Goal: Task Accomplishment & Management: Use online tool/utility

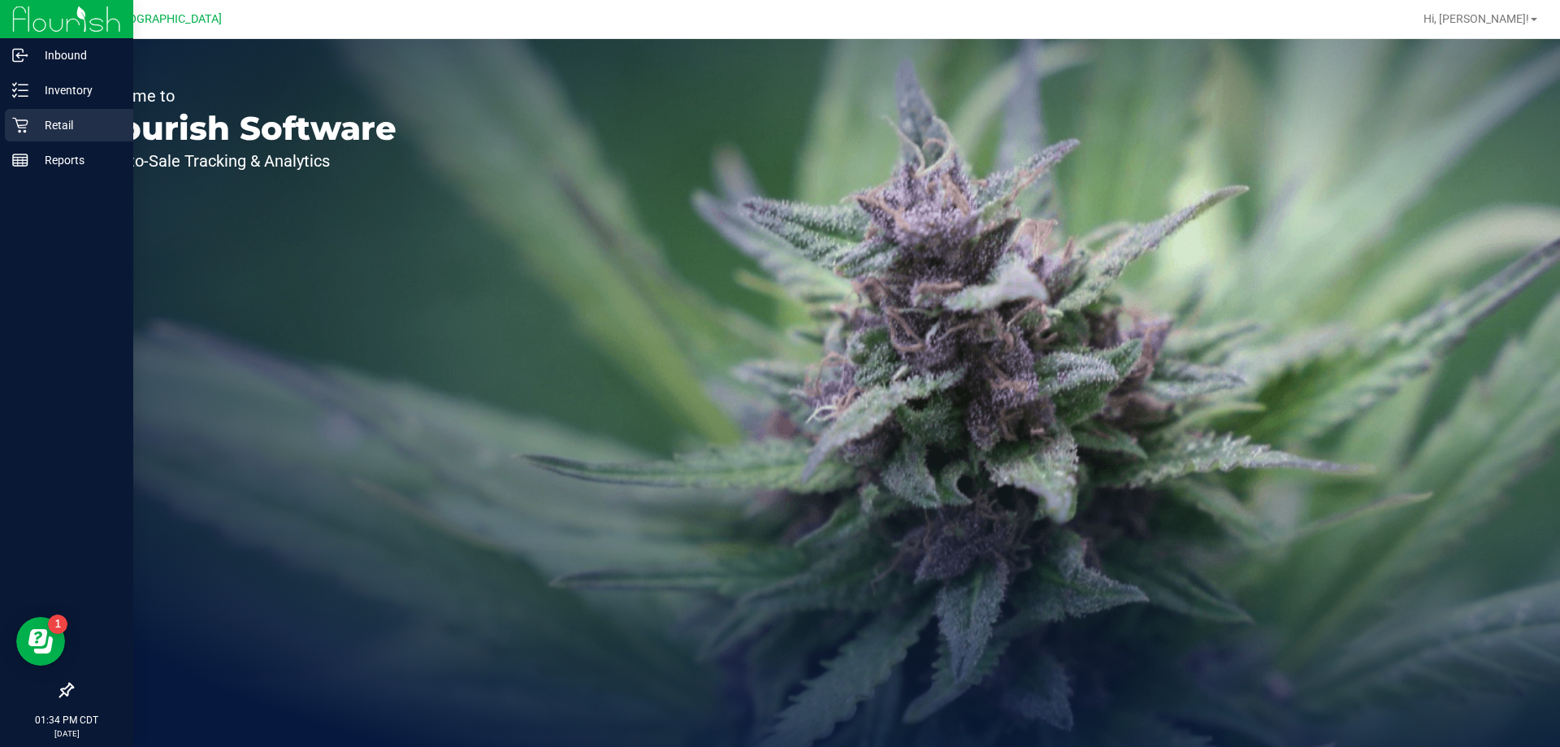
click at [64, 122] on p "Retail" at bounding box center [77, 125] width 98 height 20
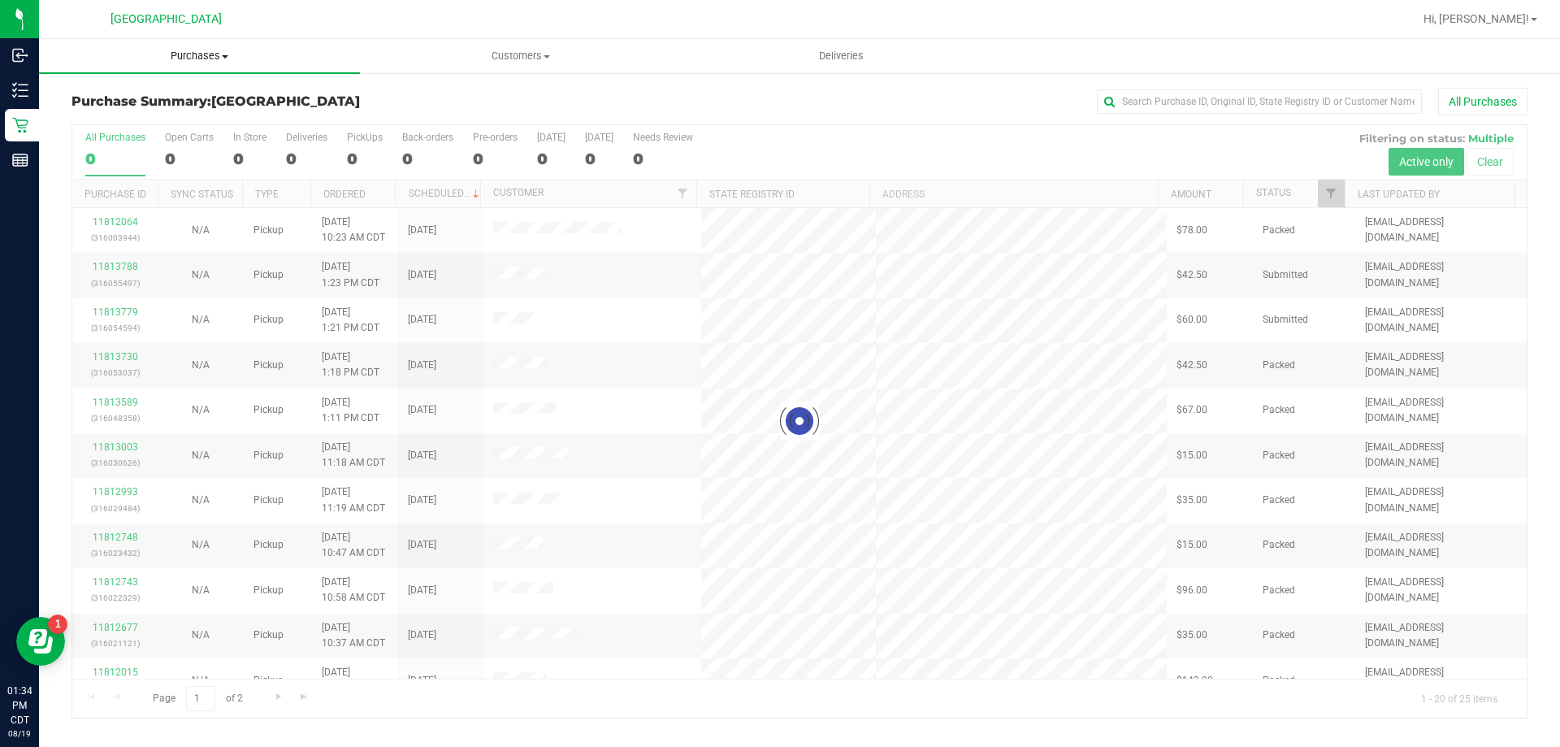
click at [210, 67] on uib-tab-heading "Purchases Summary of purchases Fulfillment All purchases" at bounding box center [199, 56] width 321 height 34
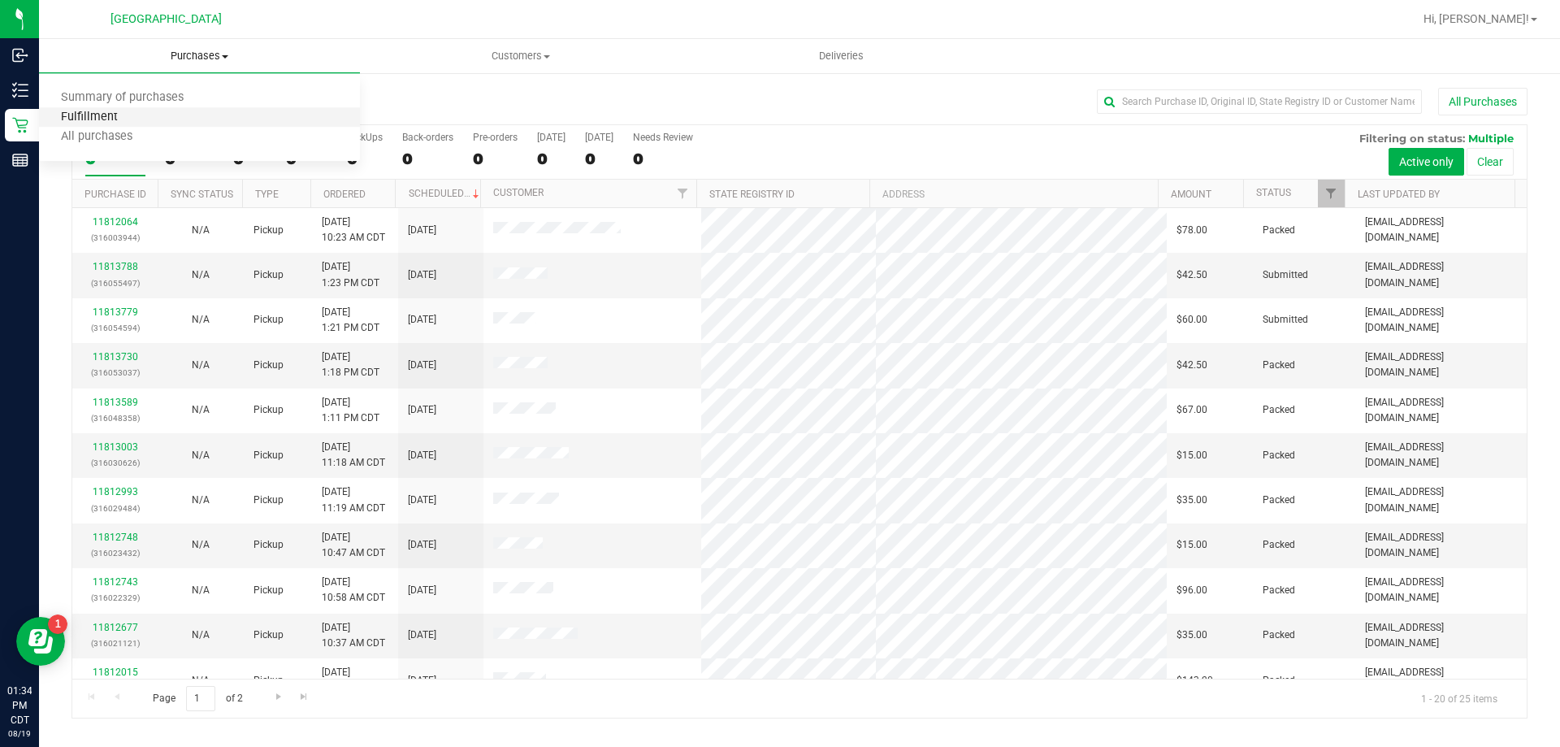
click at [70, 111] on span "Fulfillment" at bounding box center [89, 118] width 101 height 14
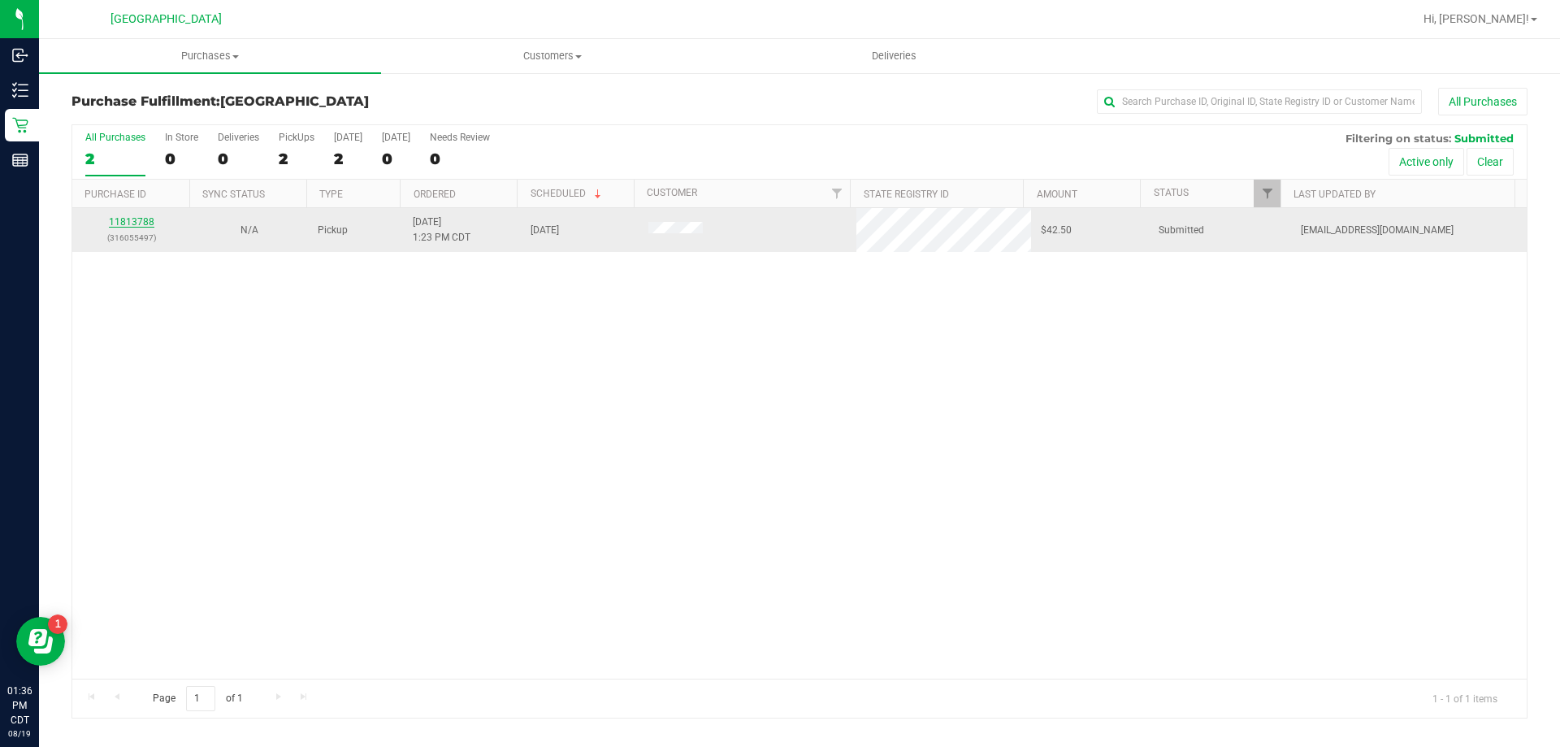
click at [139, 219] on link "11813788" at bounding box center [132, 221] width 46 height 11
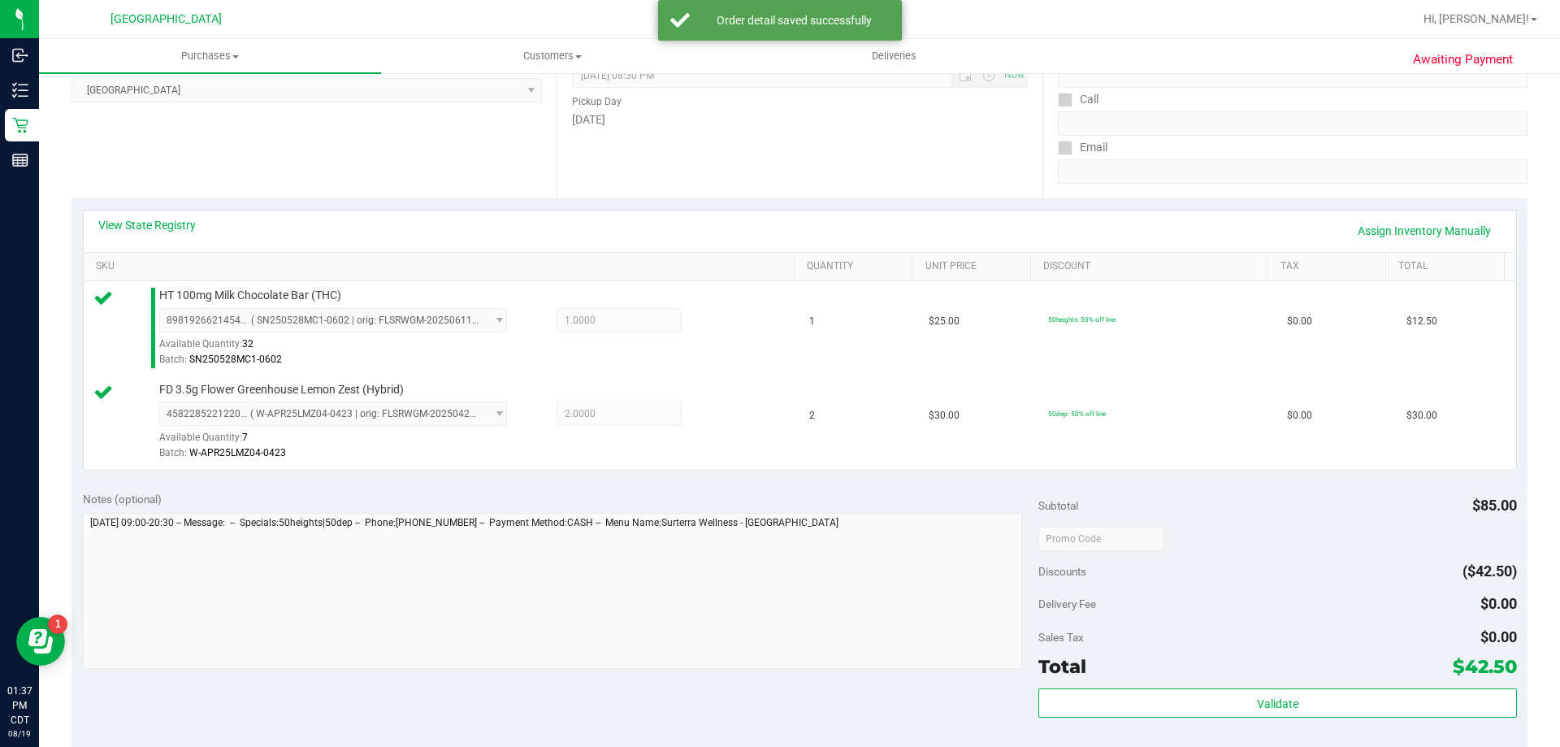
scroll to position [325, 0]
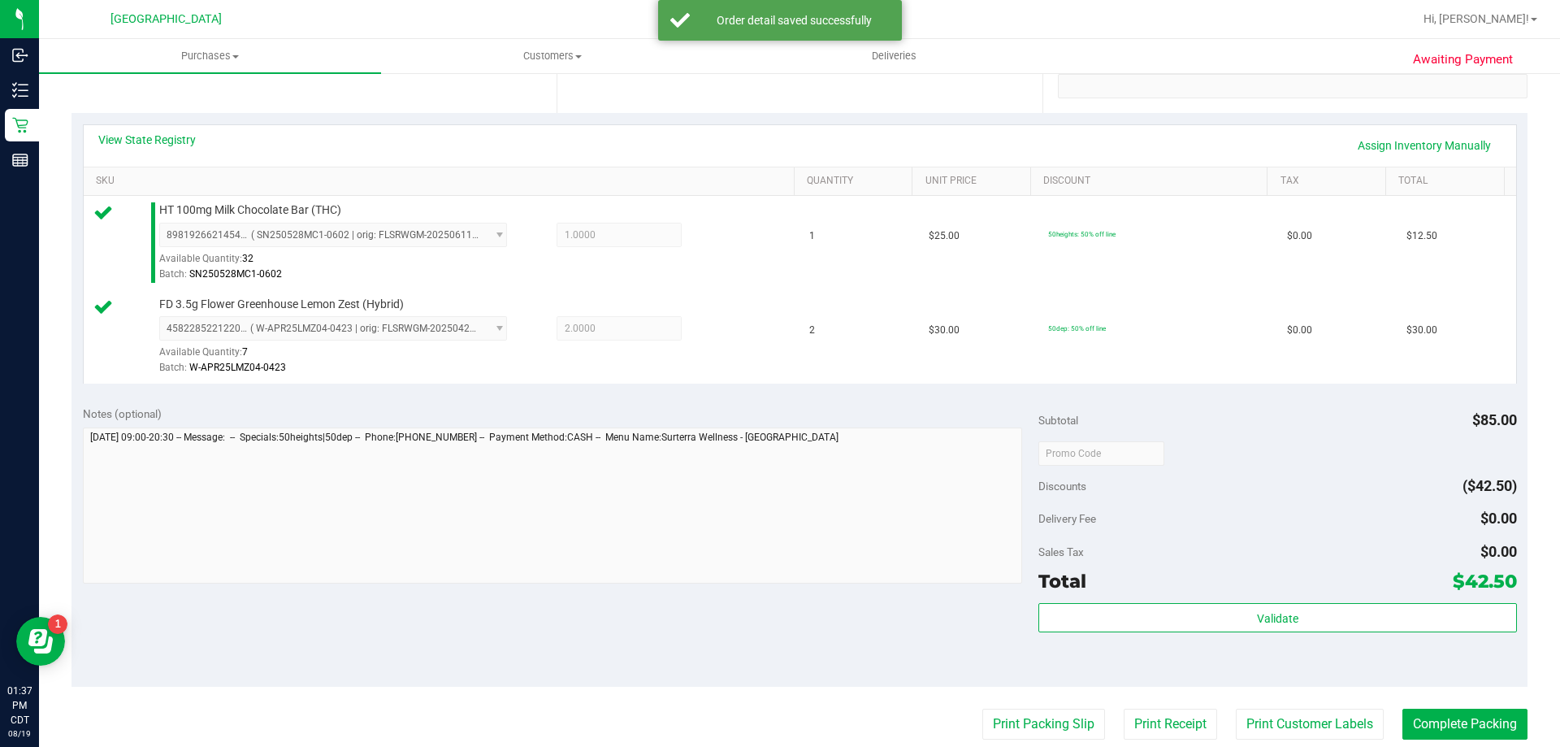
click at [1310, 635] on div "Validate" at bounding box center [1278, 639] width 478 height 73
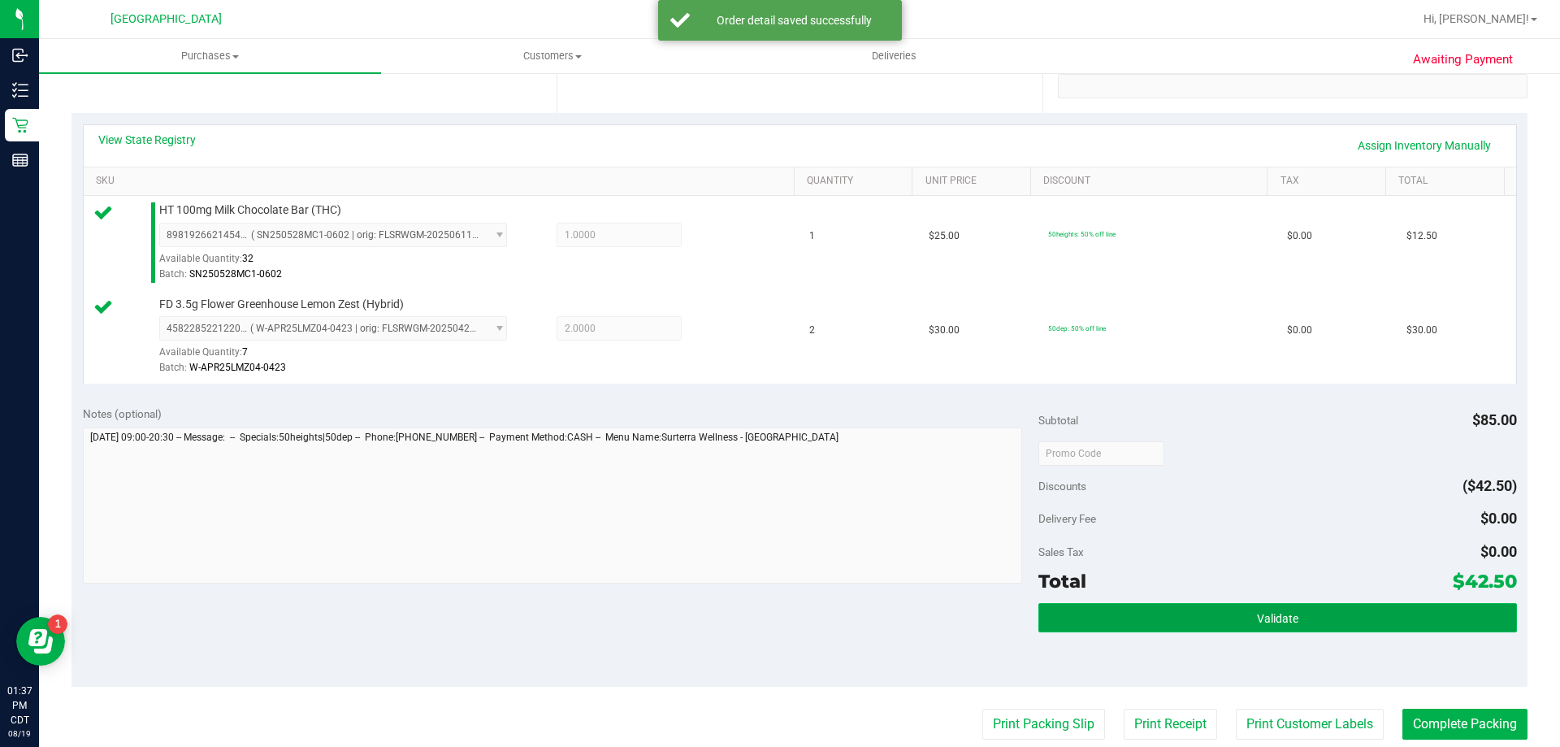
click at [1313, 613] on button "Validate" at bounding box center [1278, 617] width 478 height 29
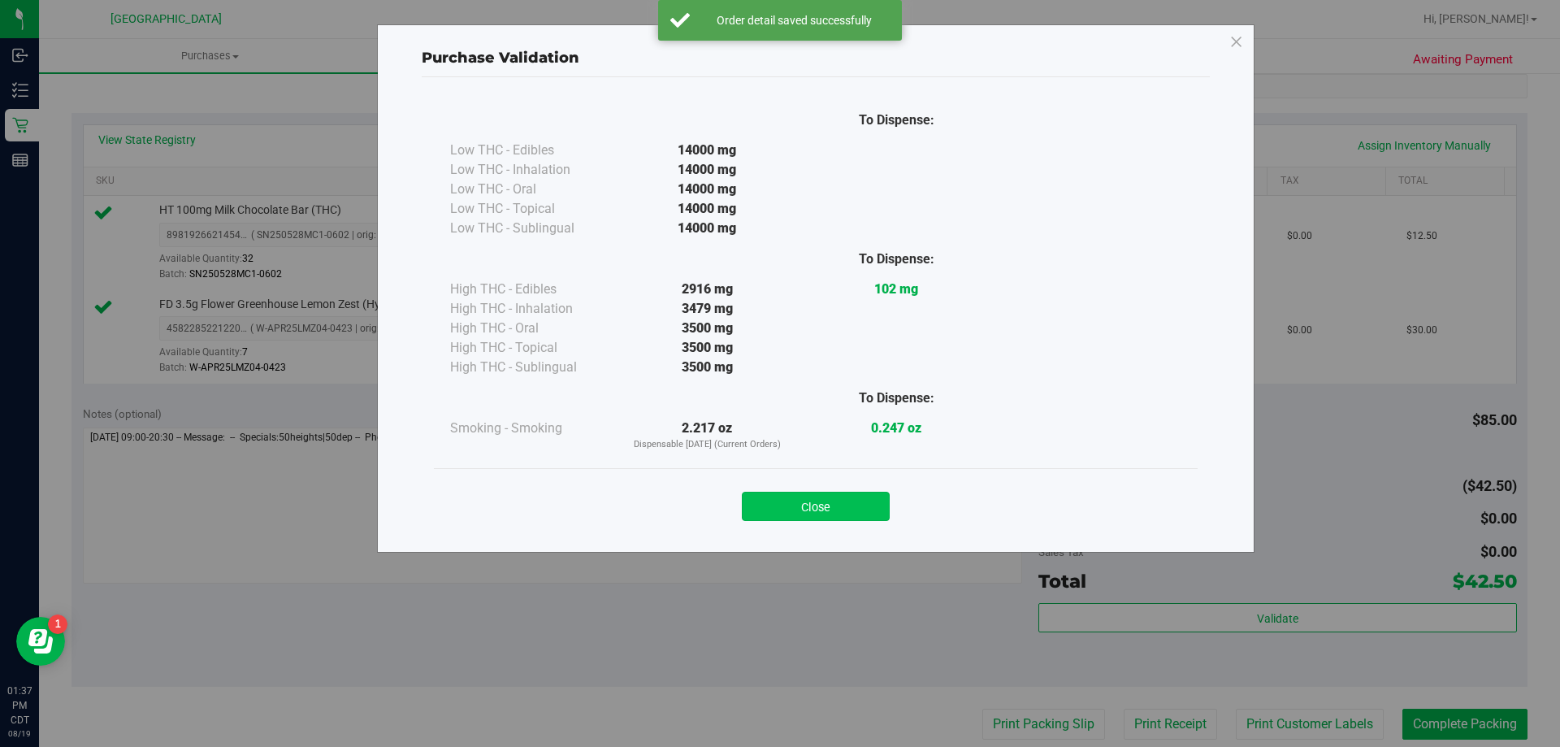
click at [832, 501] on button "Close" at bounding box center [816, 506] width 148 height 29
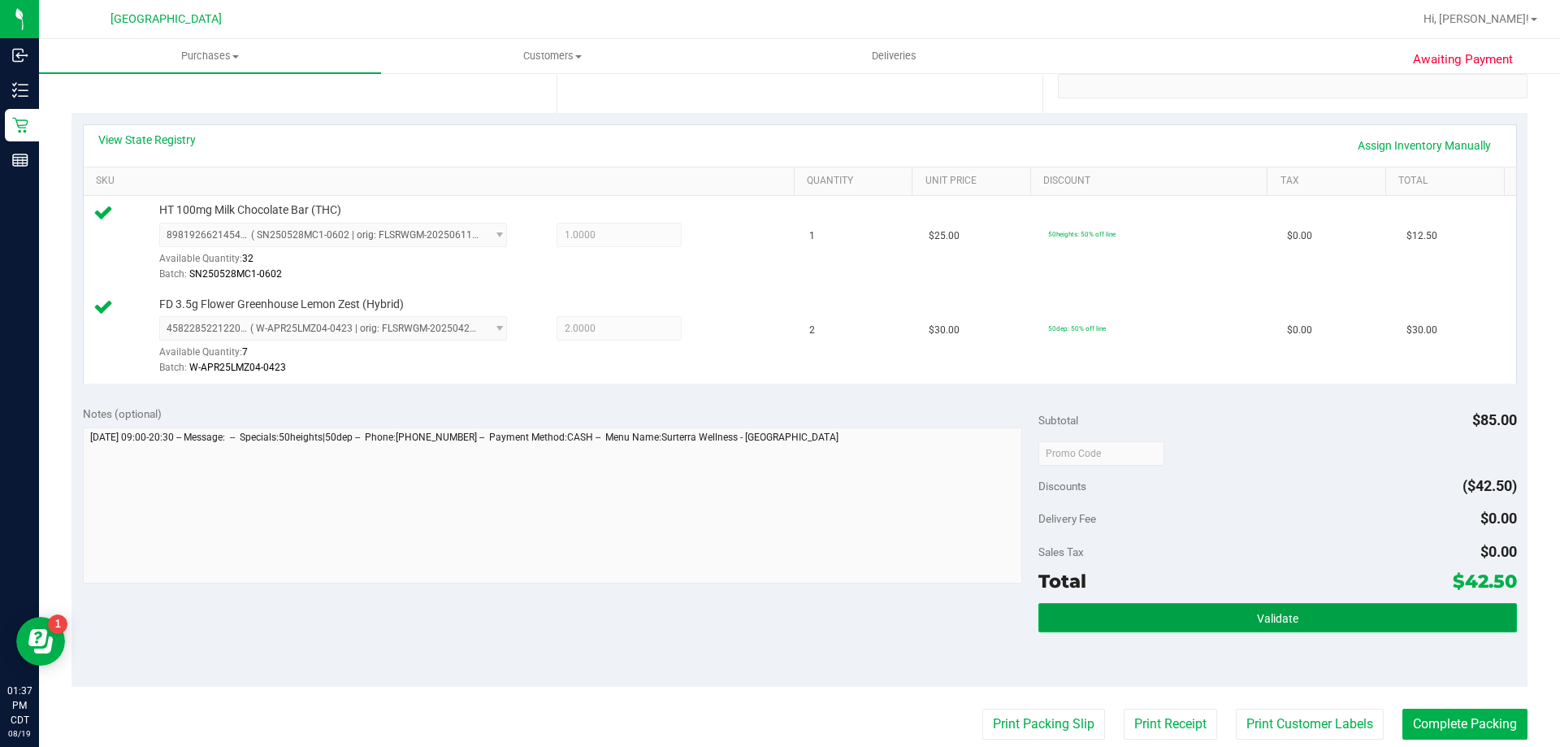
click at [1187, 606] on button "Validate" at bounding box center [1278, 617] width 478 height 29
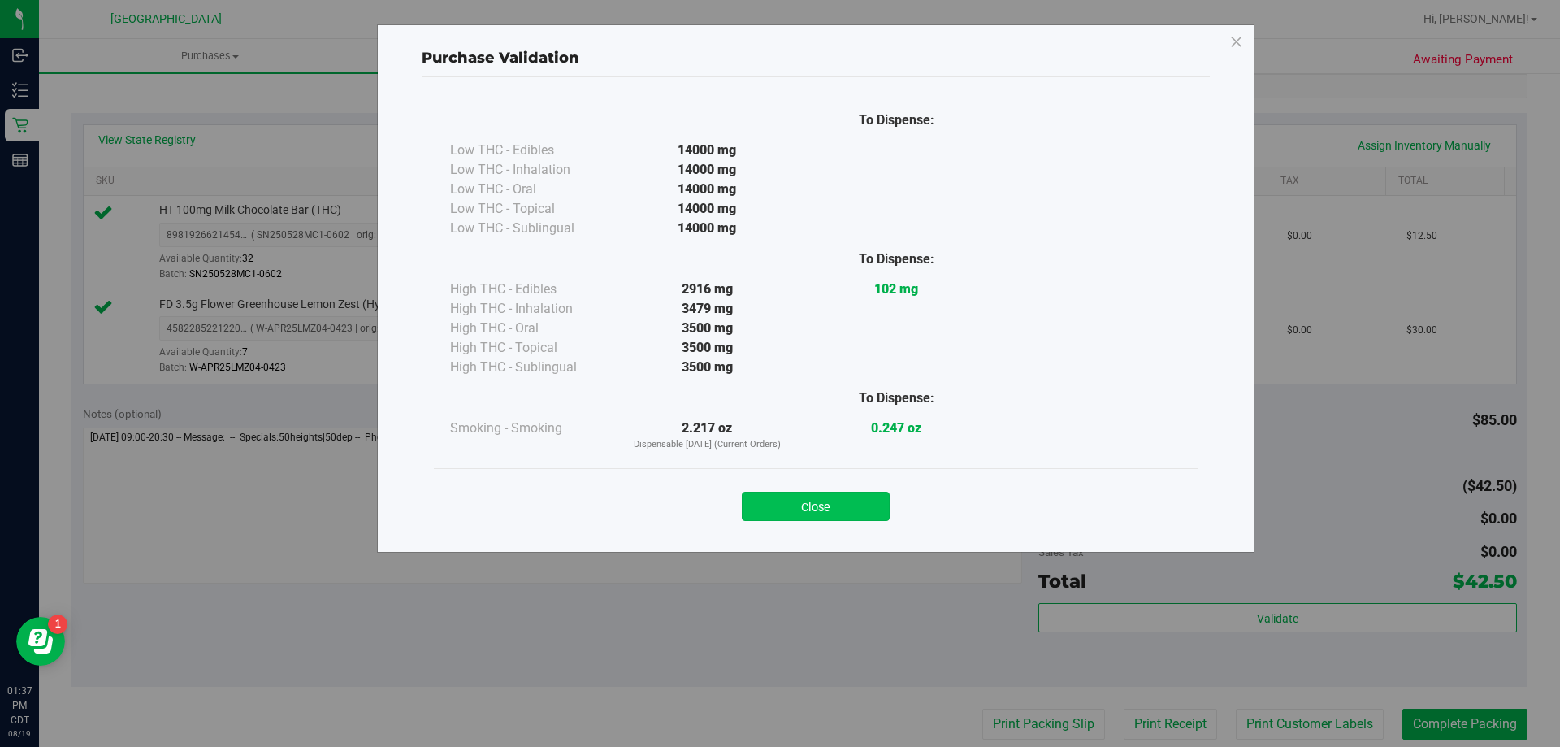
click at [857, 498] on button "Close" at bounding box center [816, 506] width 148 height 29
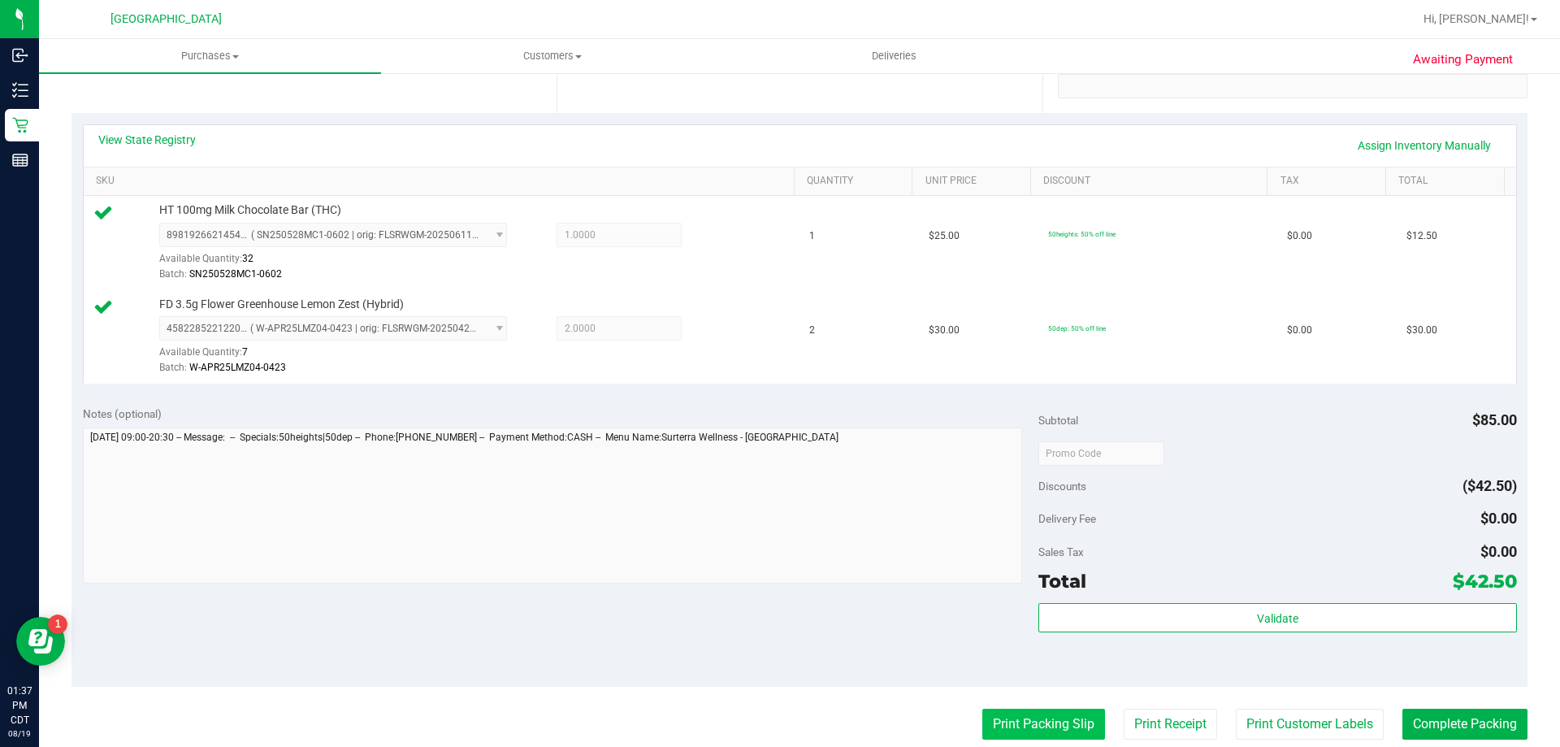
click at [1049, 727] on button "Print Packing Slip" at bounding box center [1043, 724] width 123 height 31
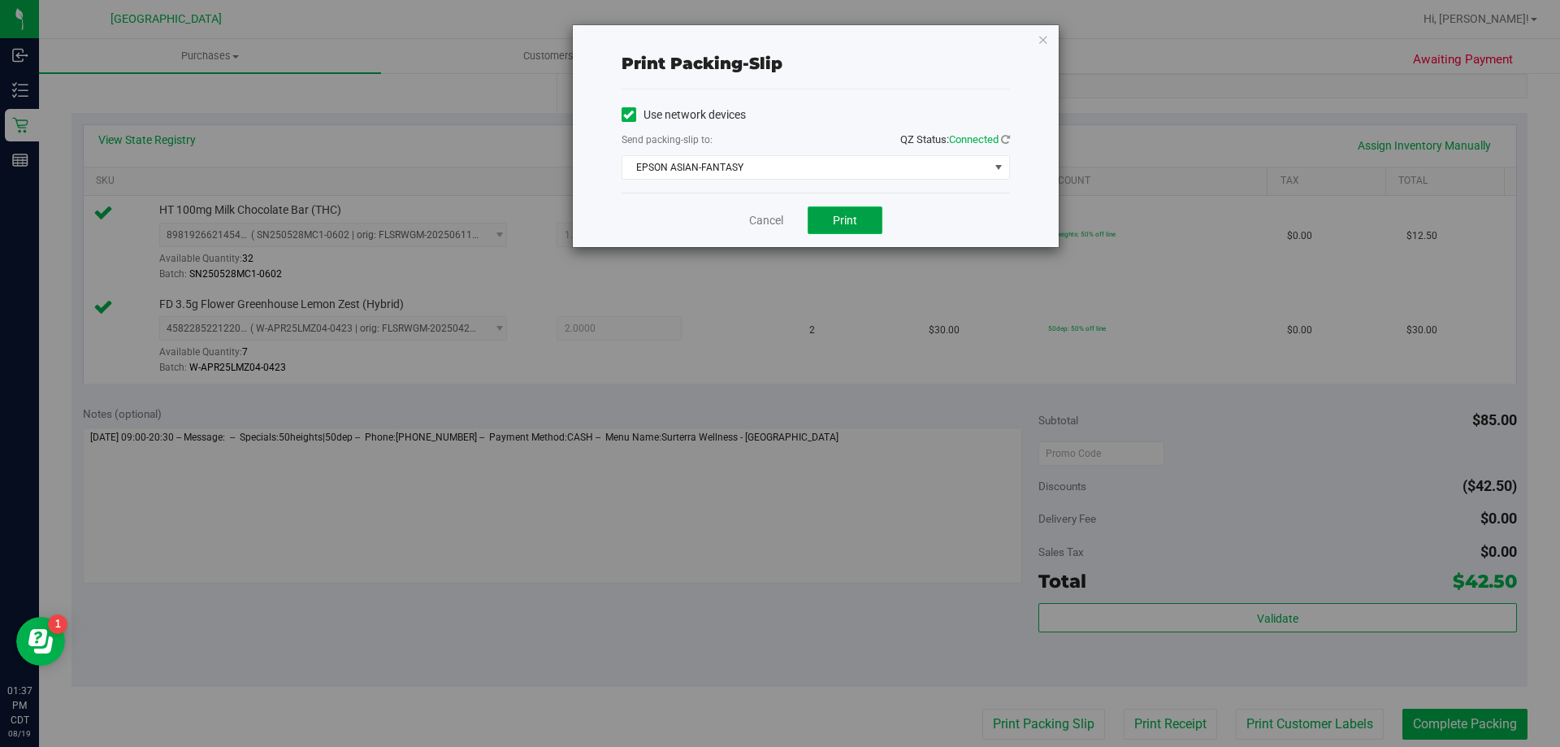
click at [854, 223] on span "Print" at bounding box center [845, 220] width 24 height 13
click at [826, 162] on span "EPSON ASIAN-FANTASY" at bounding box center [805, 167] width 367 height 23
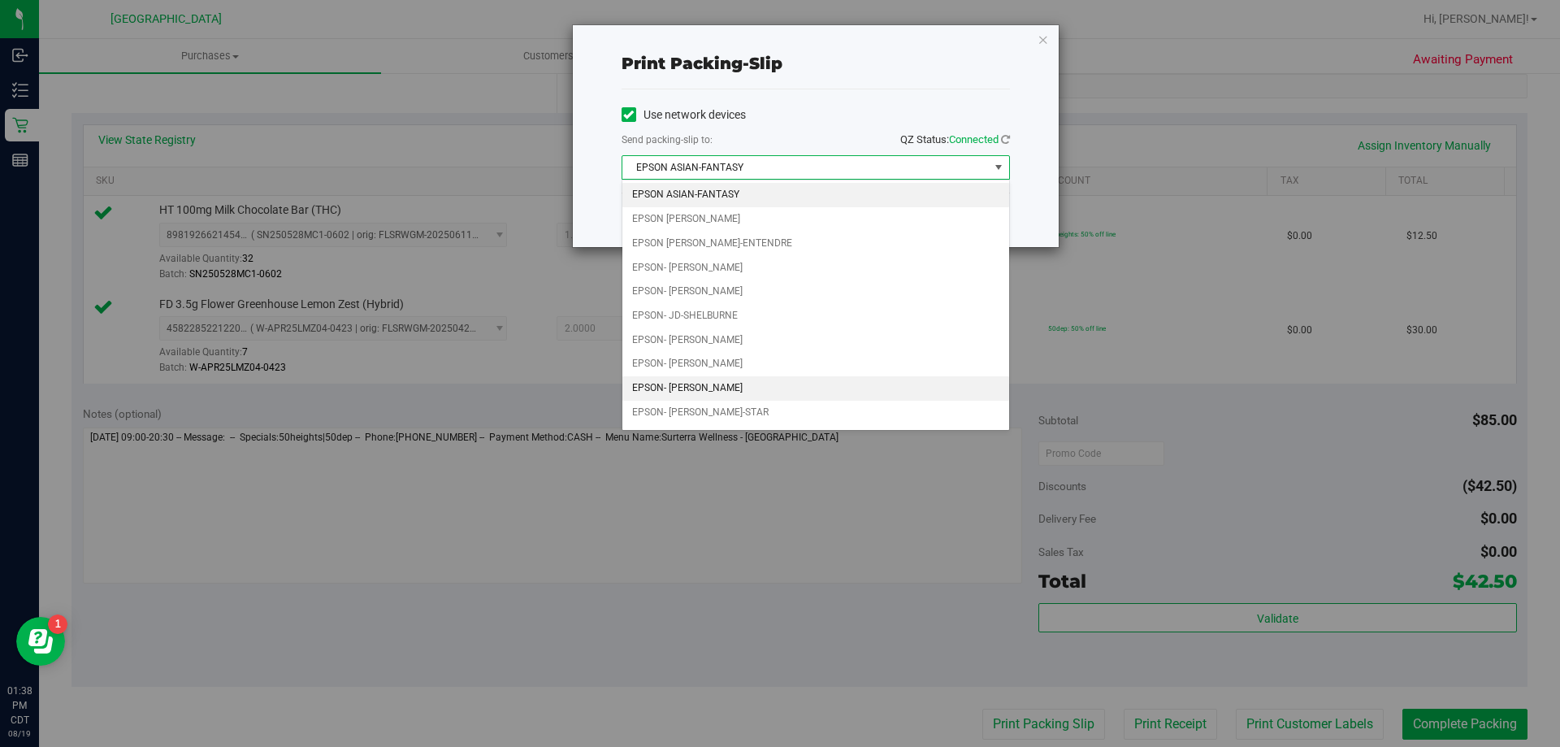
scroll to position [46, 0]
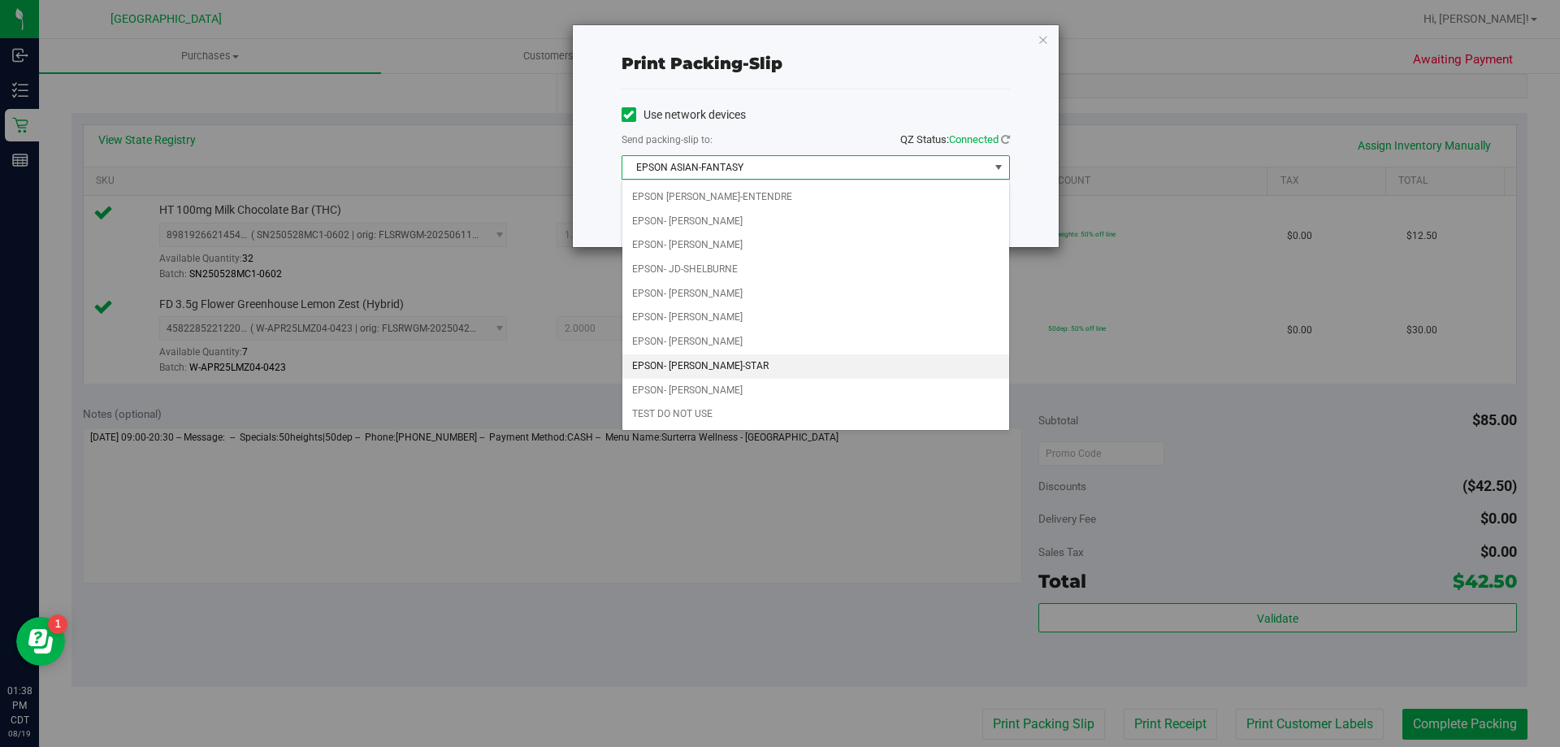
click at [755, 373] on li "EPSON- [PERSON_NAME]-STAR" at bounding box center [815, 366] width 387 height 24
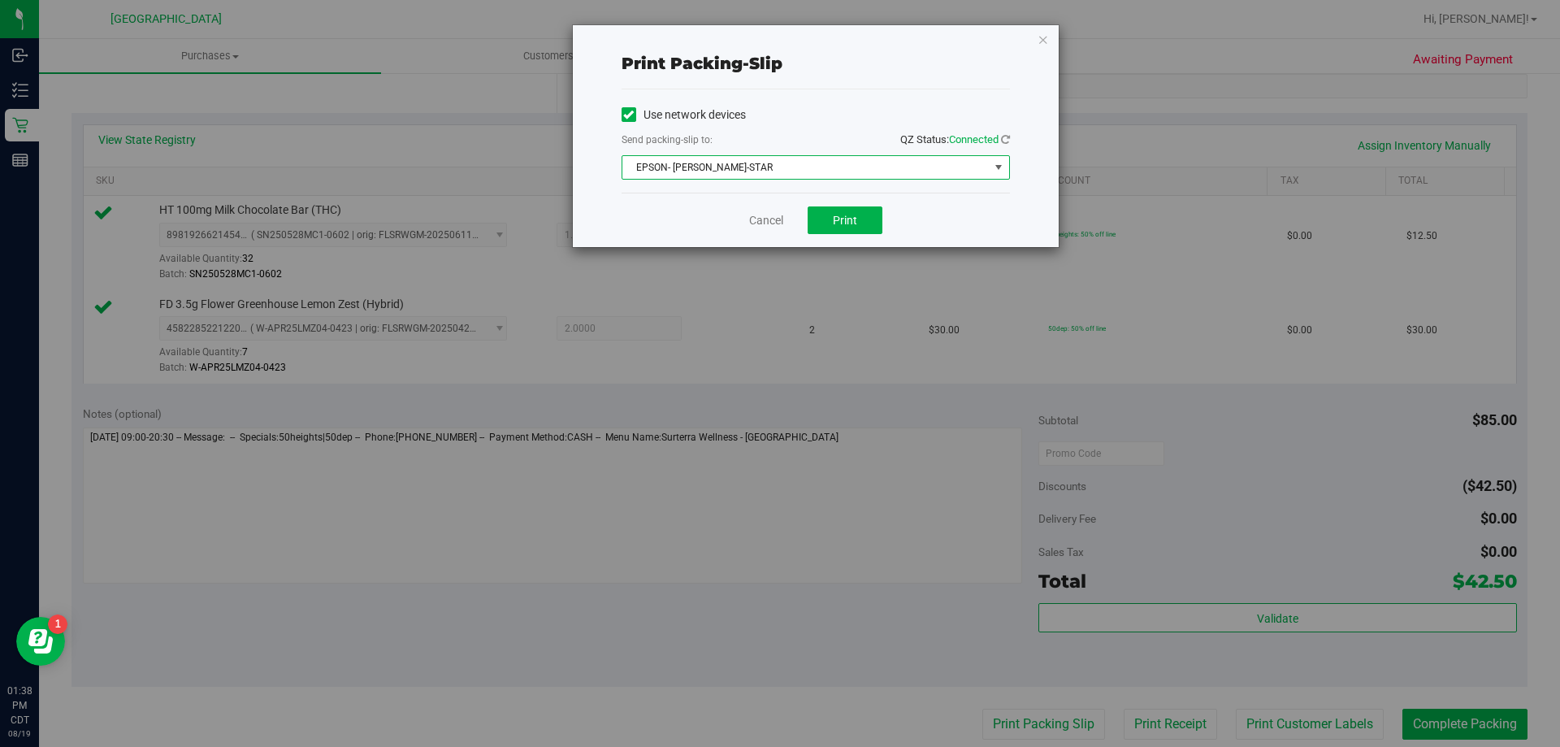
click at [785, 163] on span "EPSON- [PERSON_NAME]-STAR" at bounding box center [805, 167] width 367 height 23
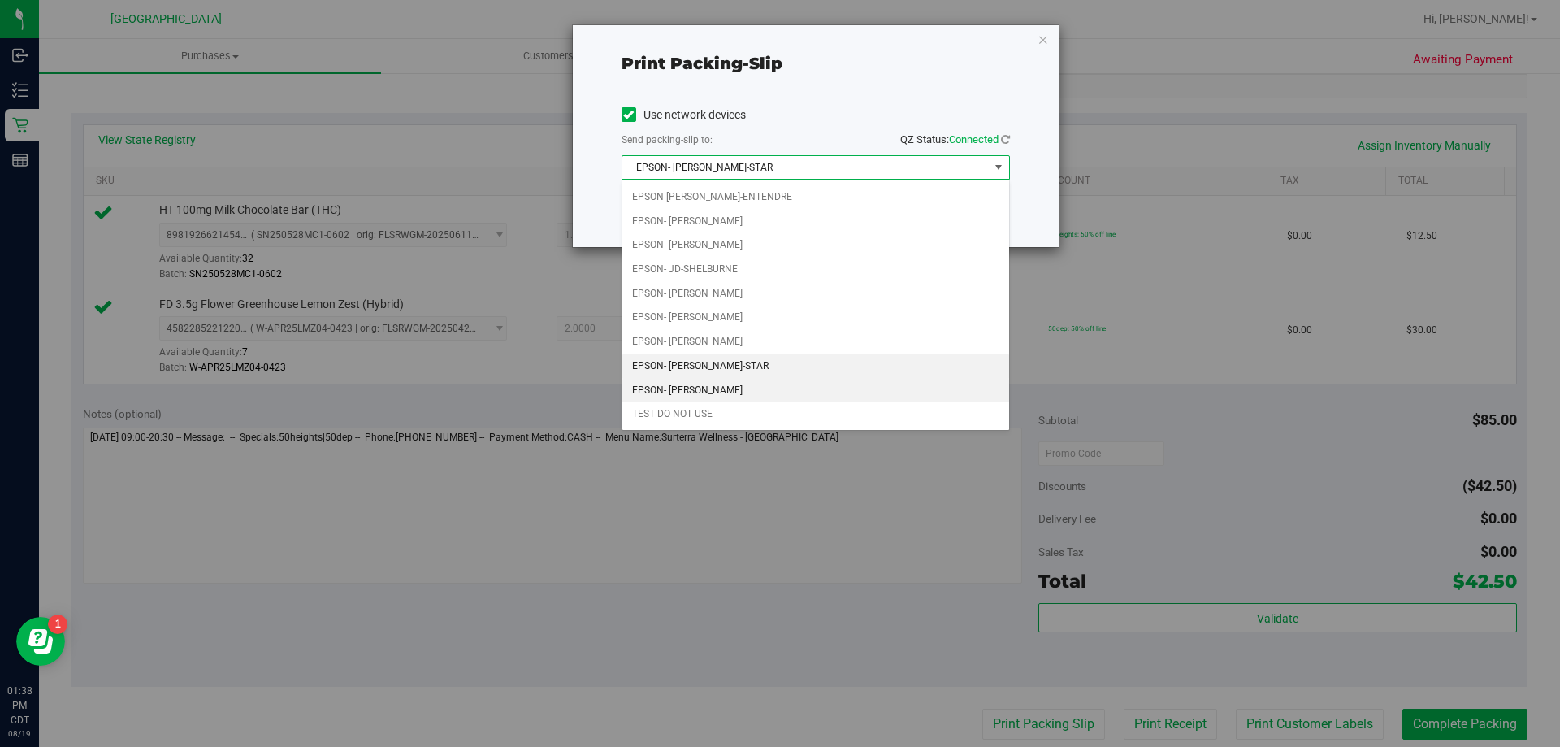
click at [731, 384] on li "EPSON- [PERSON_NAME]" at bounding box center [815, 391] width 387 height 24
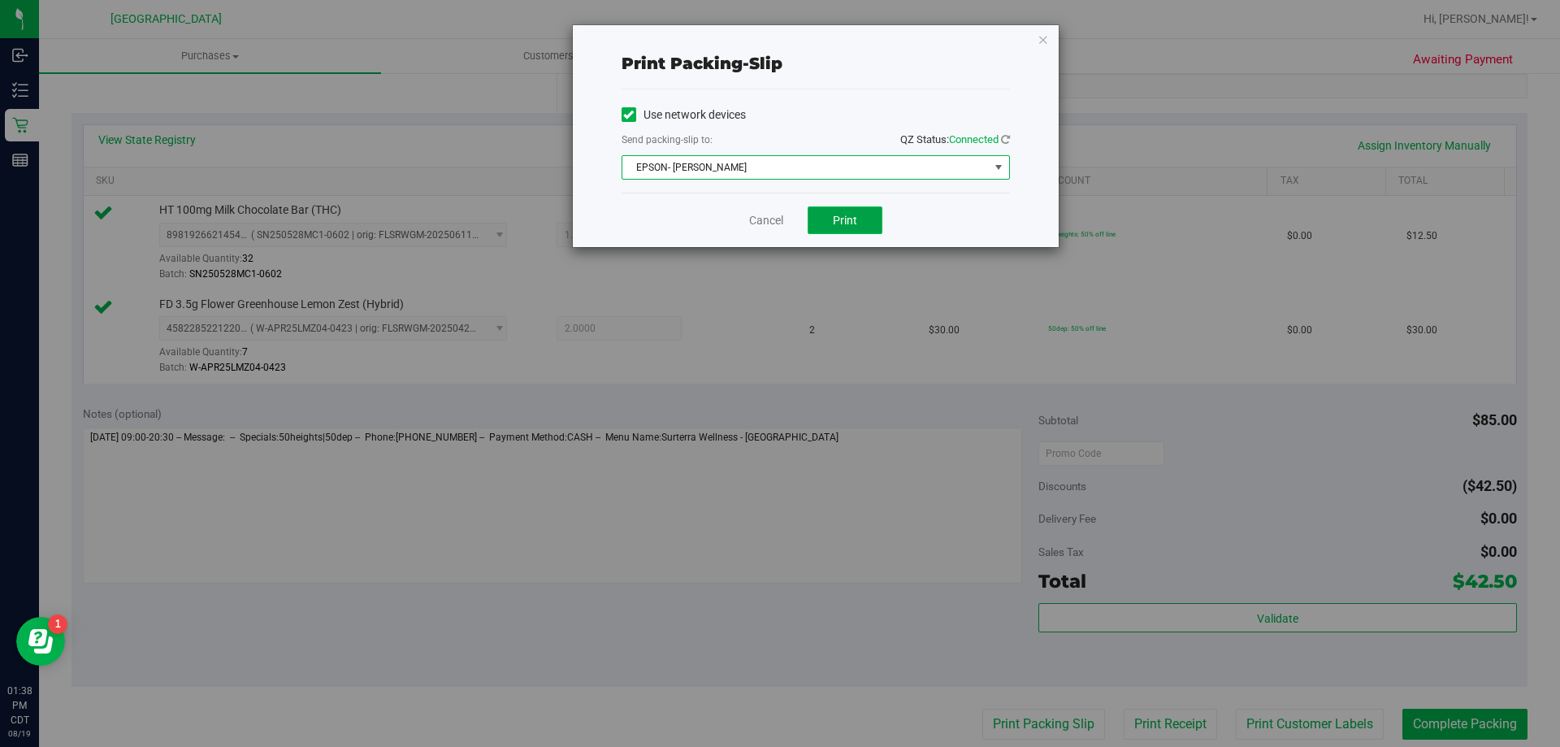
click at [846, 218] on span "Print" at bounding box center [845, 220] width 24 height 13
click at [792, 163] on span "EPSON- [PERSON_NAME]" at bounding box center [805, 167] width 367 height 23
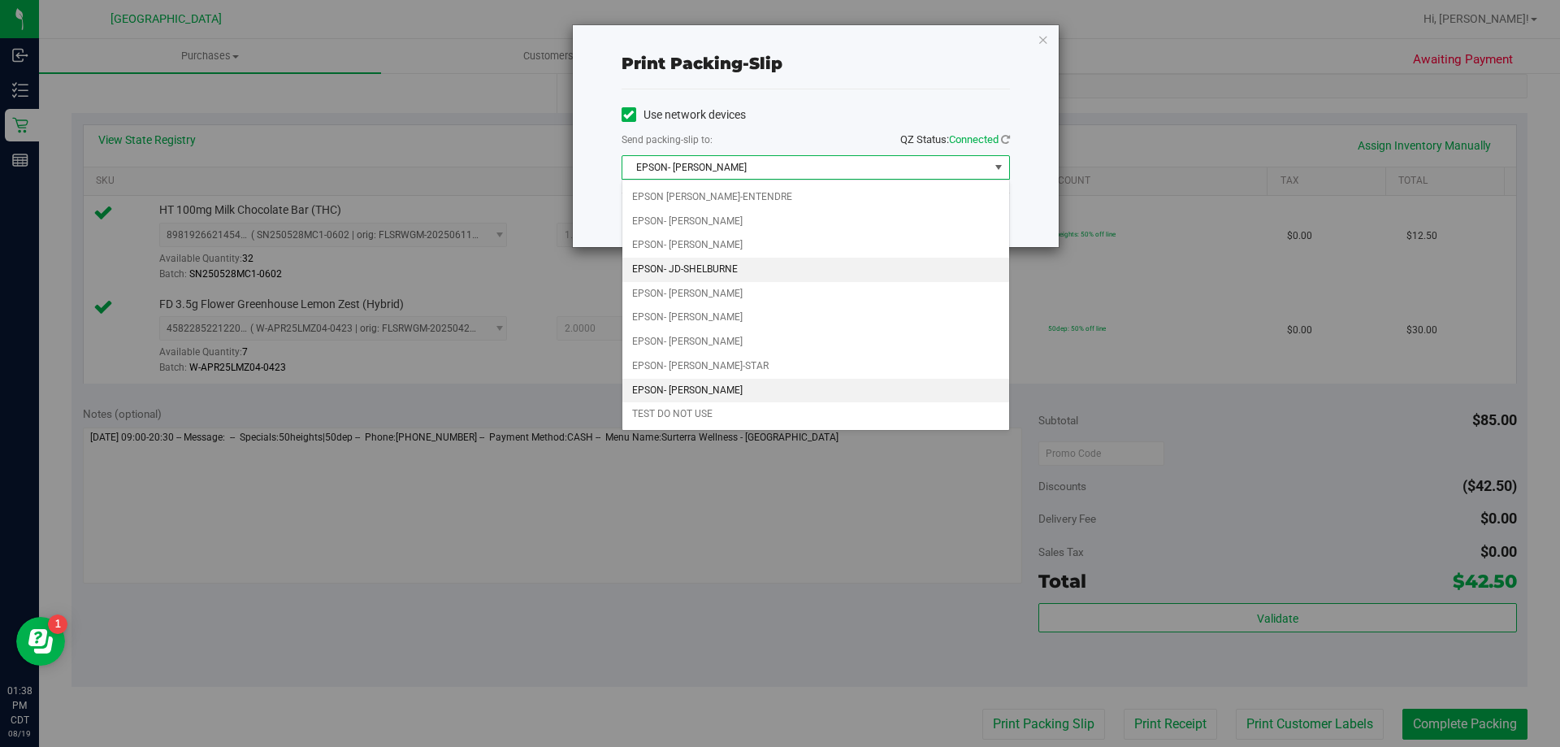
click at [780, 261] on li "EPSON- JD-SHELBURNE" at bounding box center [815, 270] width 387 height 24
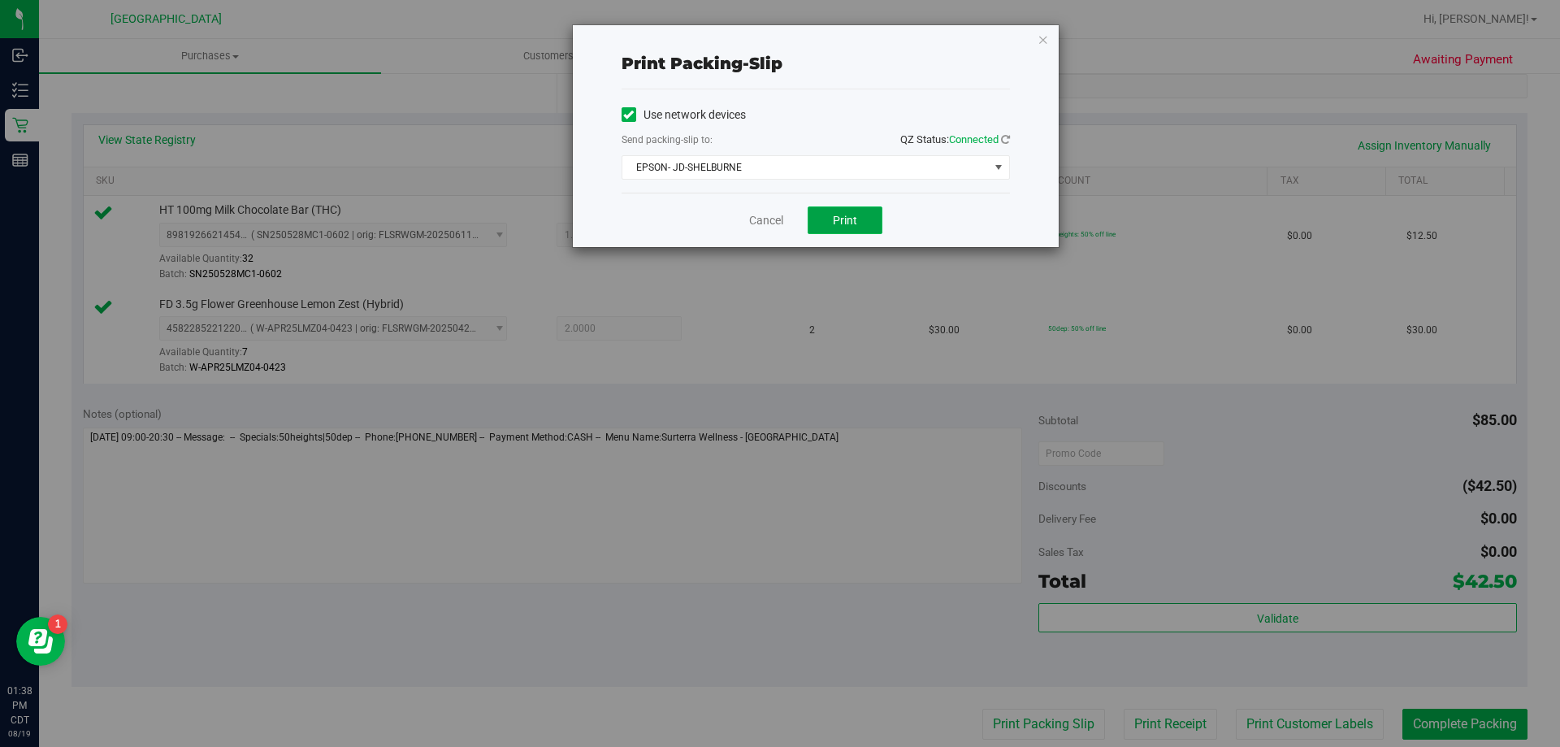
click at [848, 228] on button "Print" at bounding box center [845, 220] width 75 height 28
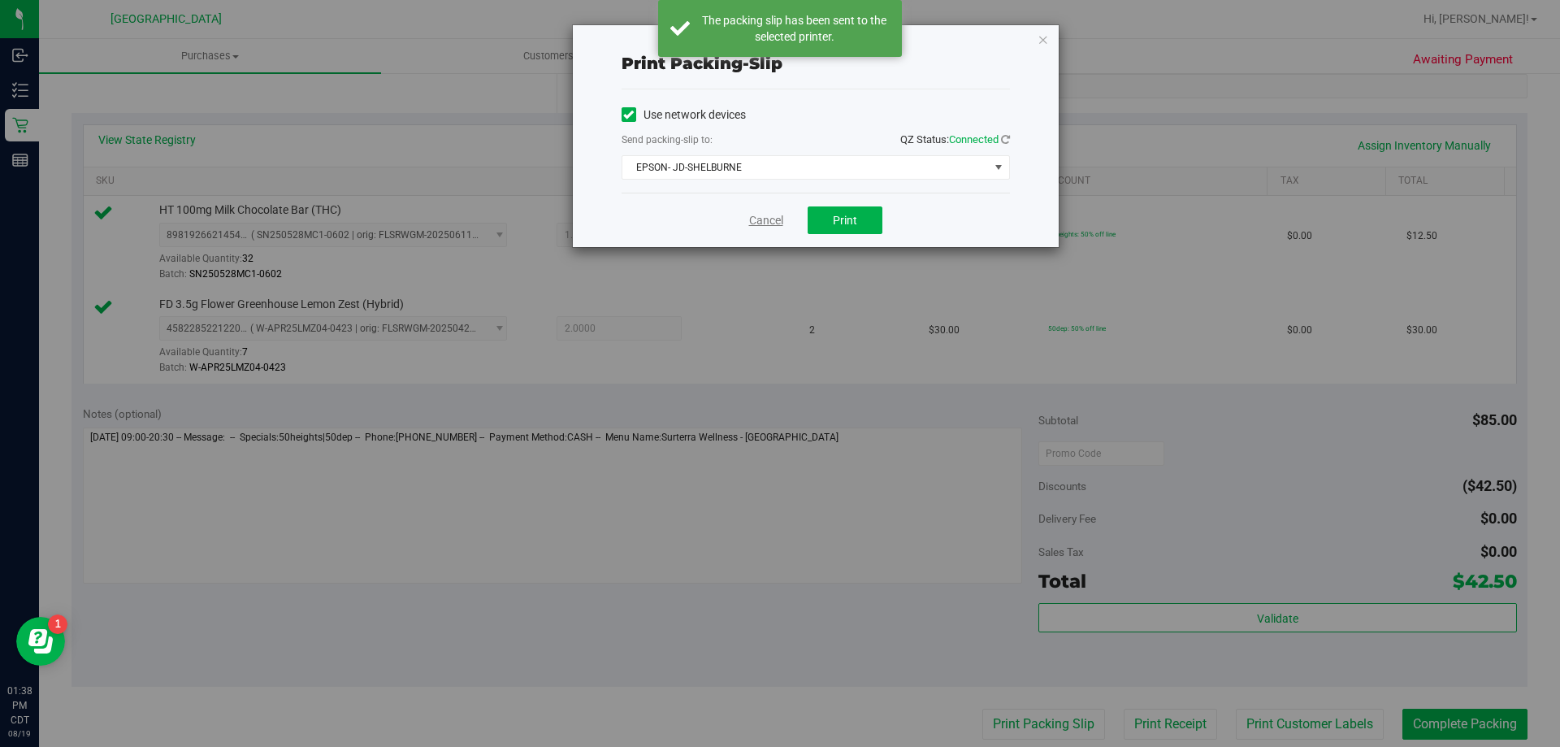
click at [778, 219] on link "Cancel" at bounding box center [766, 220] width 34 height 17
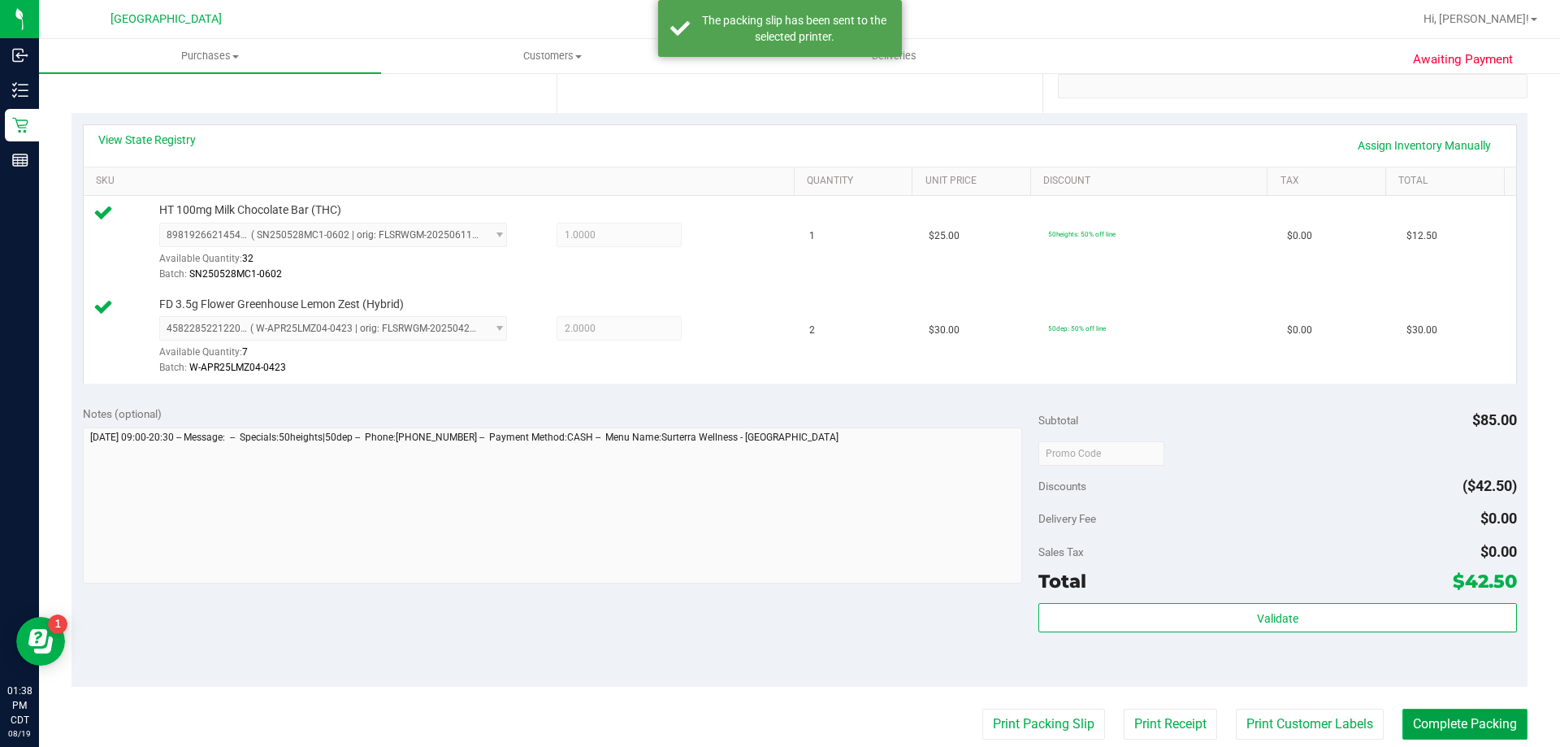
click at [1434, 720] on button "Complete Packing" at bounding box center [1465, 724] width 125 height 31
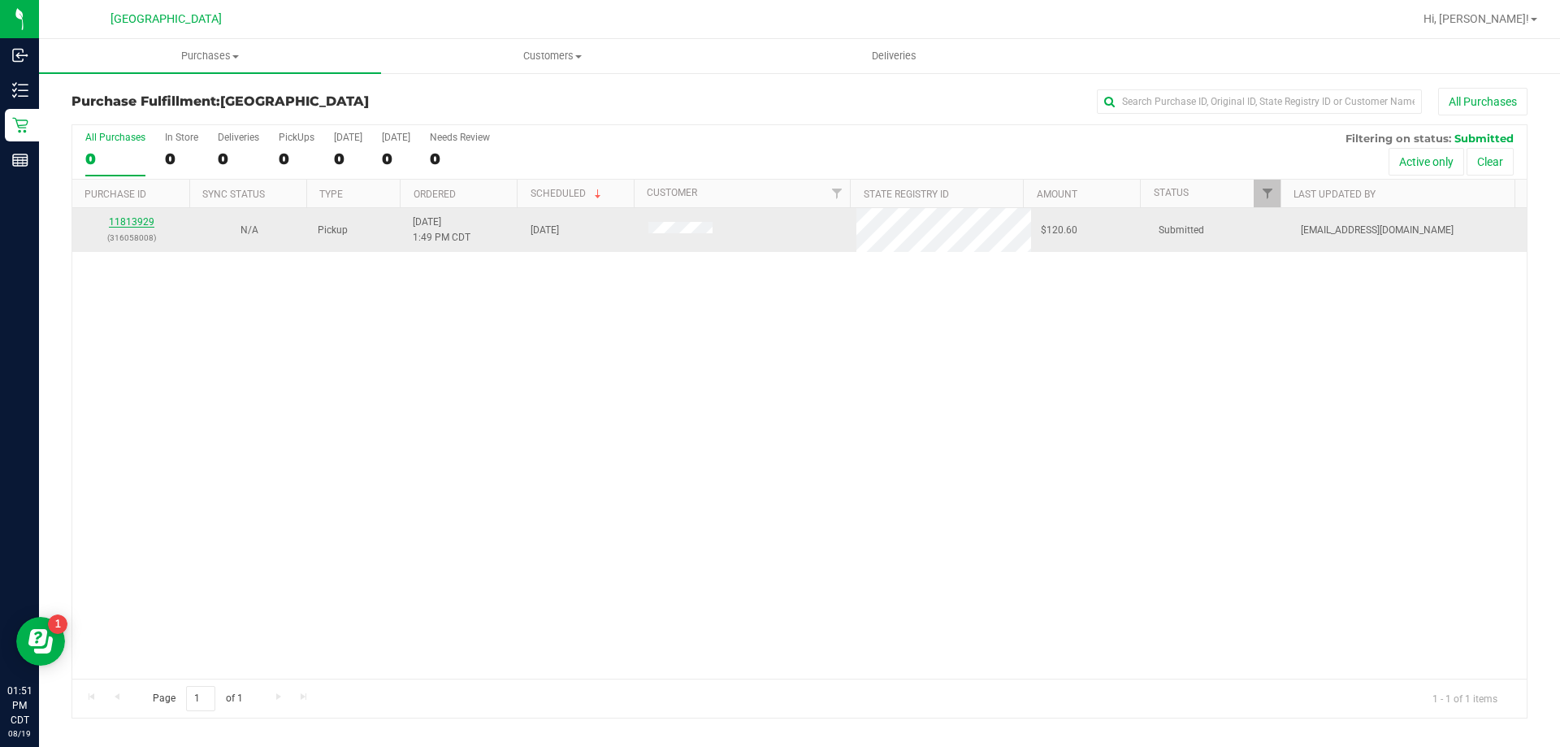
click at [147, 219] on link "11813929" at bounding box center [132, 221] width 46 height 11
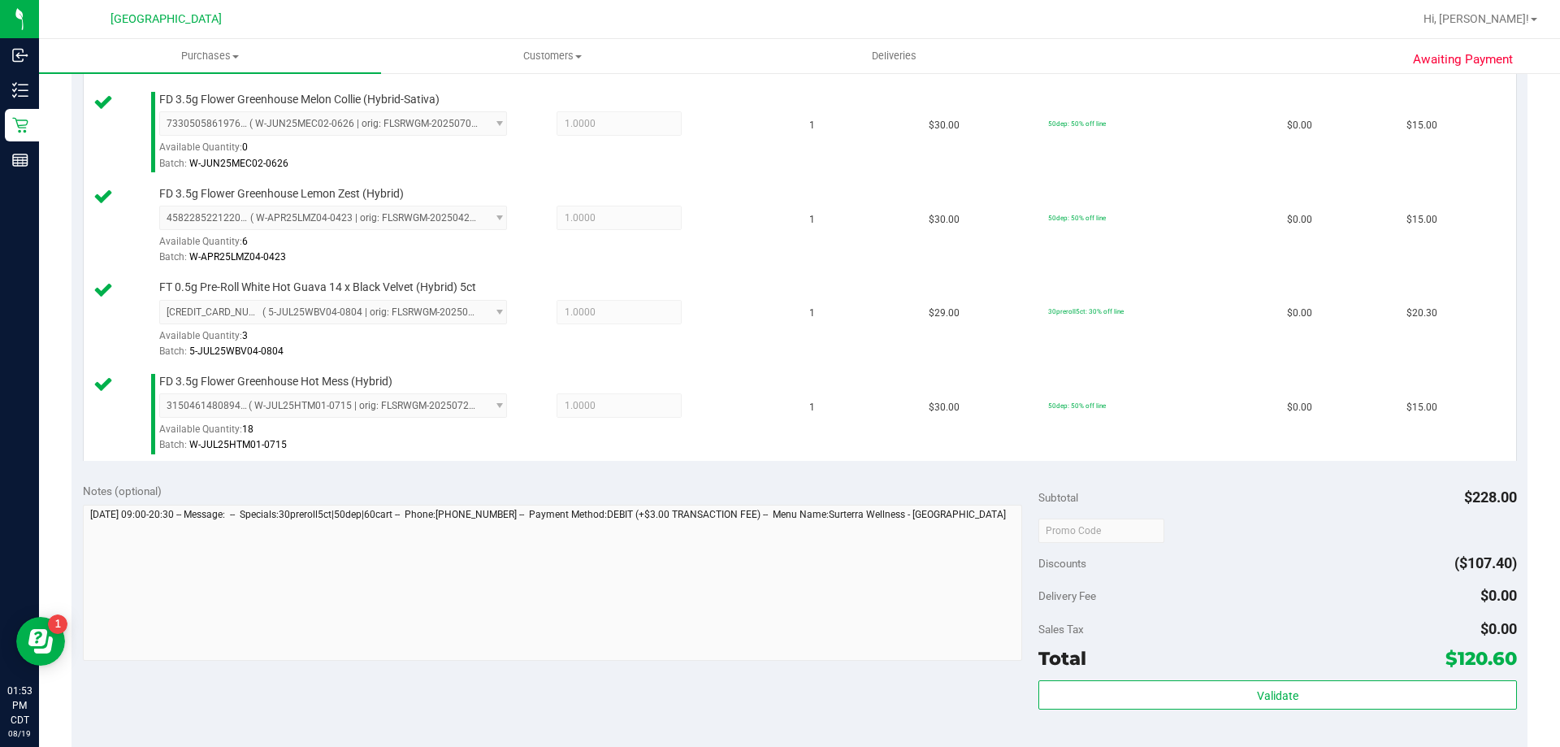
scroll to position [731, 0]
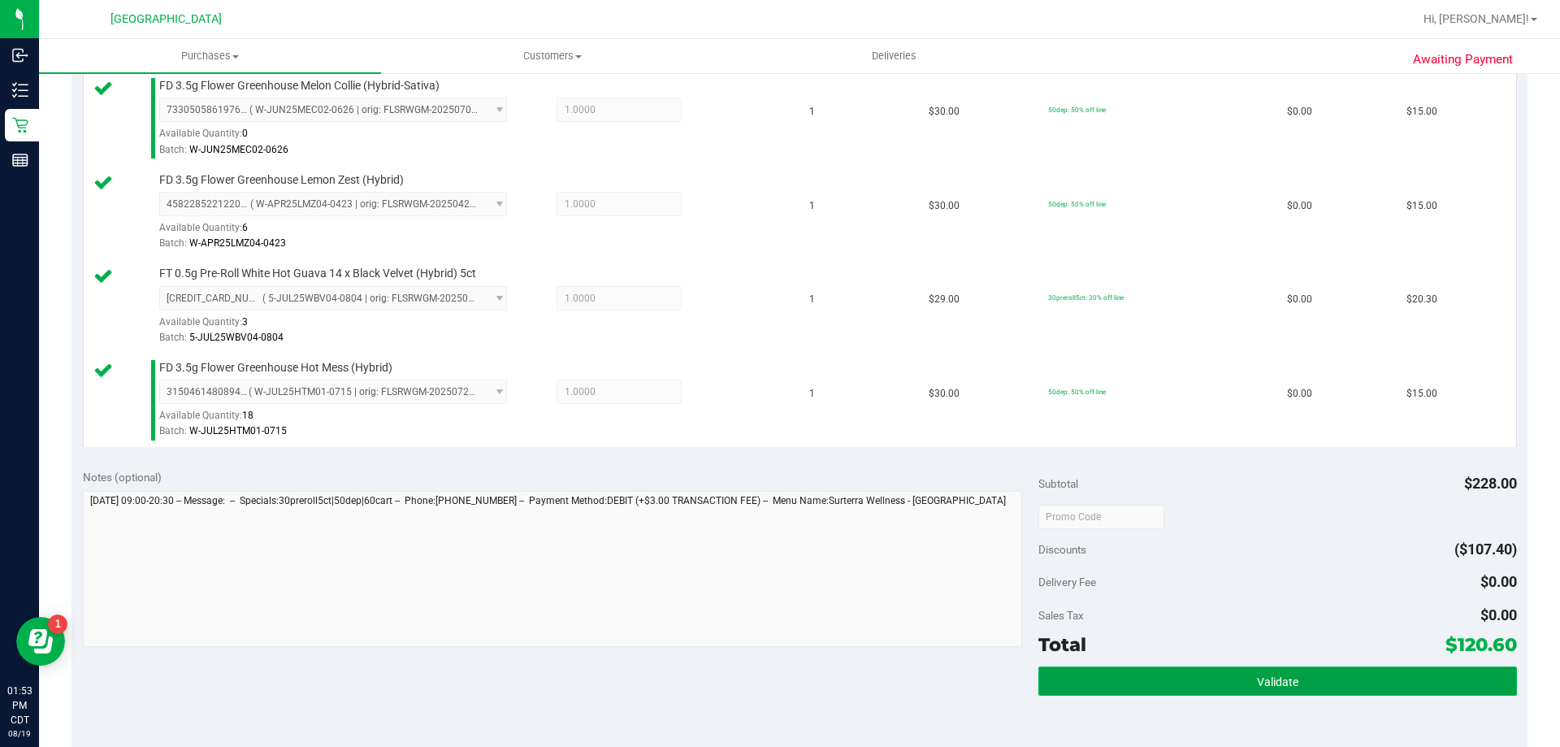
click at [1395, 694] on button "Validate" at bounding box center [1278, 680] width 478 height 29
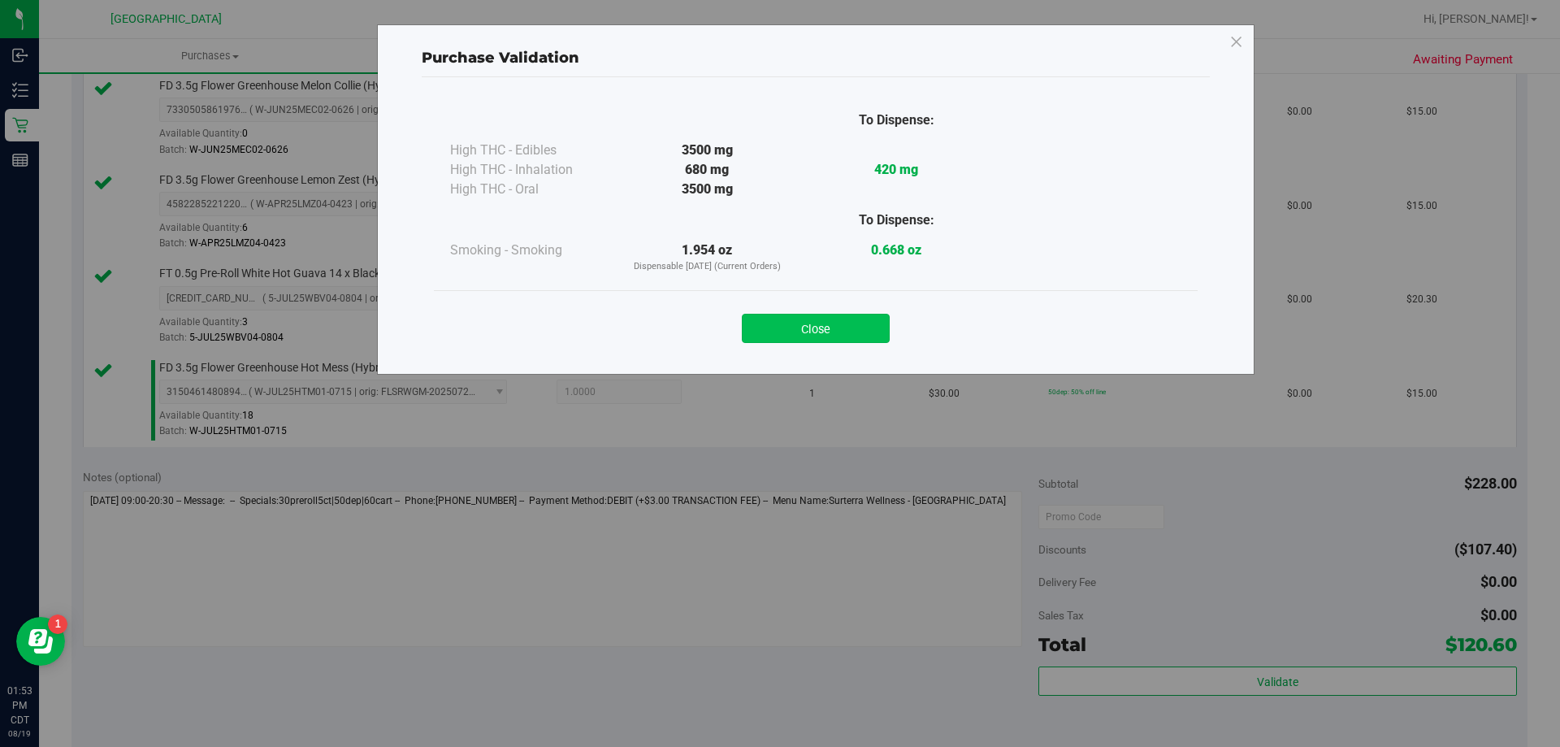
click at [840, 335] on button "Close" at bounding box center [816, 328] width 148 height 29
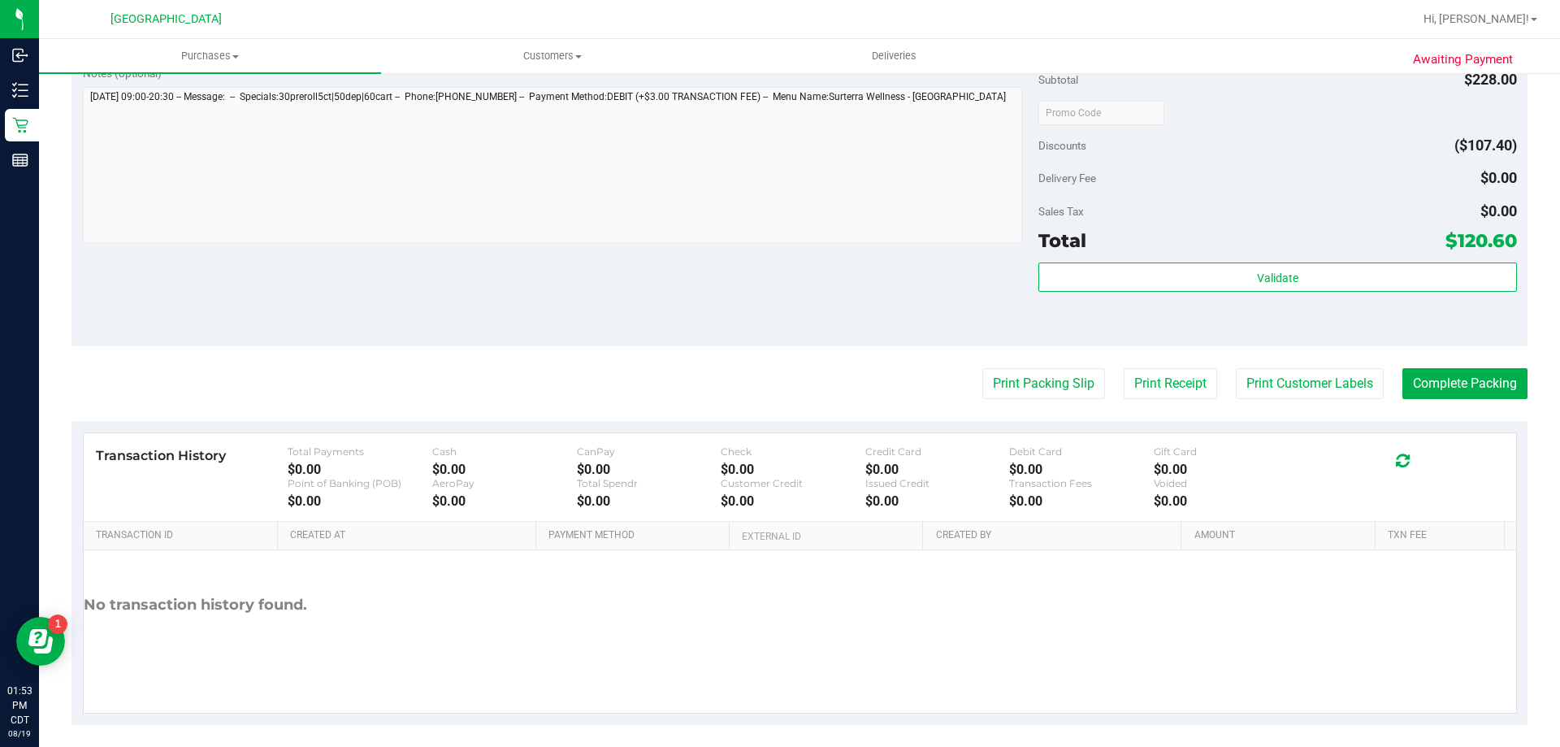
scroll to position [1138, 0]
click at [1048, 384] on button "Print Packing Slip" at bounding box center [1043, 381] width 123 height 31
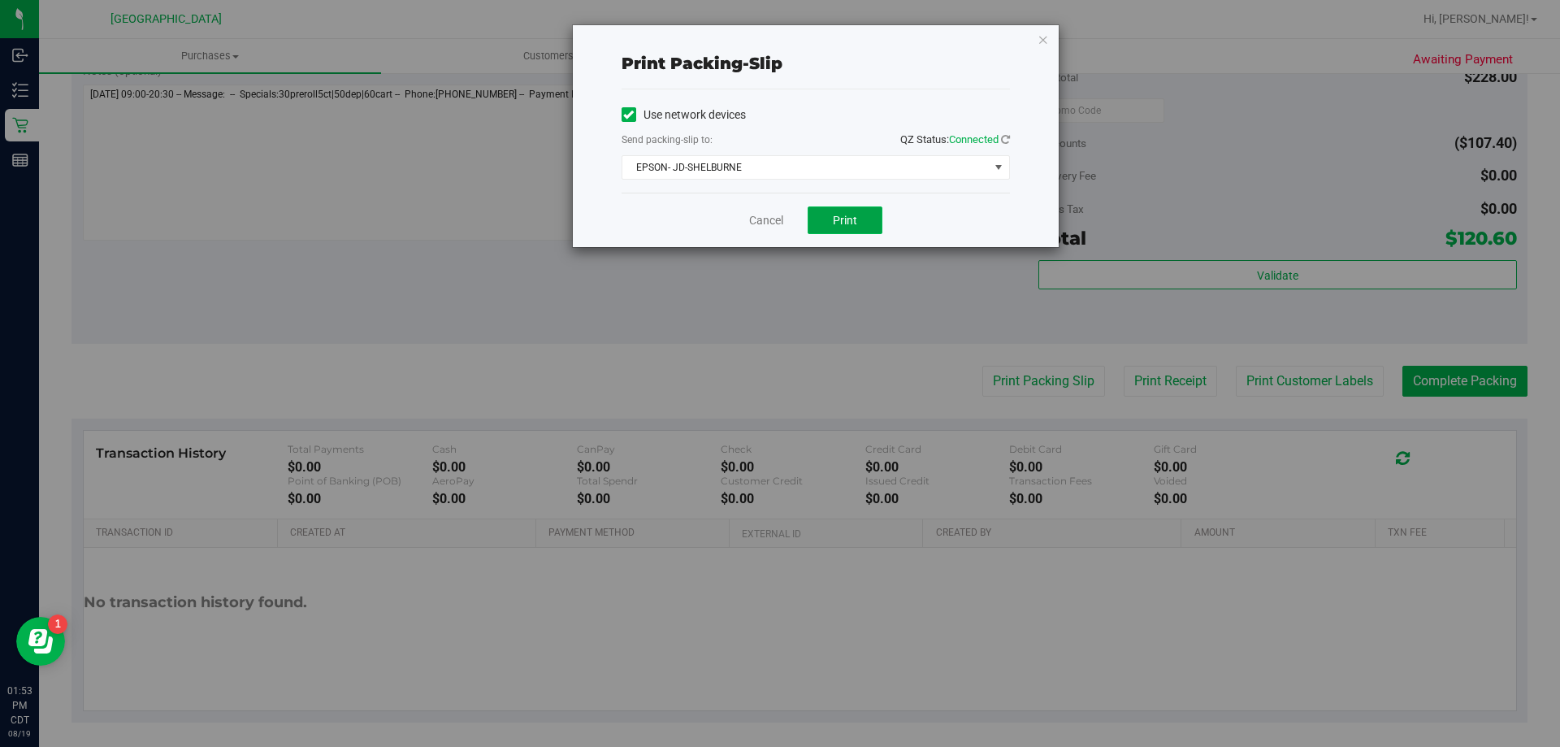
click at [844, 219] on span "Print" at bounding box center [845, 220] width 24 height 13
click at [776, 223] on link "Cancel" at bounding box center [766, 220] width 34 height 17
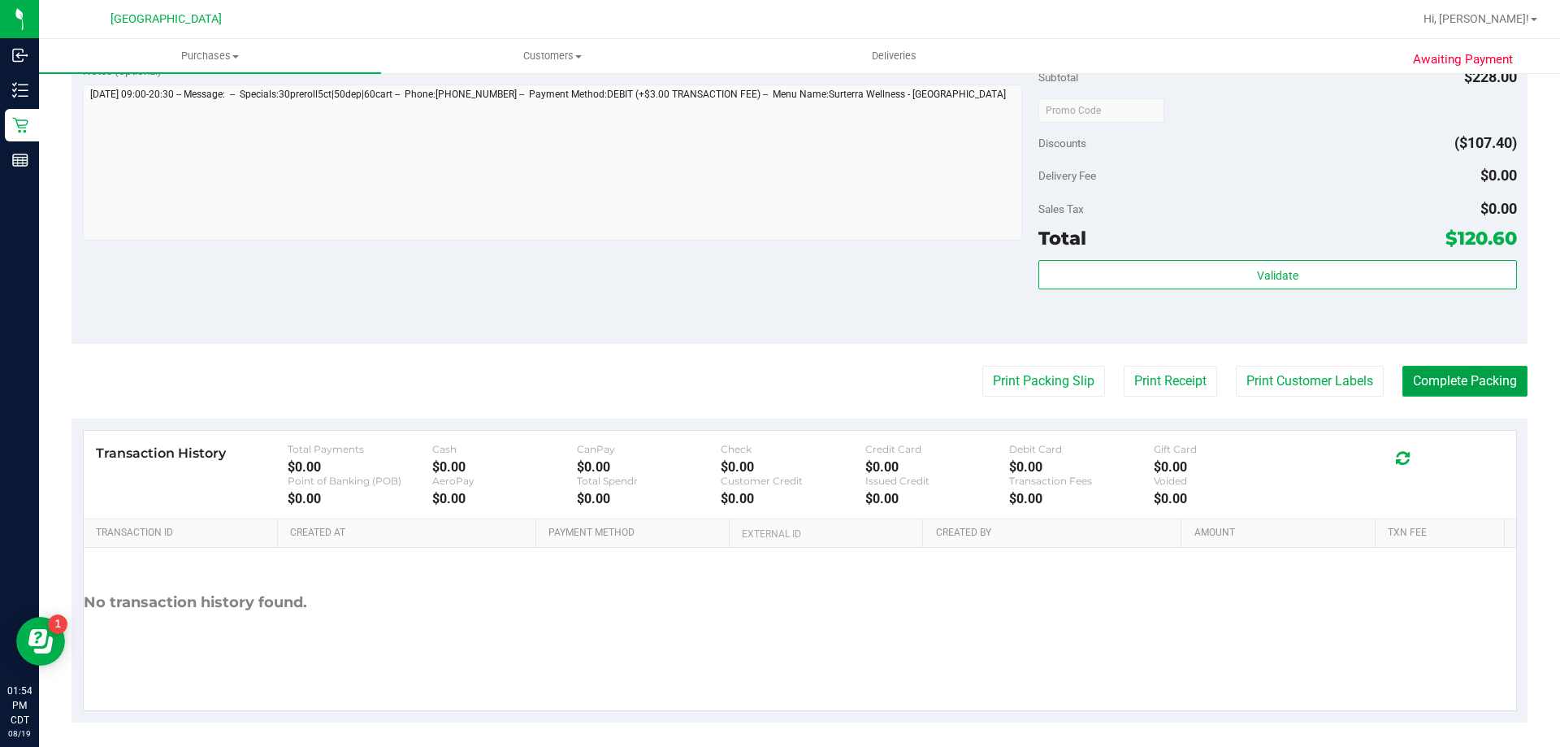
click at [1476, 376] on button "Complete Packing" at bounding box center [1465, 381] width 125 height 31
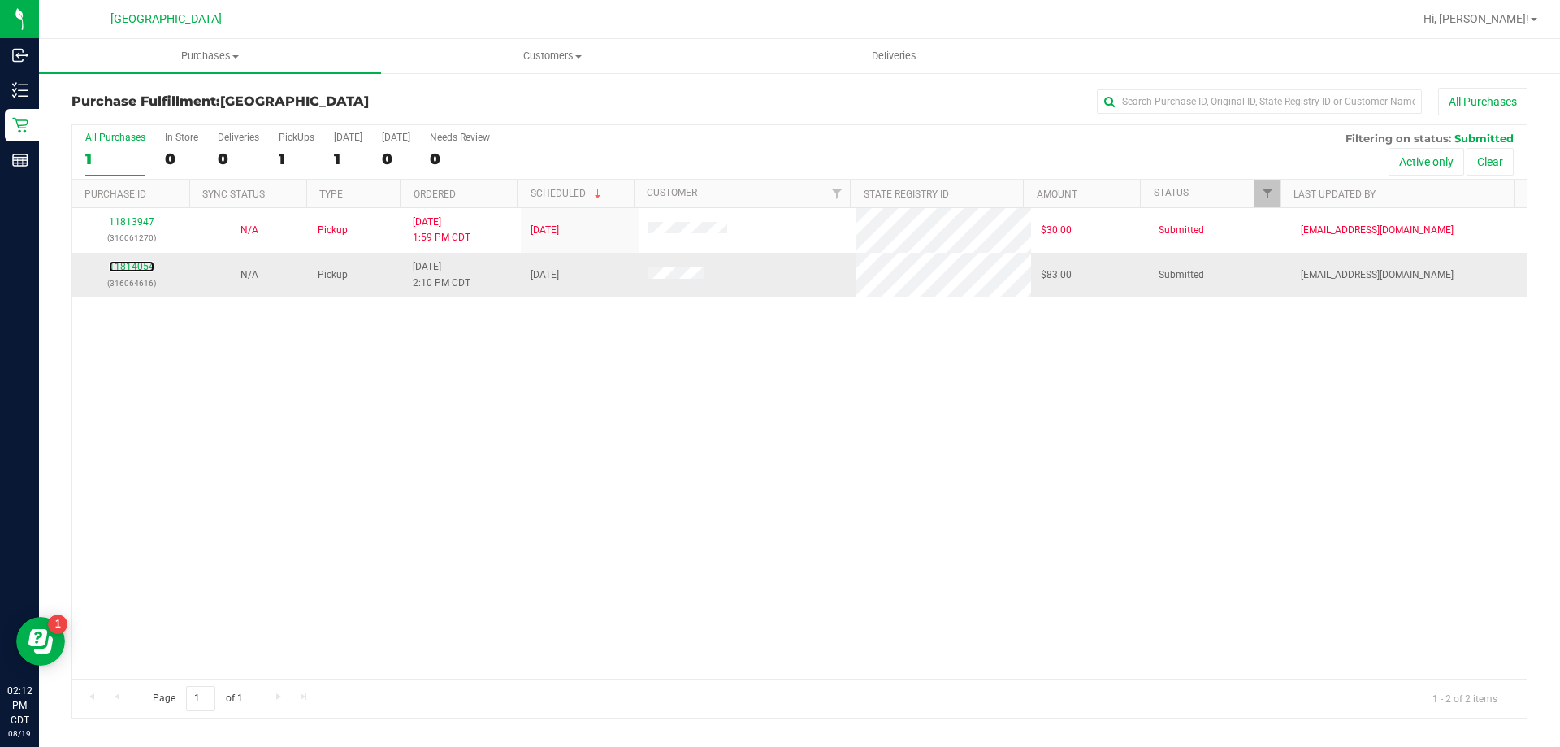
click at [135, 260] on div "11814054 (316064616)" at bounding box center [131, 274] width 98 height 31
click at [137, 266] on link "11814054" at bounding box center [132, 266] width 46 height 11
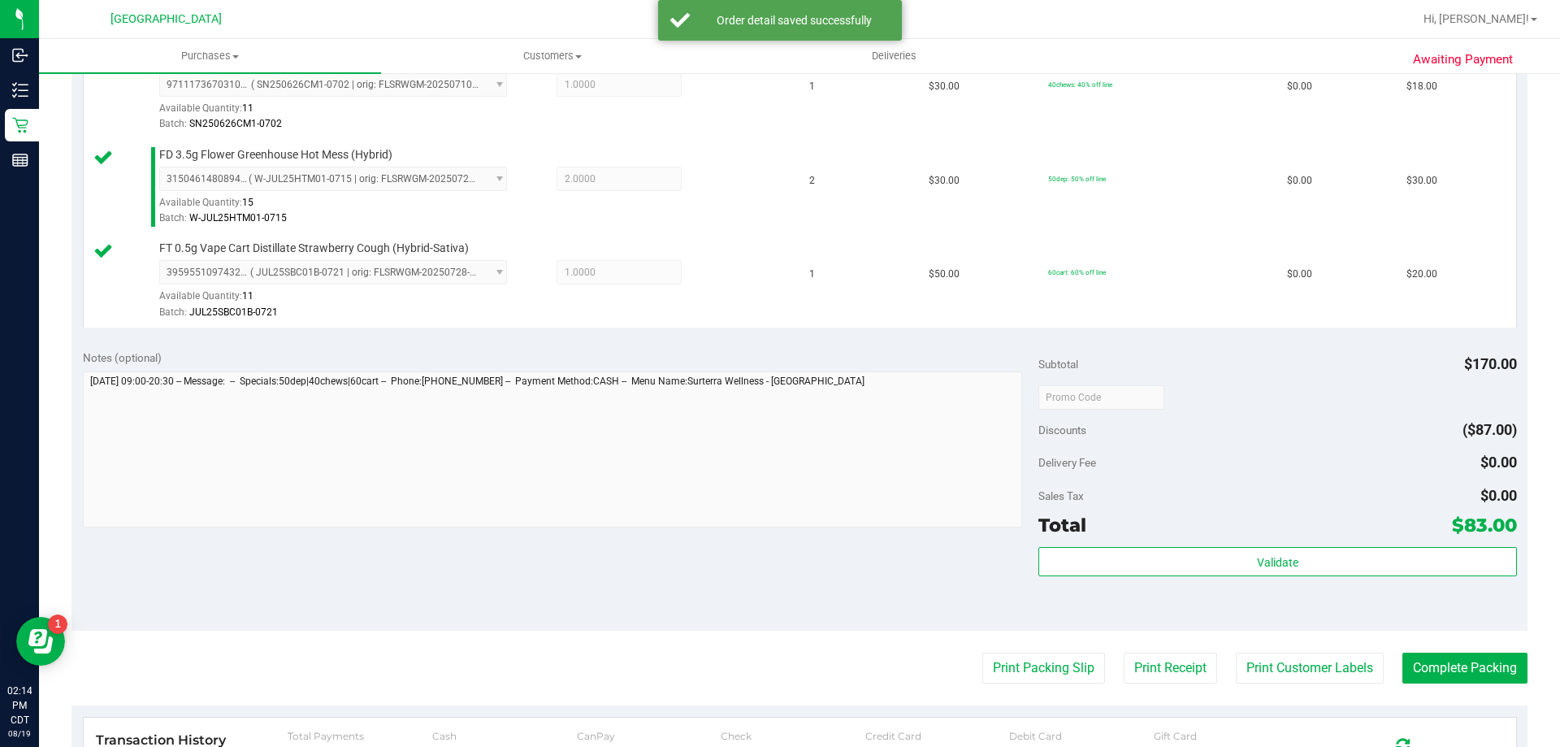
scroll to position [650, 0]
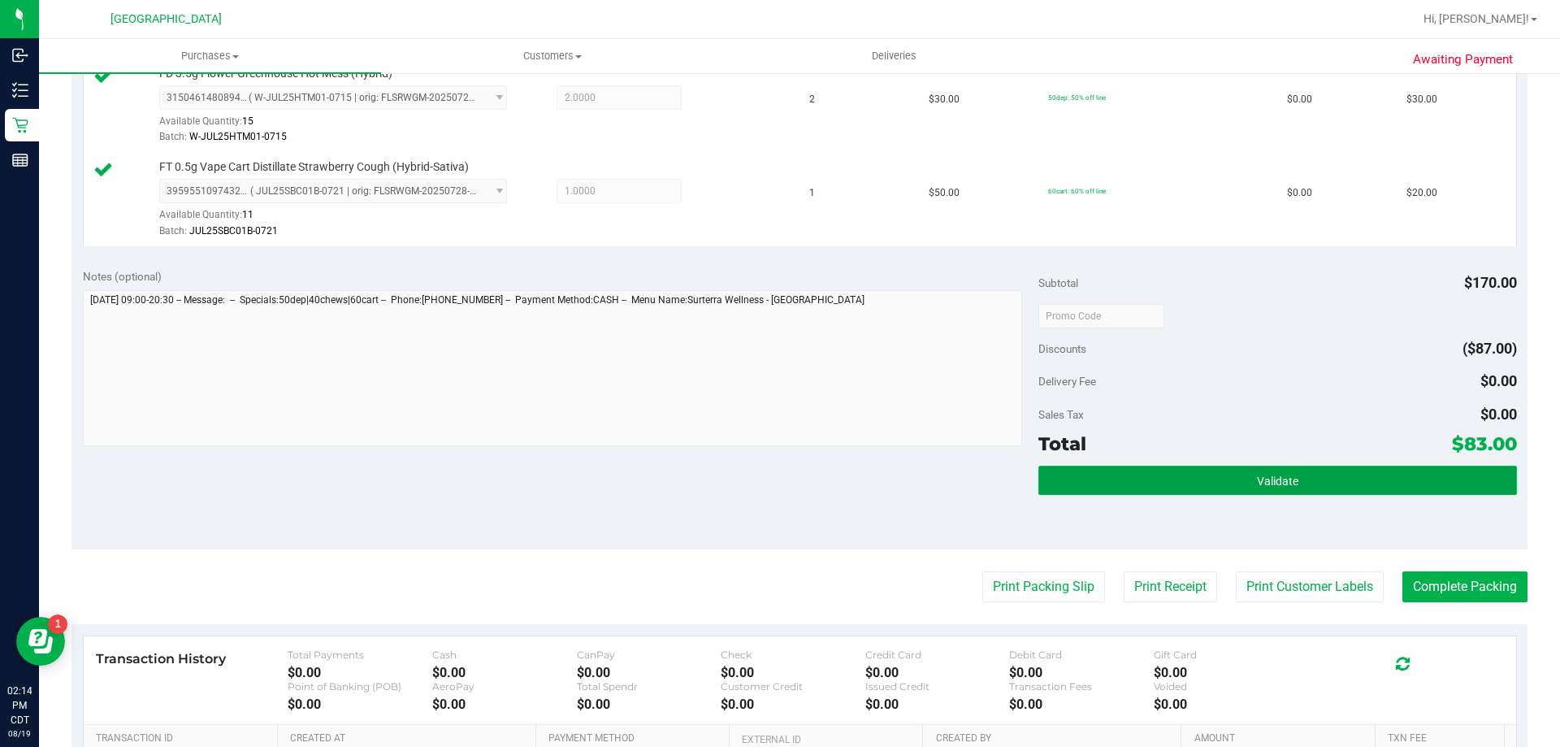
click at [1363, 467] on button "Validate" at bounding box center [1278, 480] width 478 height 29
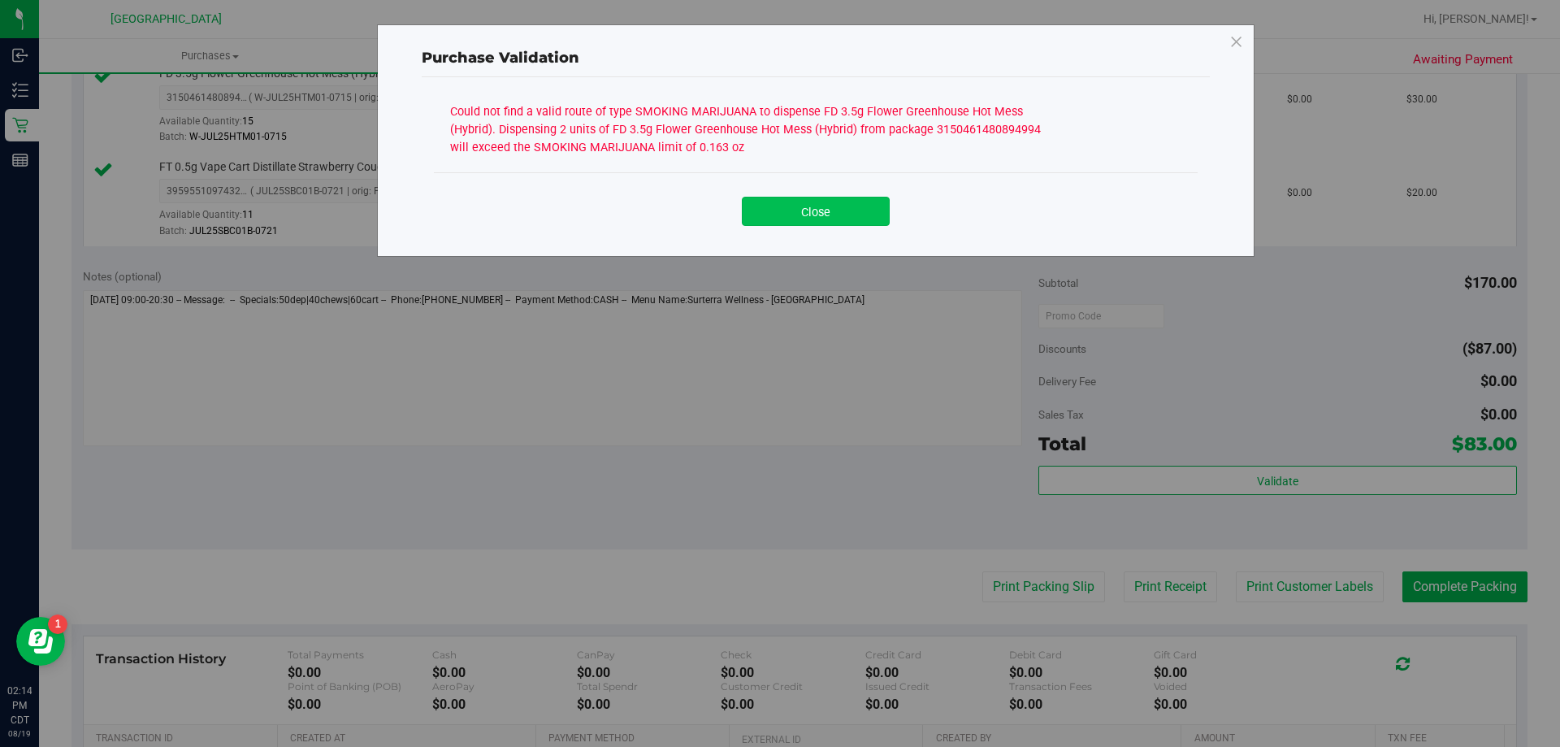
click at [818, 202] on button "Close" at bounding box center [816, 211] width 148 height 29
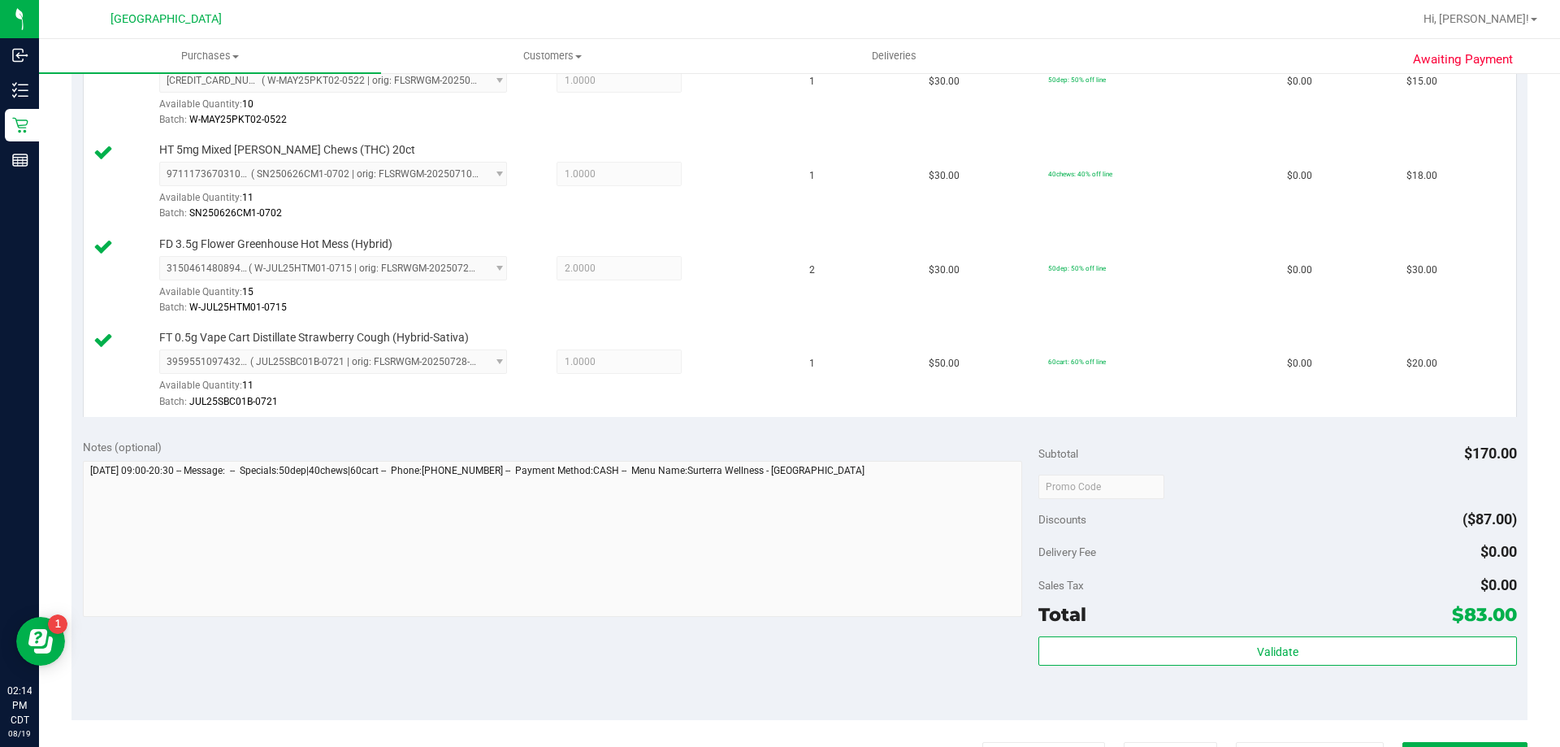
scroll to position [488, 0]
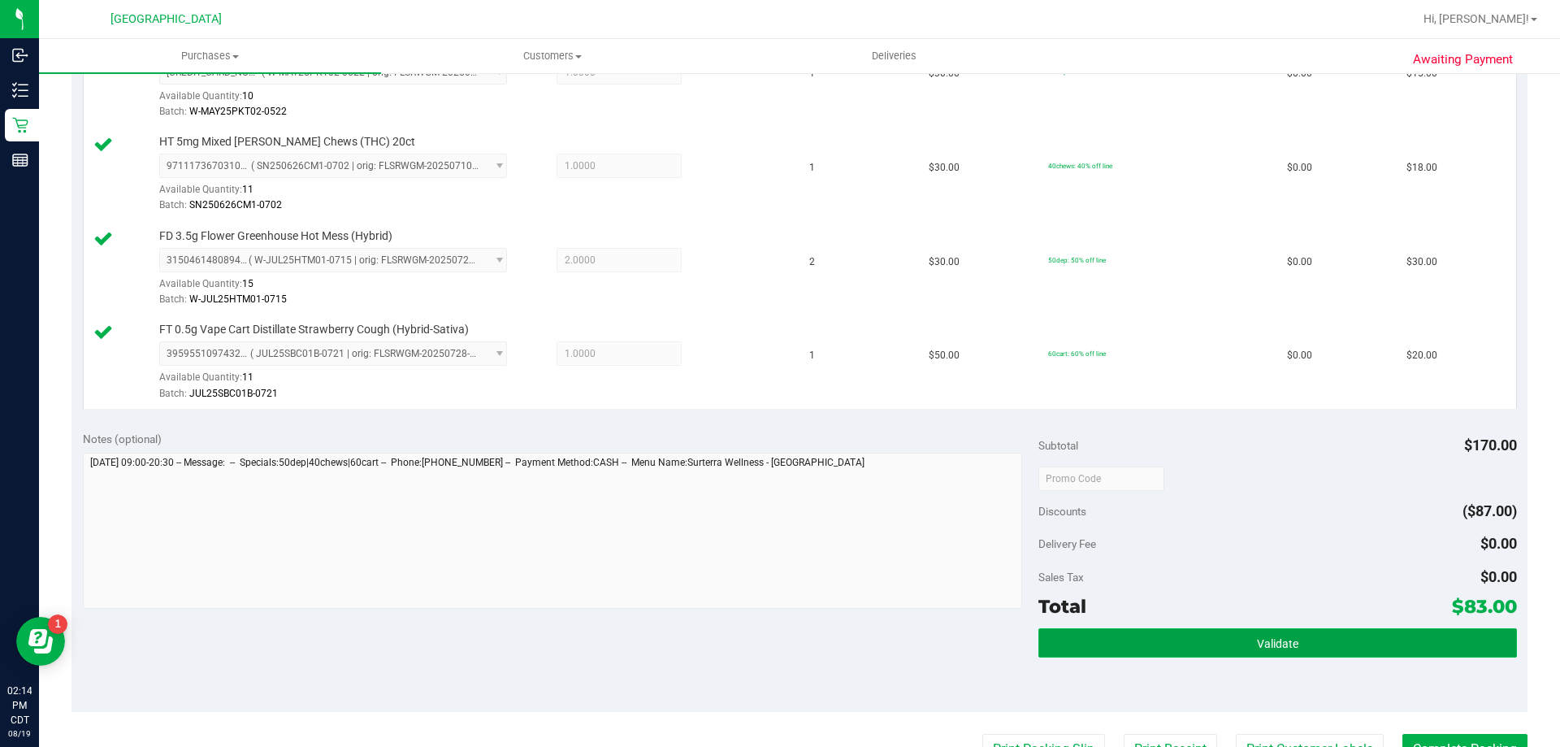
click at [1324, 650] on button "Validate" at bounding box center [1278, 642] width 478 height 29
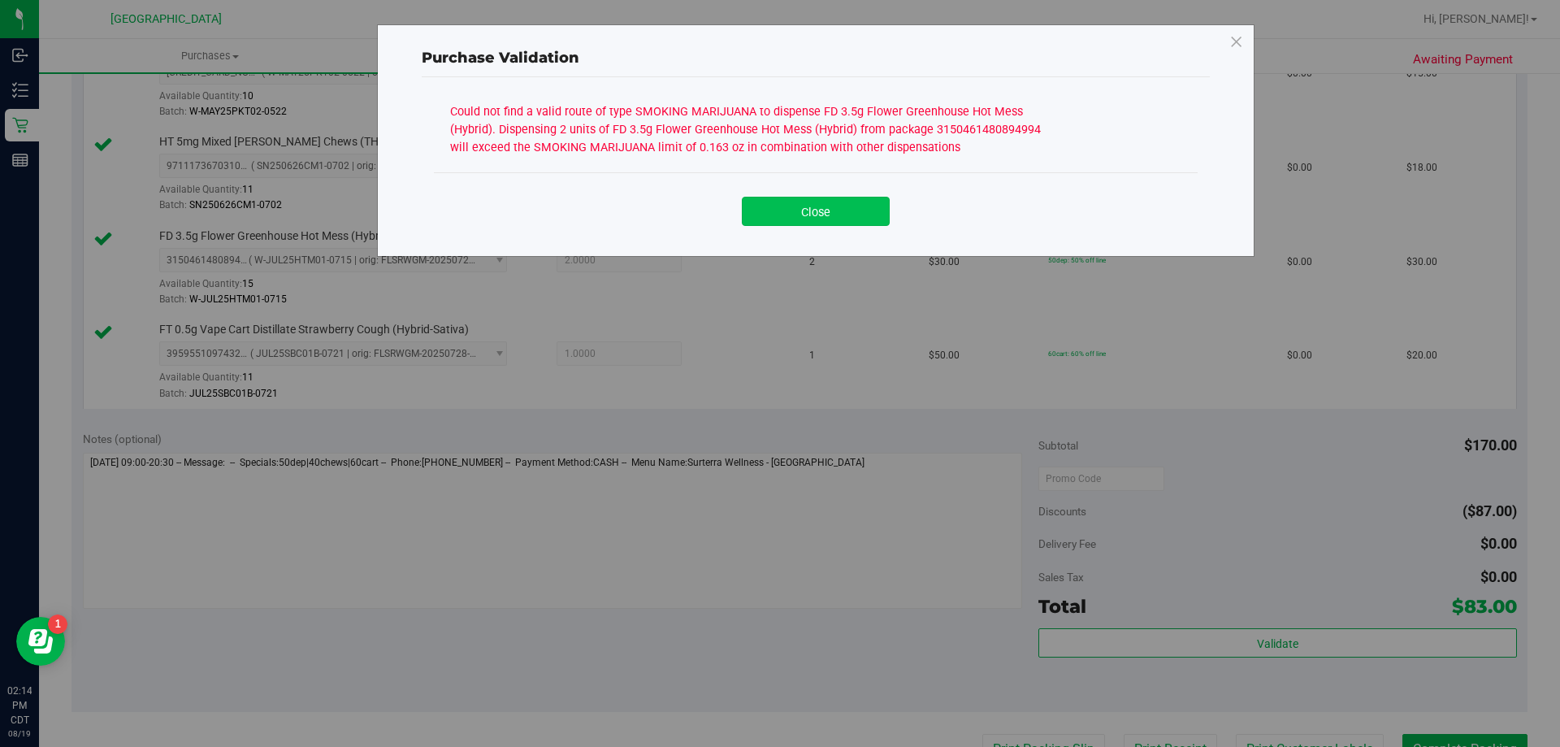
click at [766, 217] on button "Close" at bounding box center [816, 211] width 148 height 29
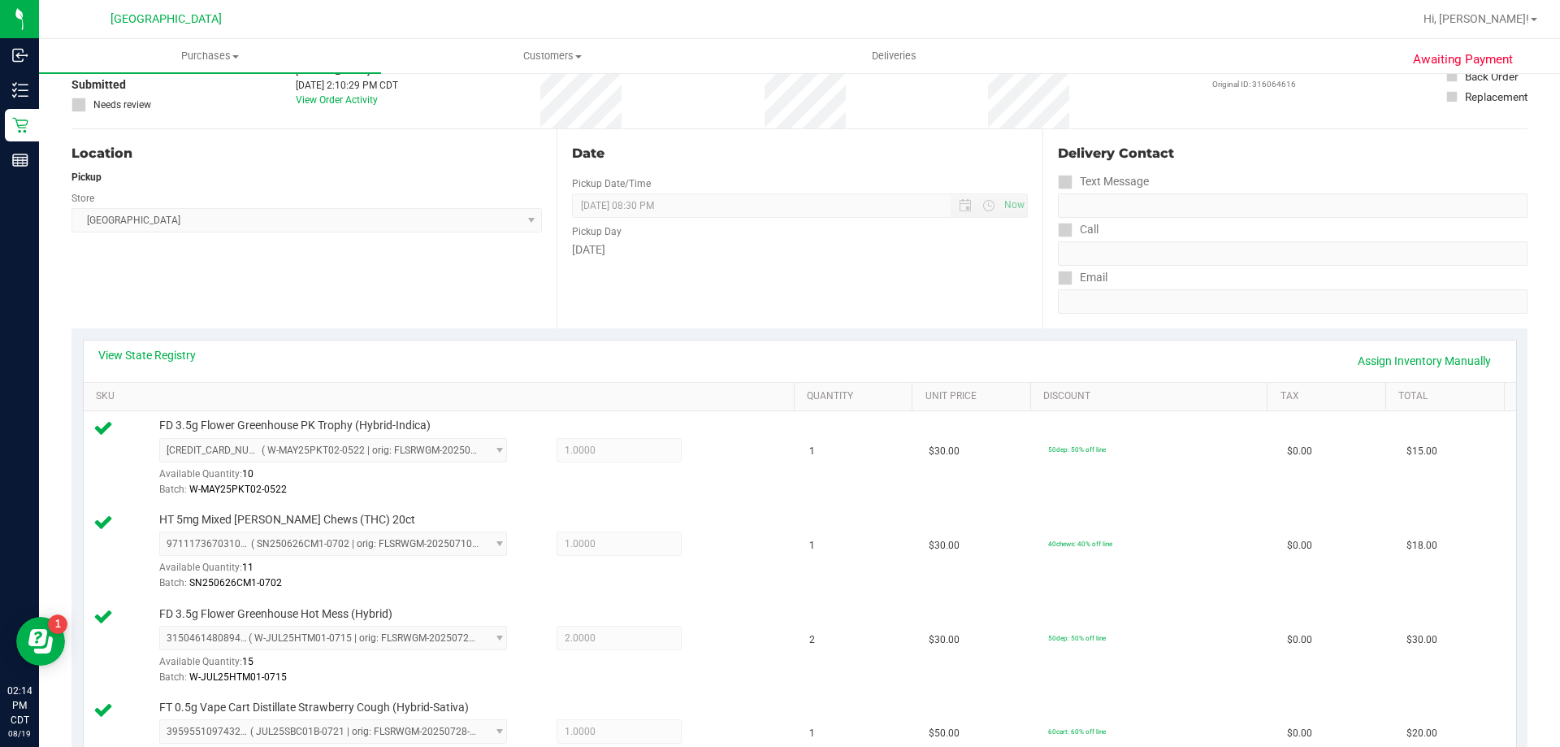
scroll to position [0, 0]
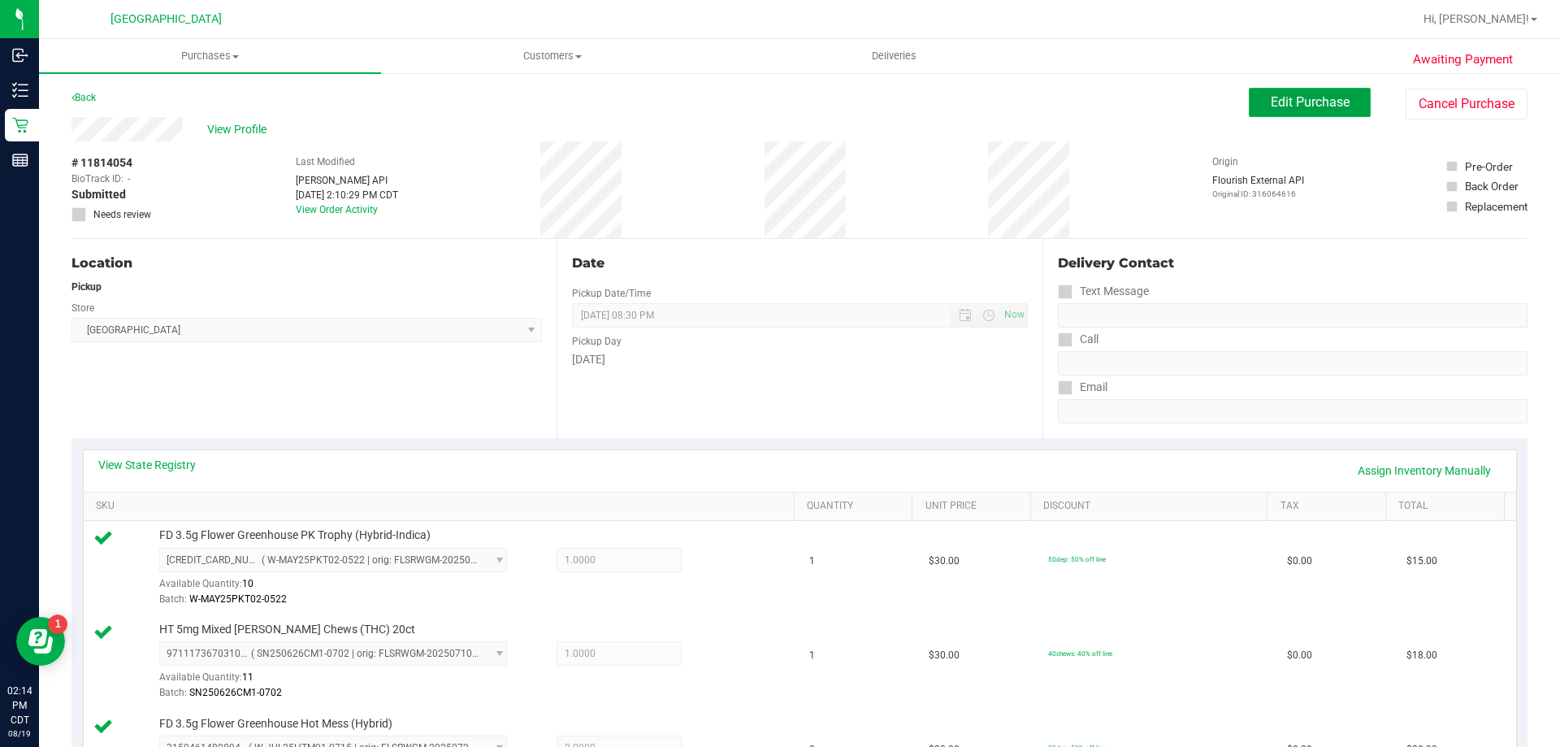
click at [1321, 89] on button "Edit Purchase" at bounding box center [1310, 102] width 122 height 29
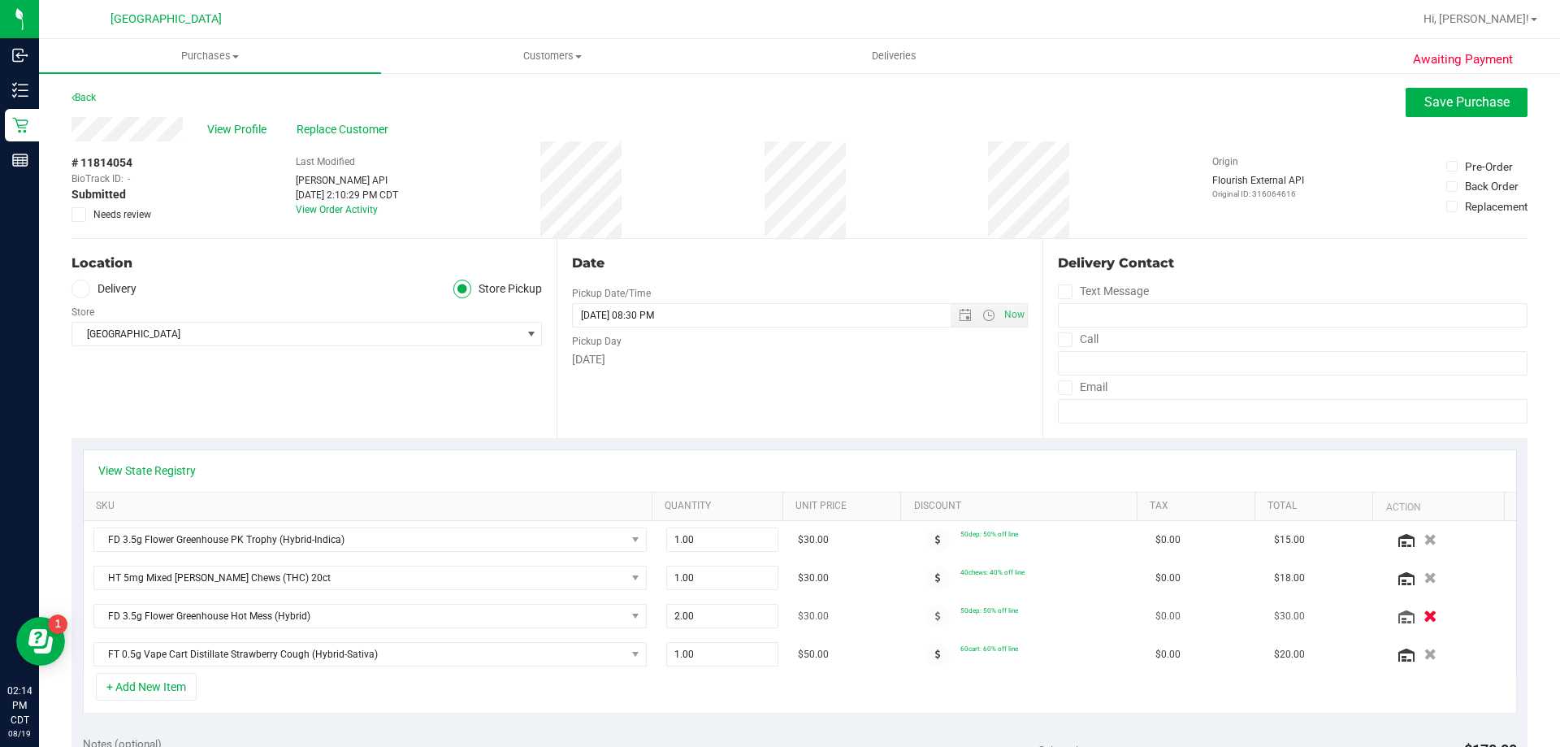
click at [1424, 610] on icon "button" at bounding box center [1431, 616] width 14 height 12
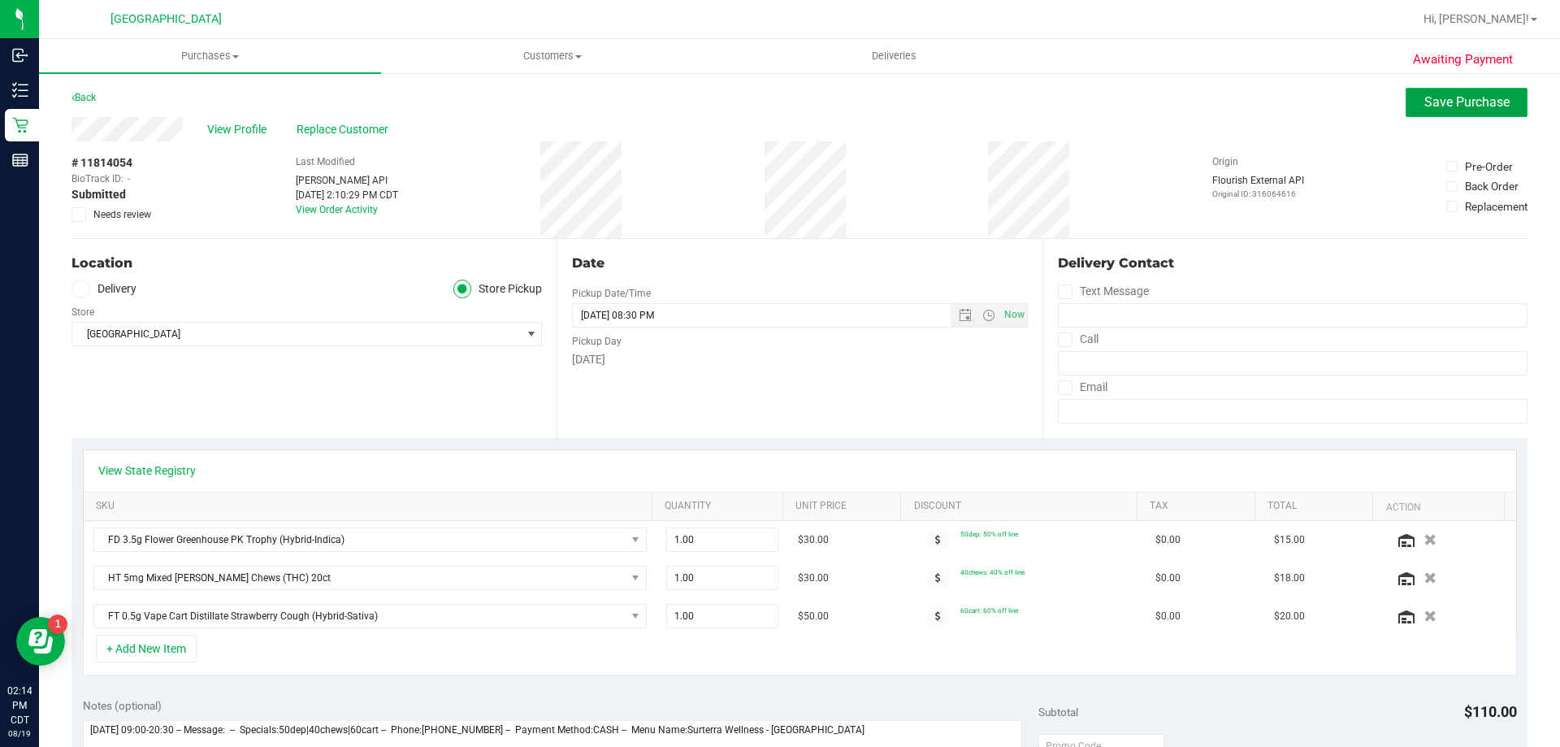
click at [1473, 100] on span "Save Purchase" at bounding box center [1467, 101] width 85 height 15
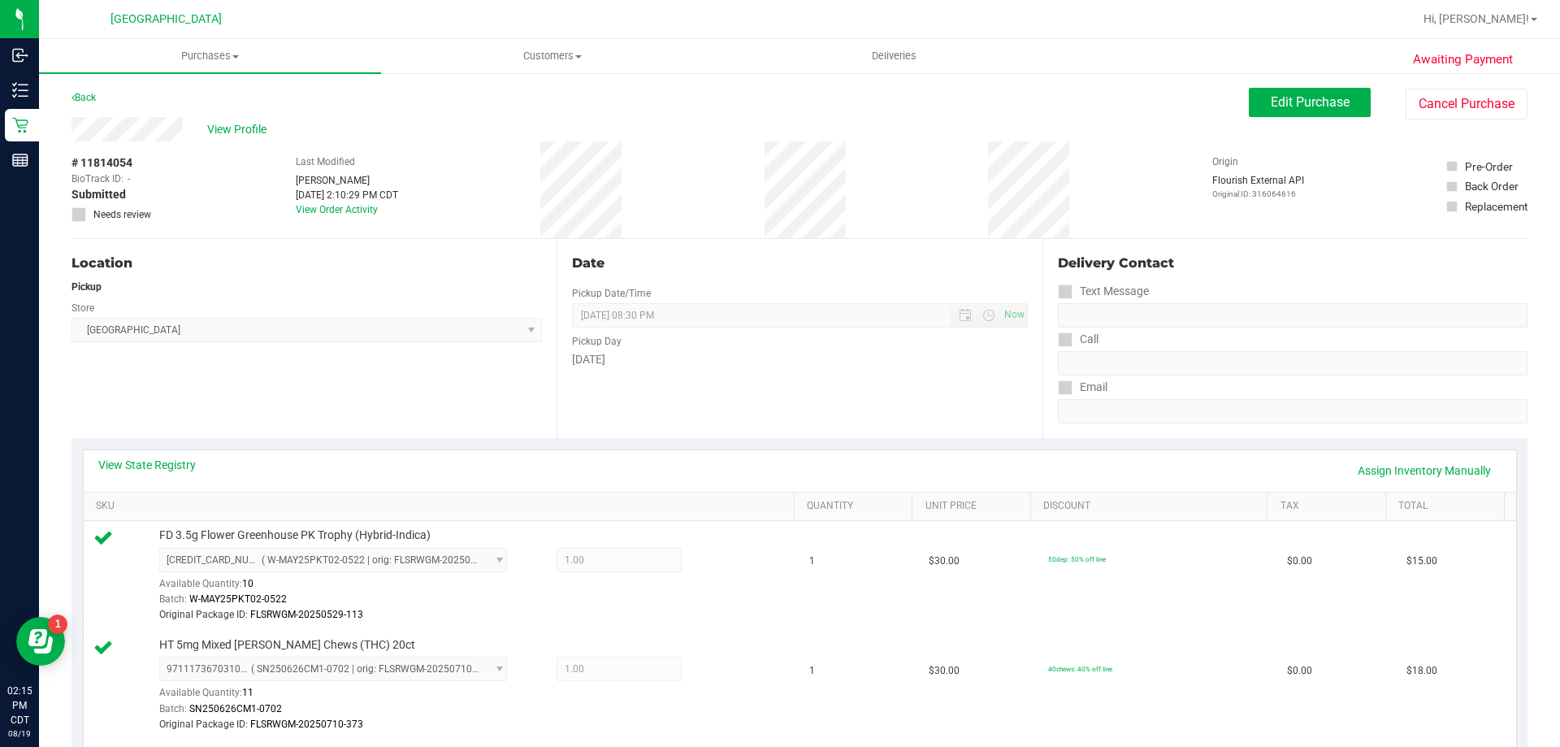
scroll to position [406, 0]
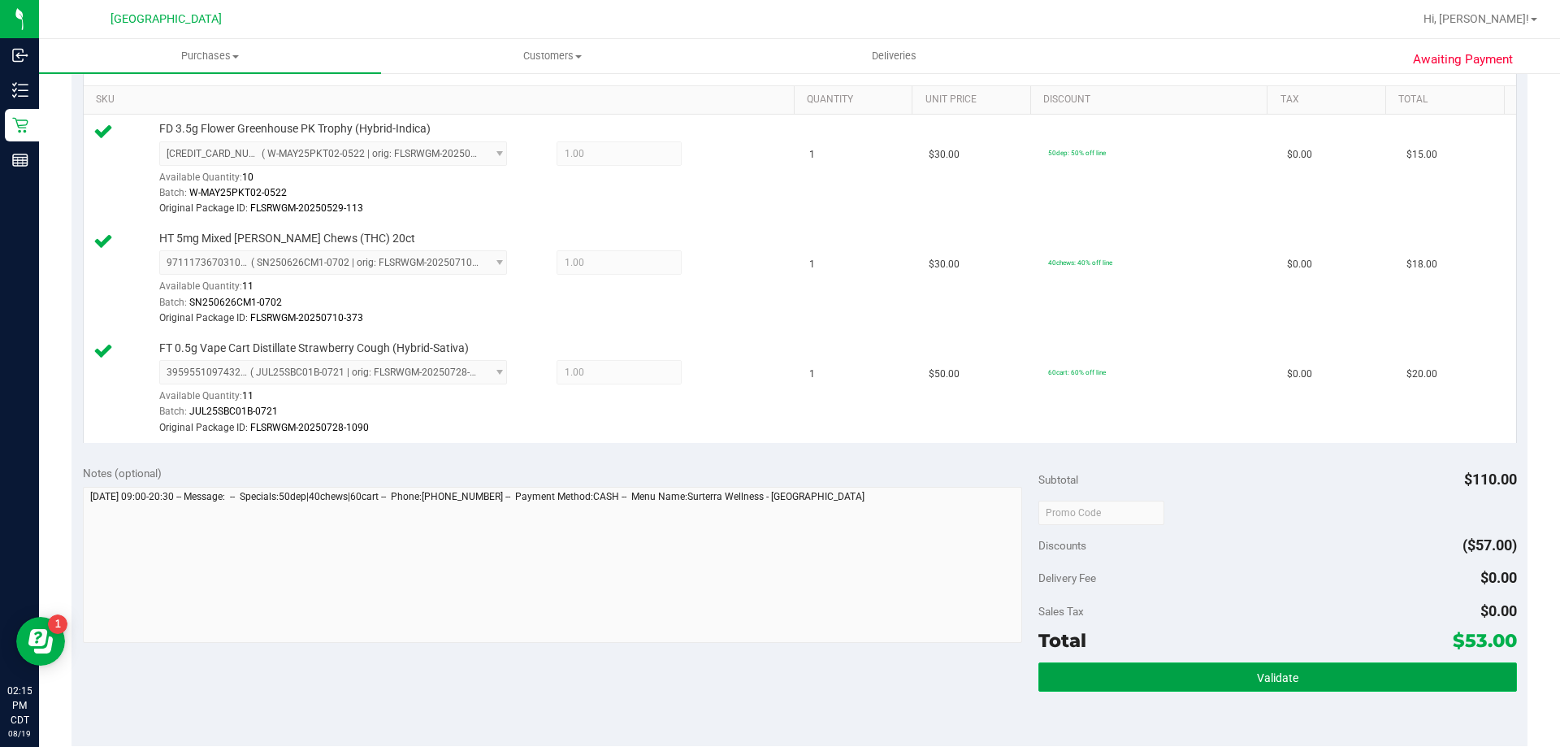
click at [1164, 665] on button "Validate" at bounding box center [1278, 676] width 478 height 29
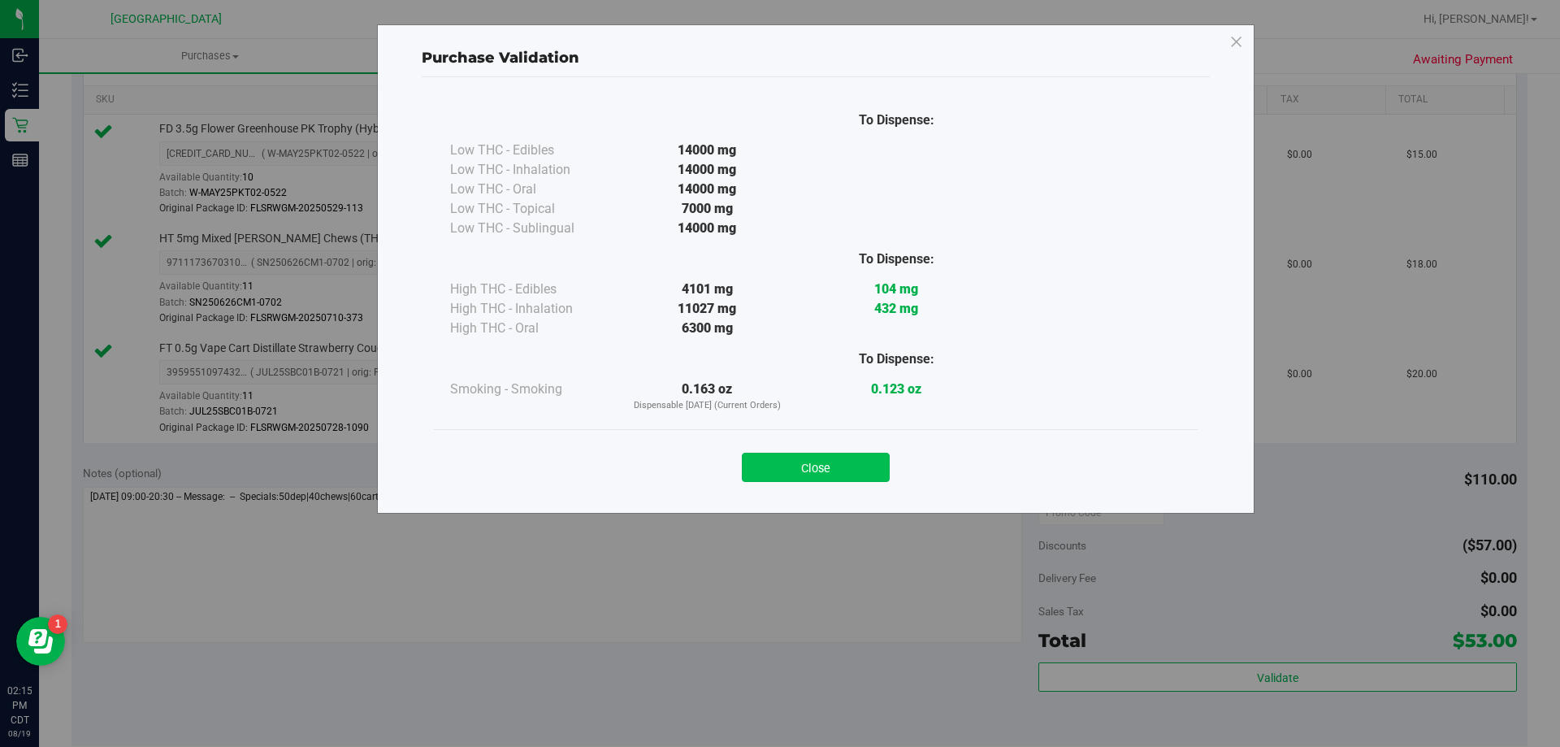
click at [847, 466] on button "Close" at bounding box center [816, 467] width 148 height 29
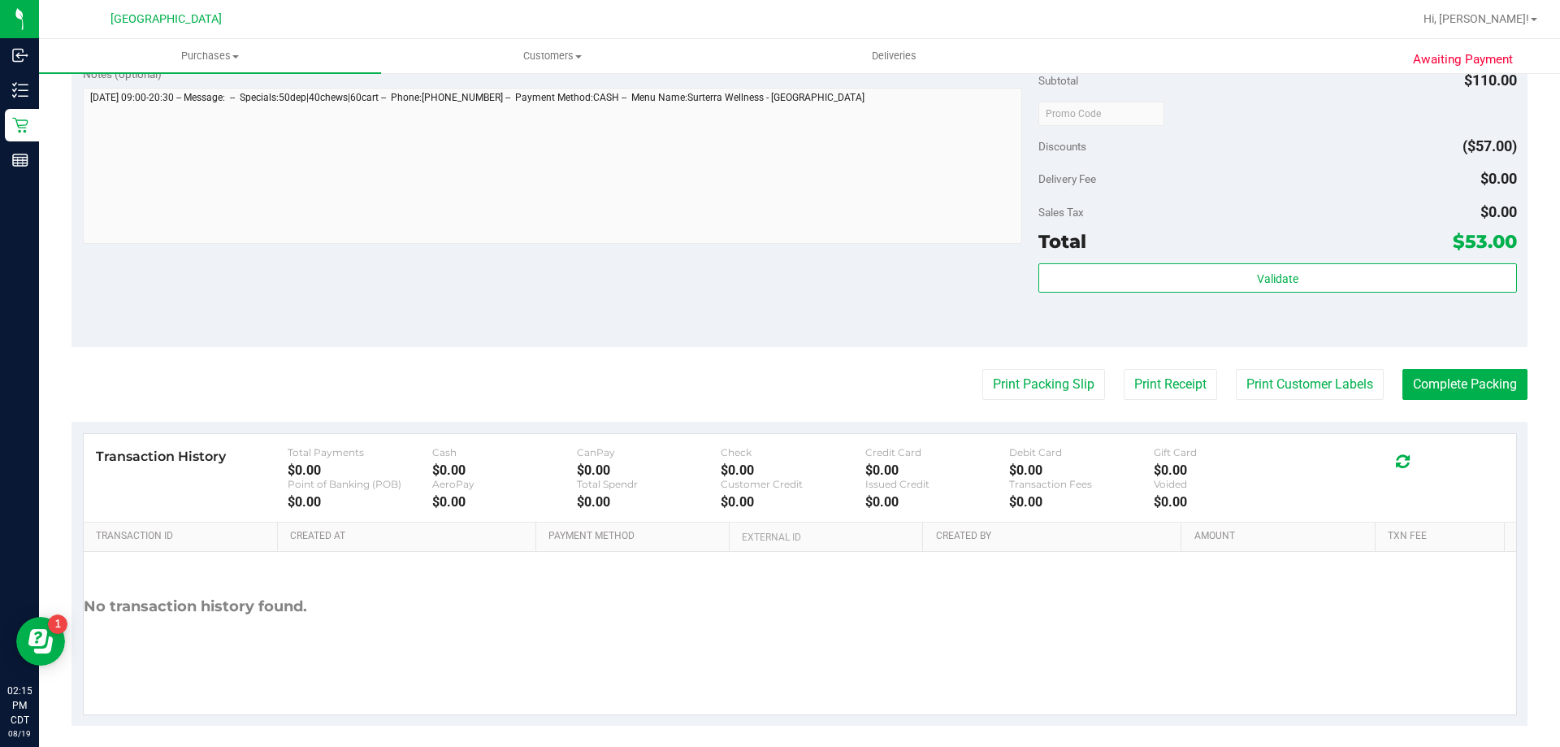
scroll to position [817, 0]
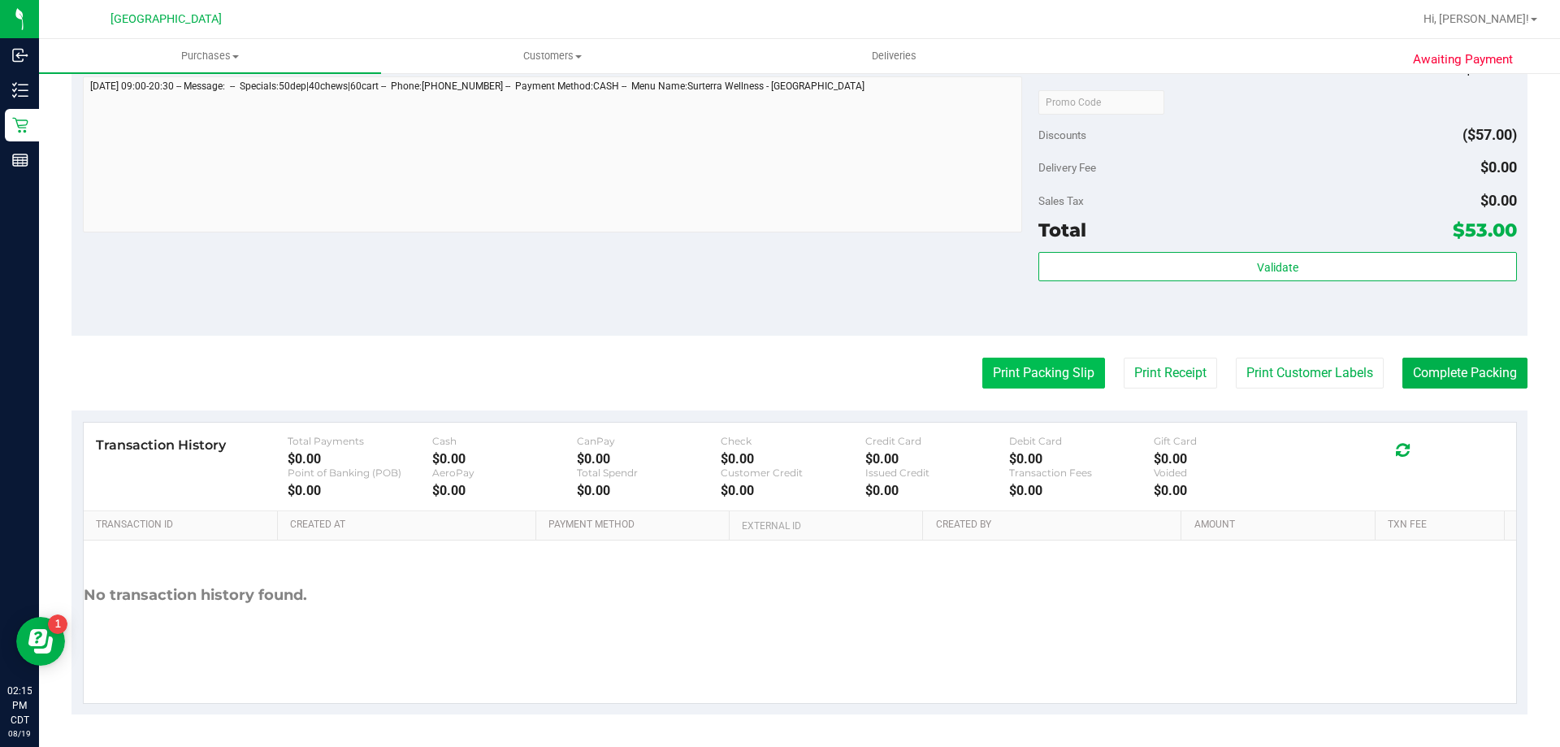
click at [1057, 371] on button "Print Packing Slip" at bounding box center [1043, 373] width 123 height 31
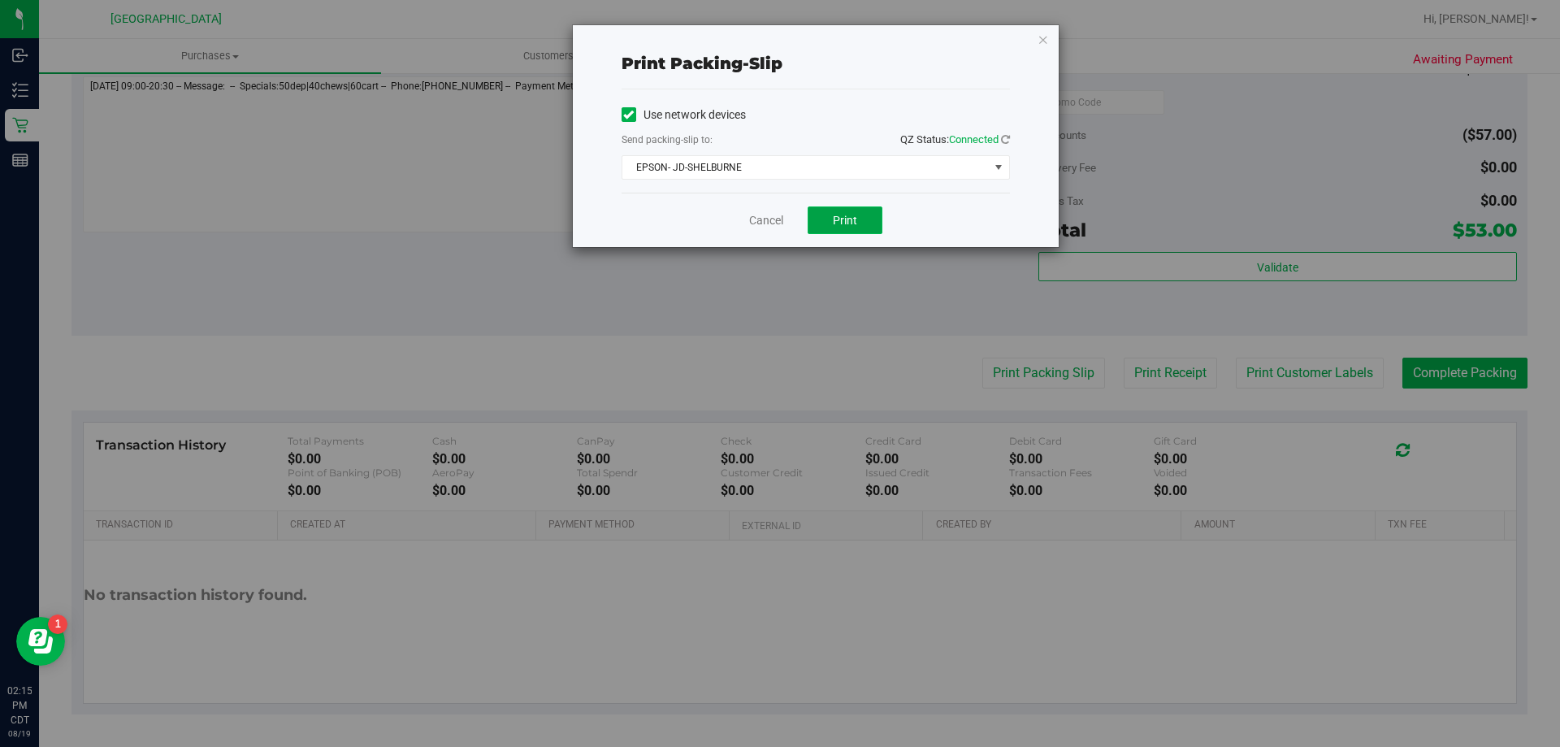
click at [842, 212] on button "Print" at bounding box center [845, 220] width 75 height 28
click at [775, 224] on link "Cancel" at bounding box center [766, 220] width 34 height 17
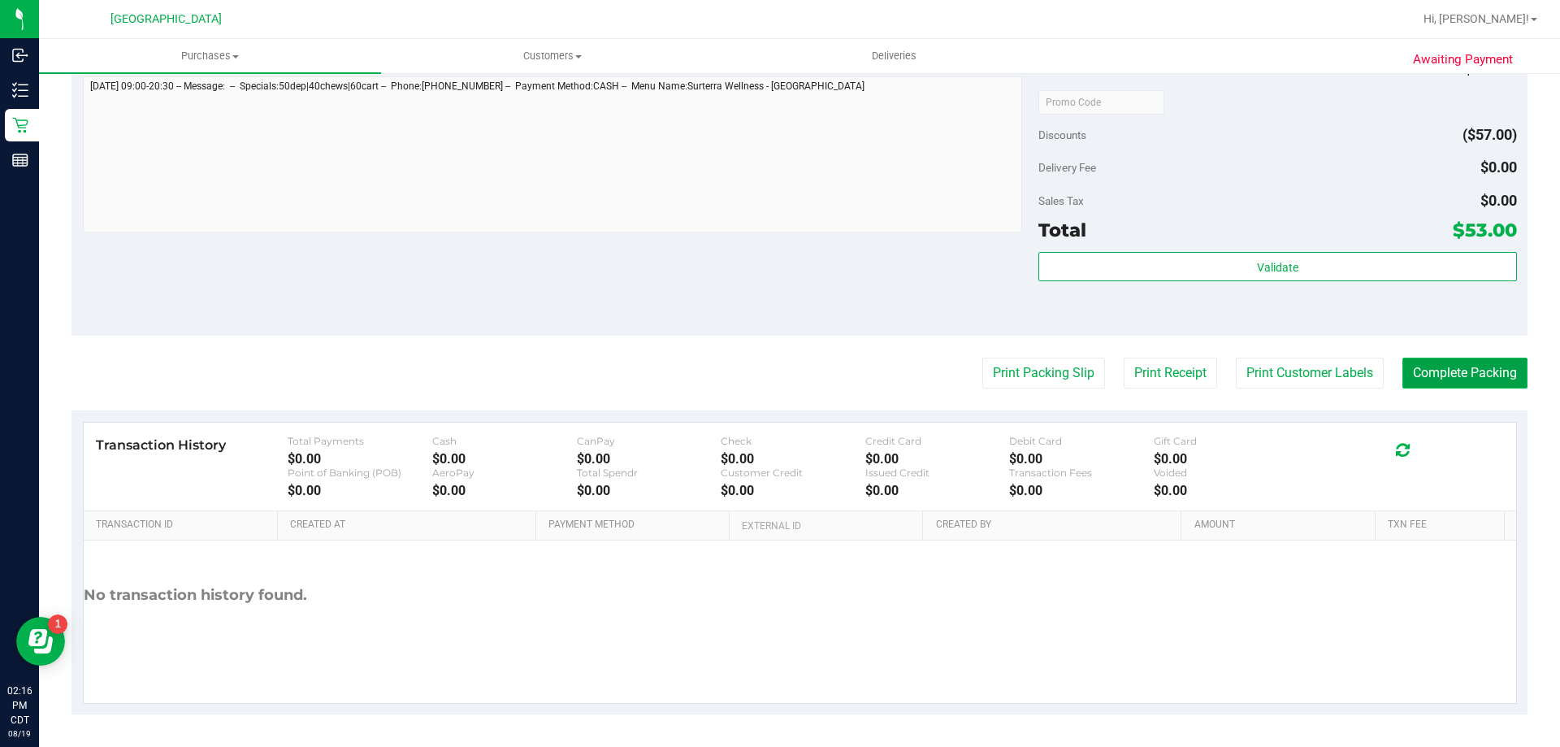
click at [1500, 368] on button "Complete Packing" at bounding box center [1465, 373] width 125 height 31
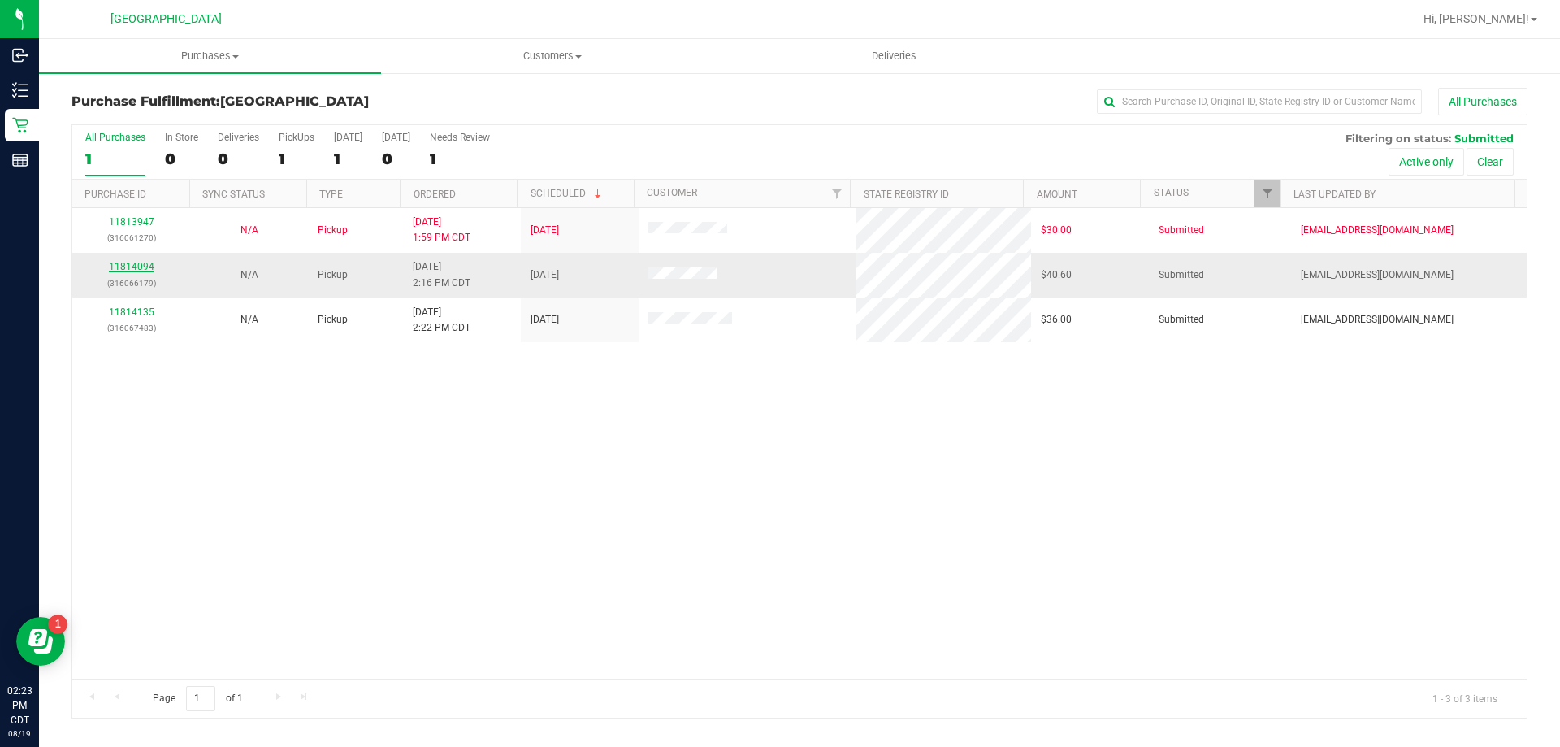
click at [124, 267] on link "11814094" at bounding box center [132, 266] width 46 height 11
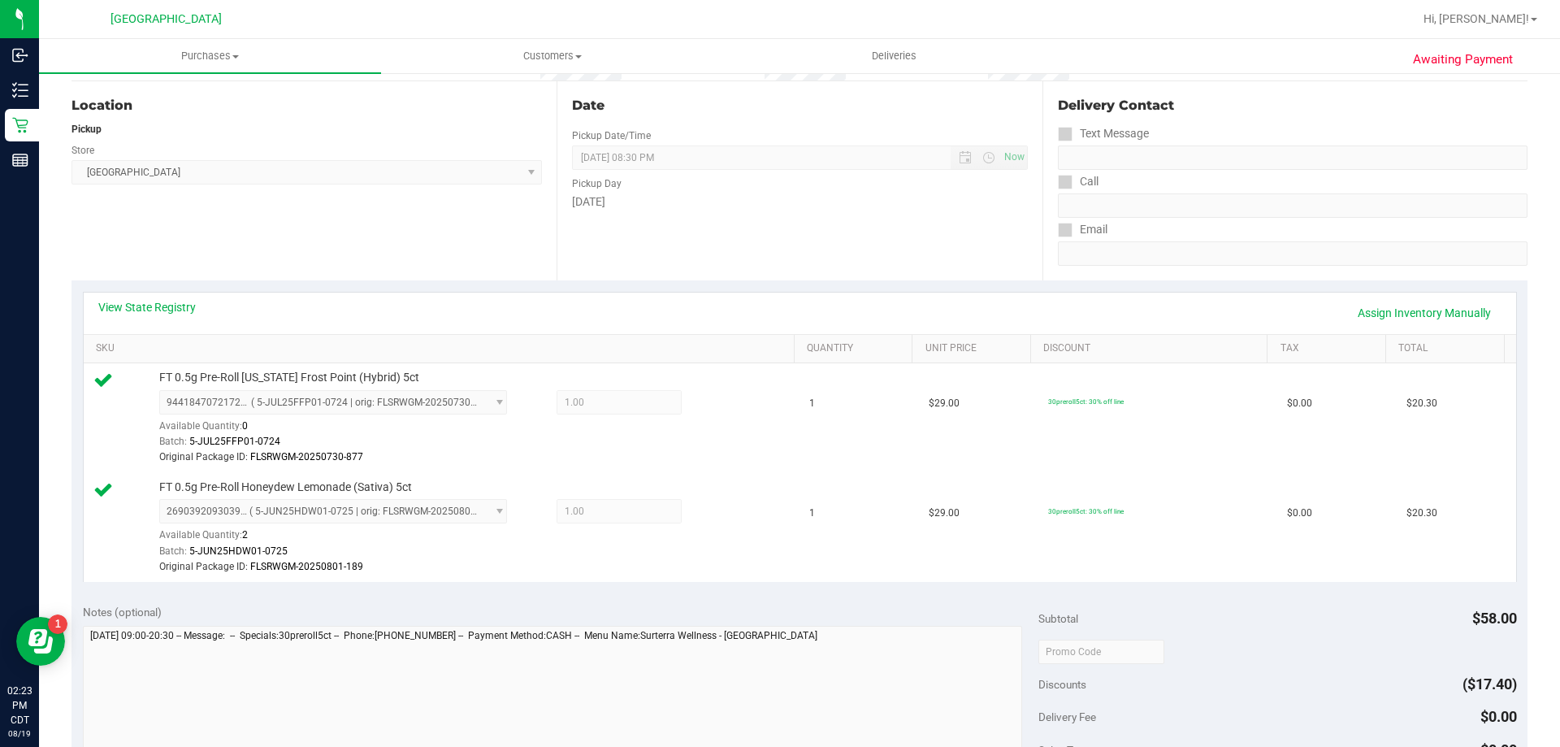
scroll to position [163, 0]
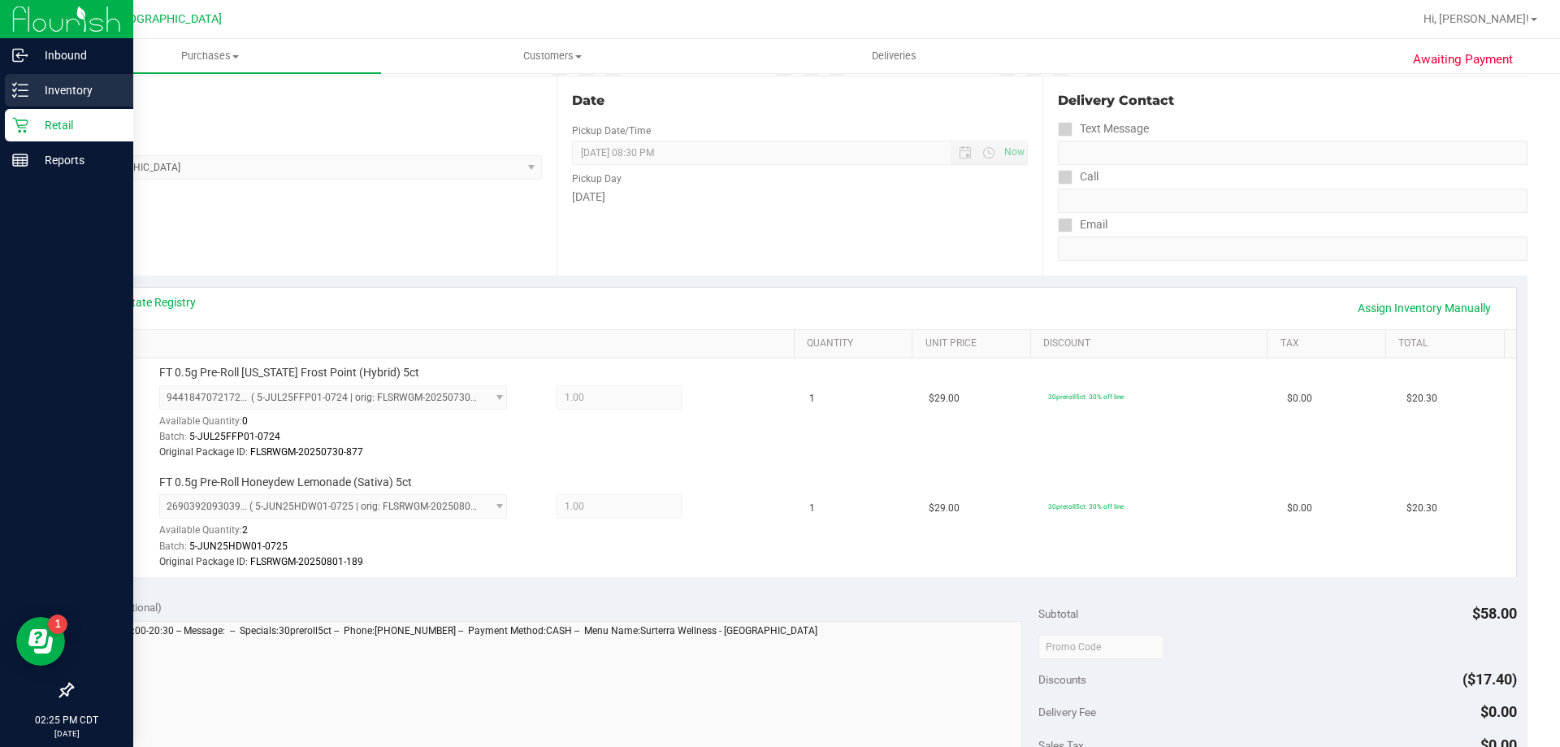
click at [33, 88] on p "Inventory" at bounding box center [77, 90] width 98 height 20
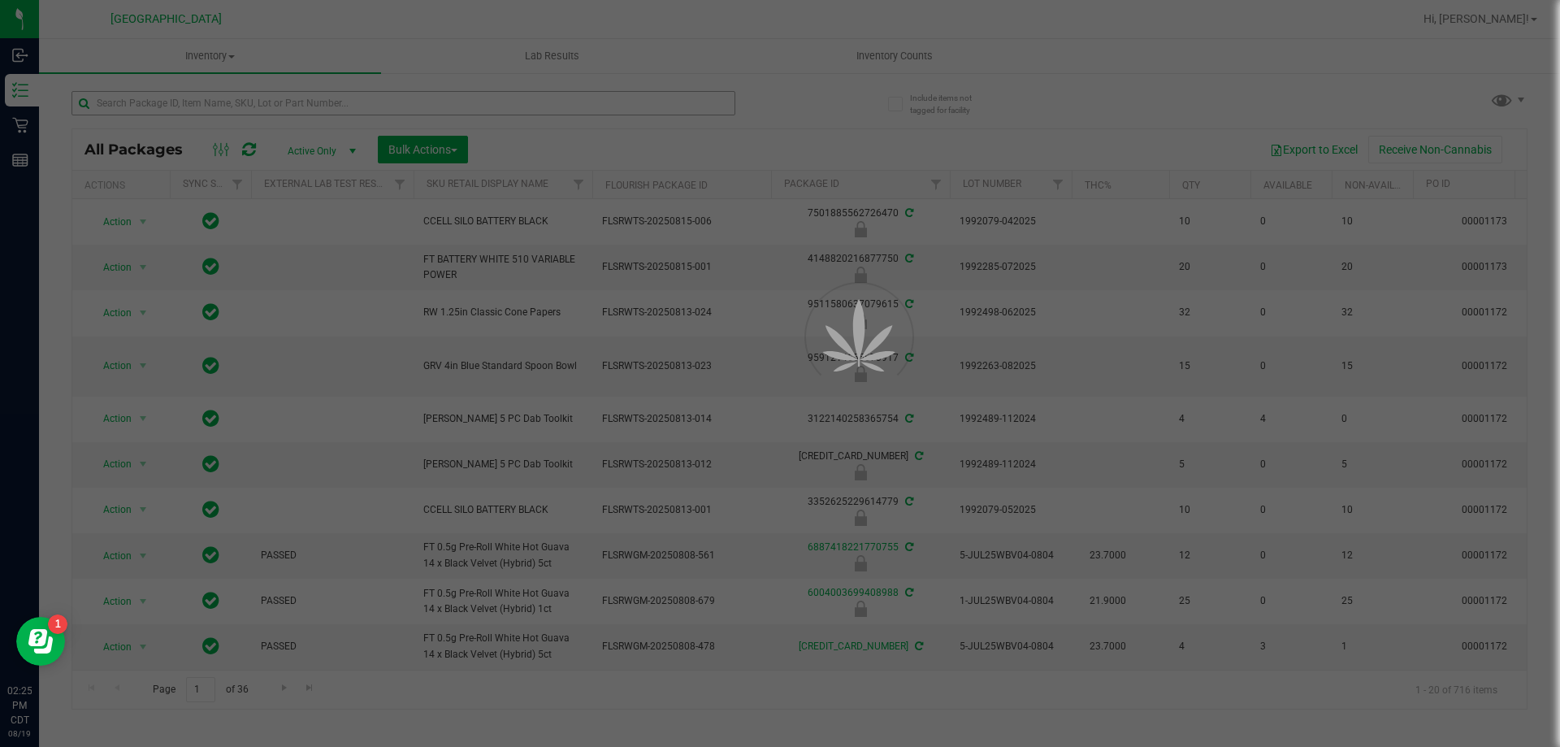
click at [228, 99] on div at bounding box center [780, 373] width 1560 height 747
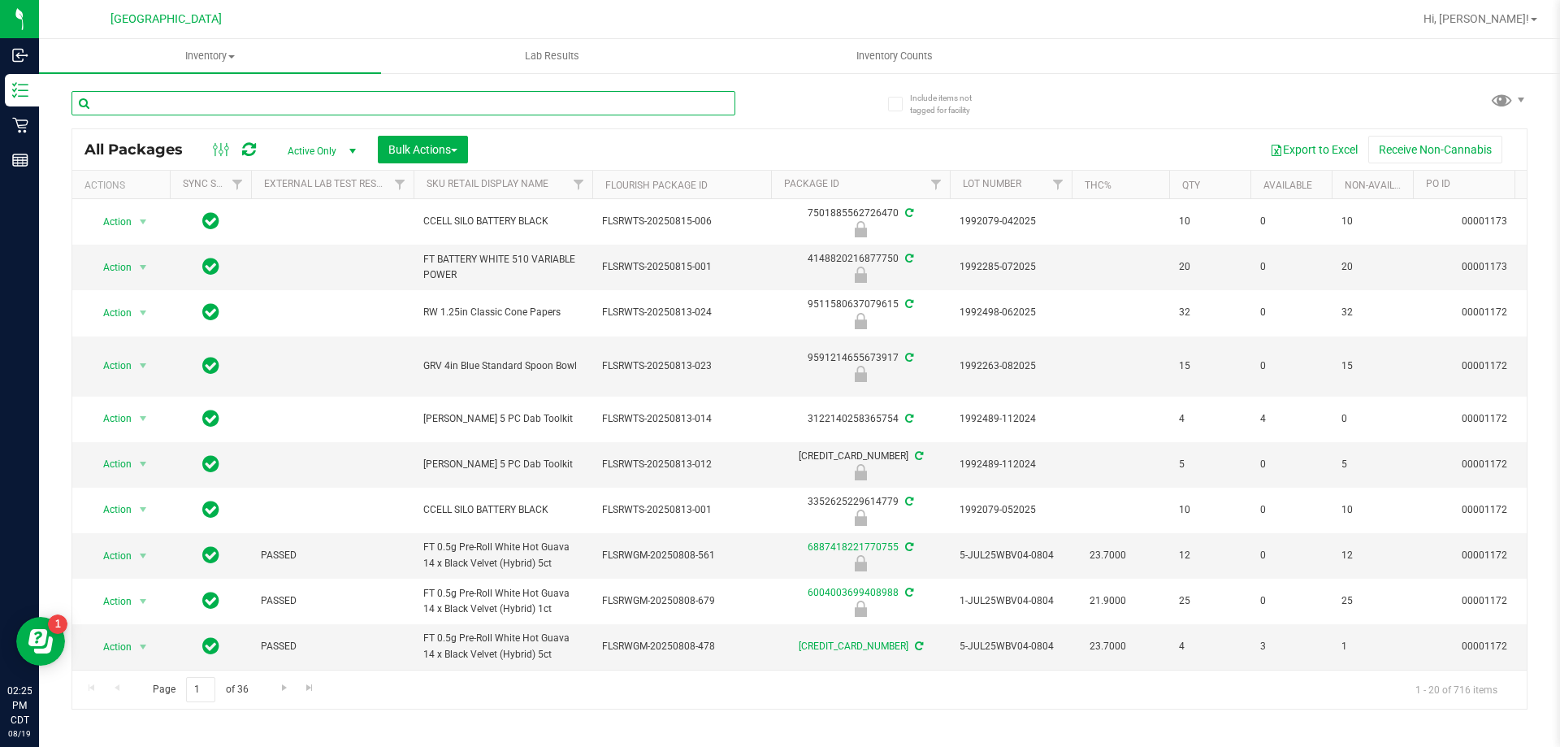
click at [228, 99] on input "text" at bounding box center [404, 103] width 664 height 24
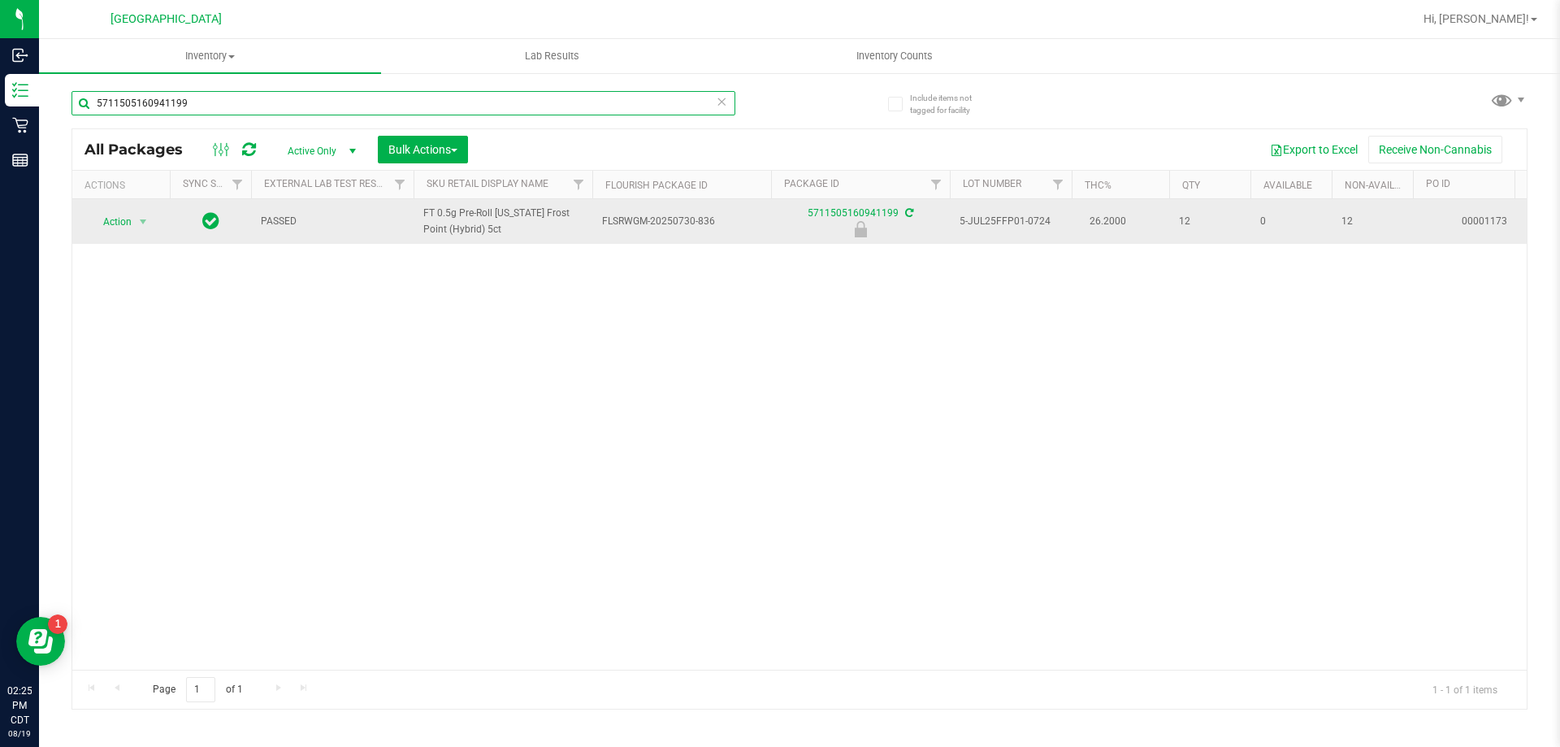
type input "5711505160941199"
click at [132, 221] on span "Action" at bounding box center [111, 221] width 44 height 23
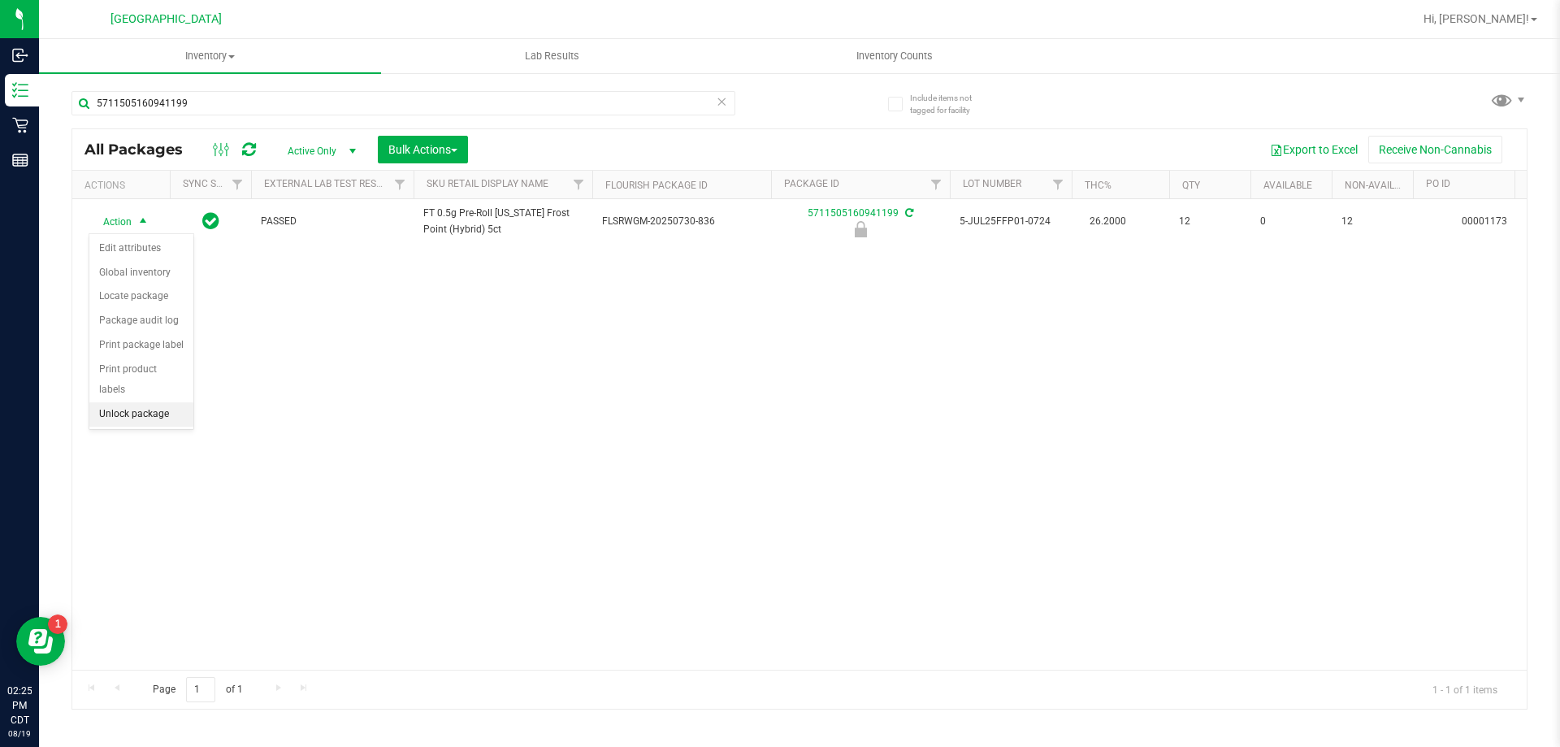
click at [122, 402] on li "Unlock package" at bounding box center [141, 414] width 104 height 24
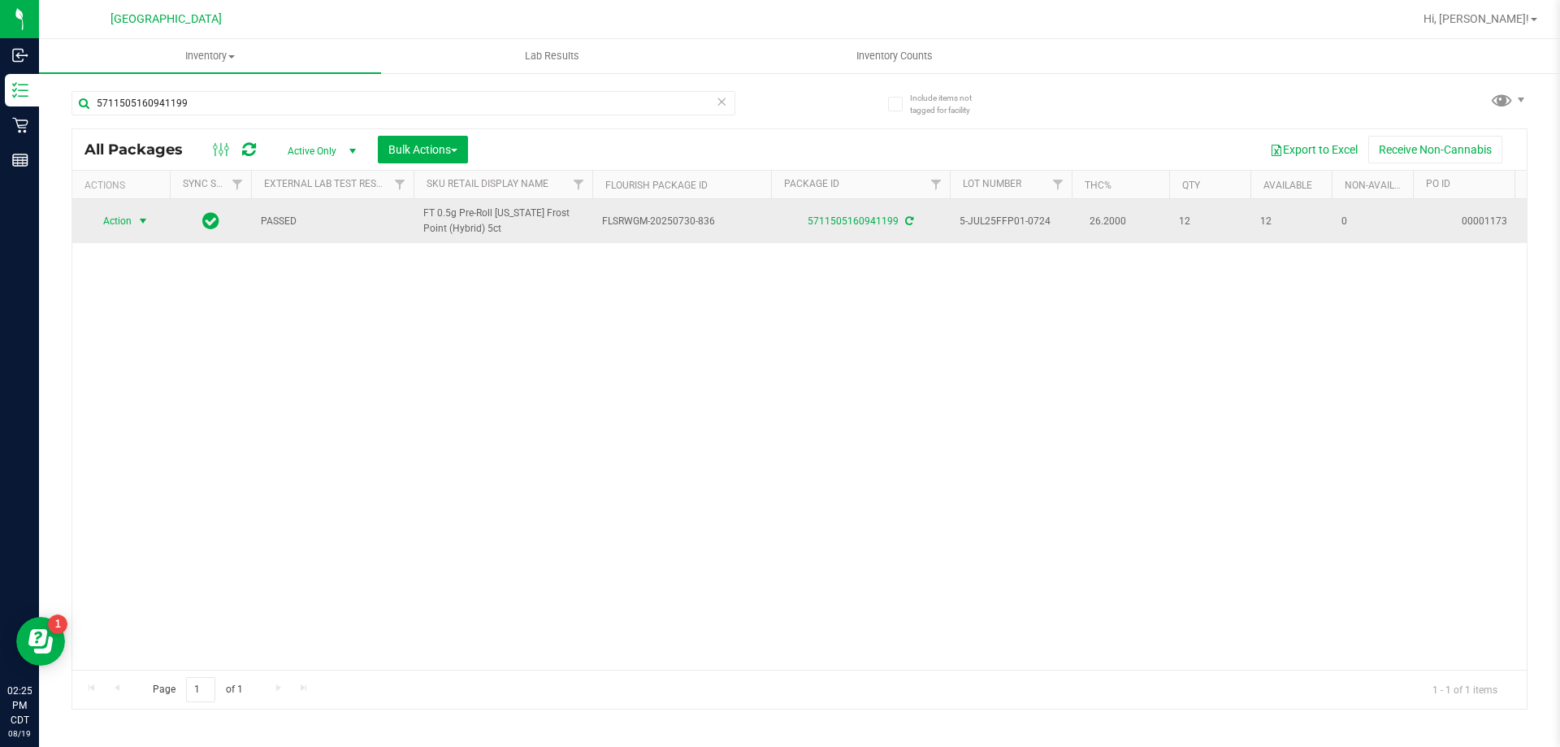
click at [122, 218] on span "Action" at bounding box center [111, 221] width 44 height 23
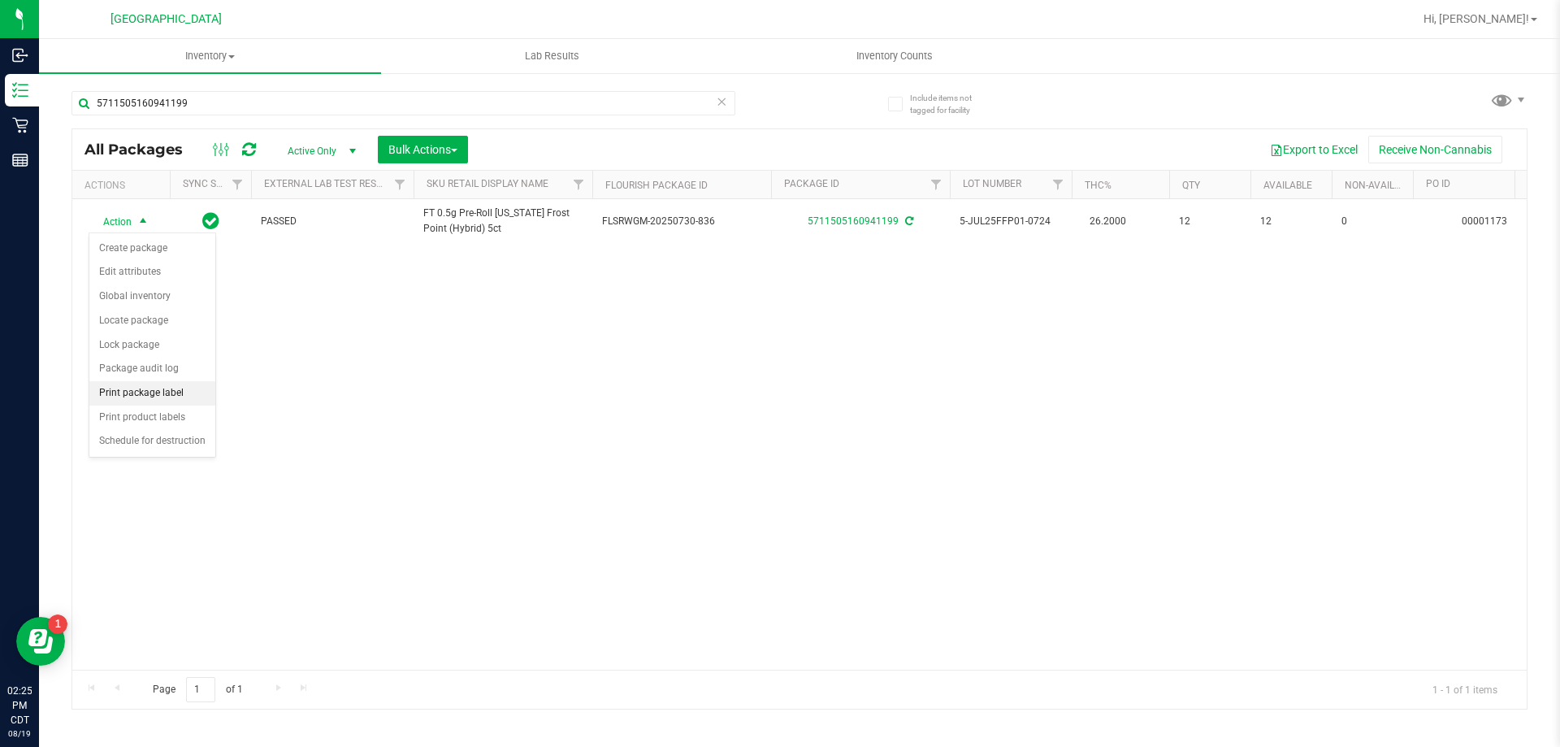
click at [137, 393] on li "Print package label" at bounding box center [152, 393] width 126 height 24
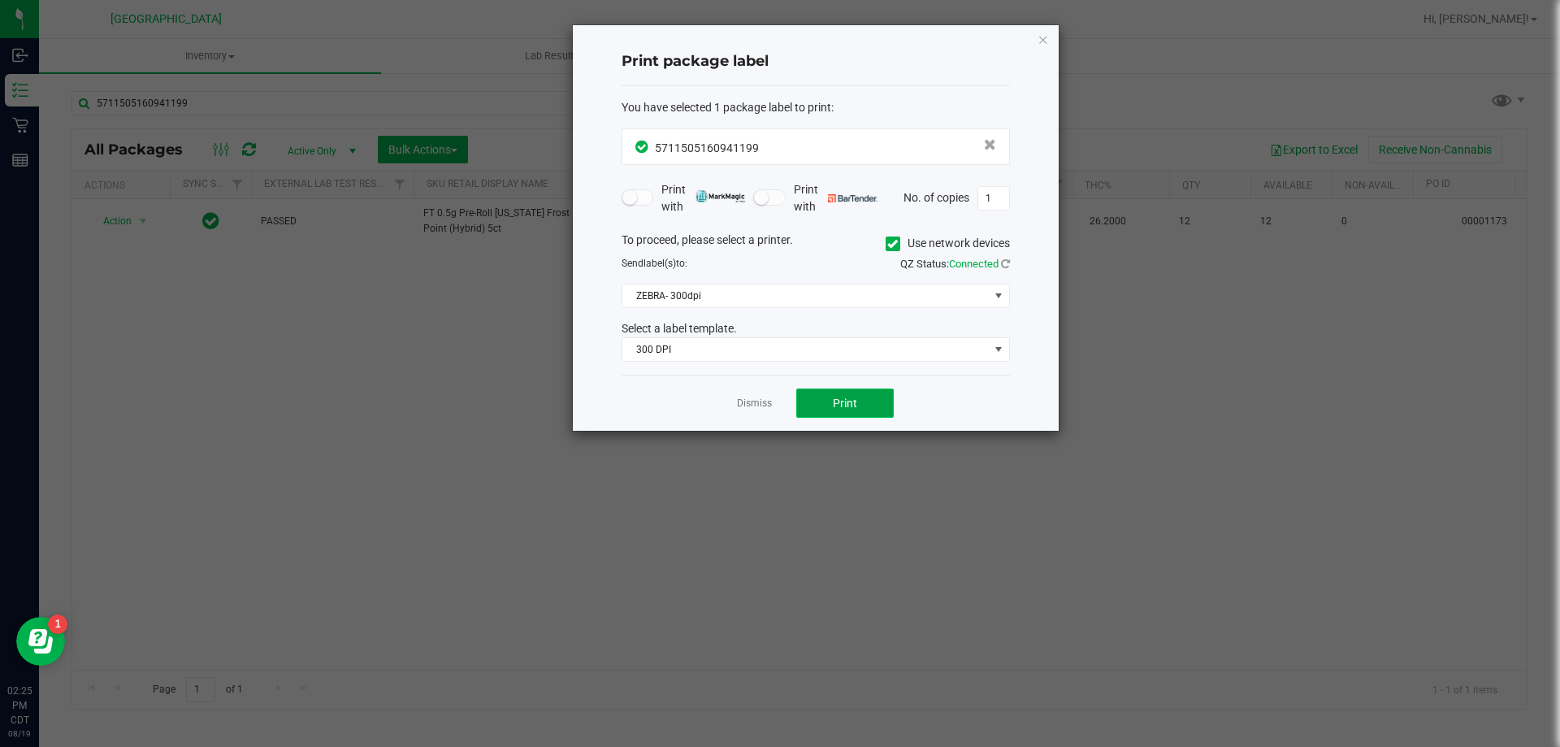
click at [887, 409] on button "Print" at bounding box center [845, 402] width 98 height 29
click at [794, 289] on span "ZEBRA- 300dpi" at bounding box center [805, 295] width 367 height 23
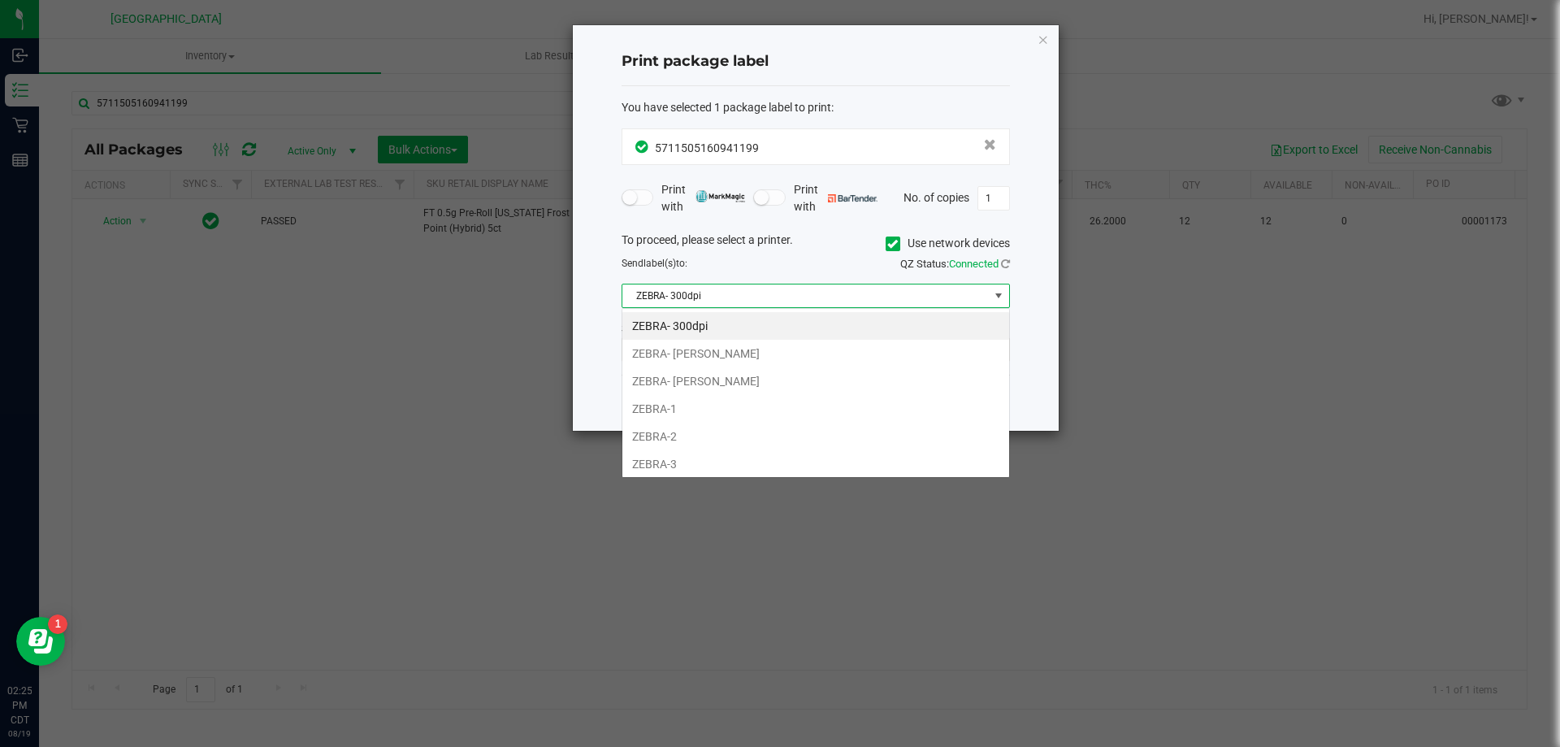
scroll to position [24, 388]
click at [761, 380] on li "ZEBRA- [PERSON_NAME]" at bounding box center [815, 381] width 387 height 28
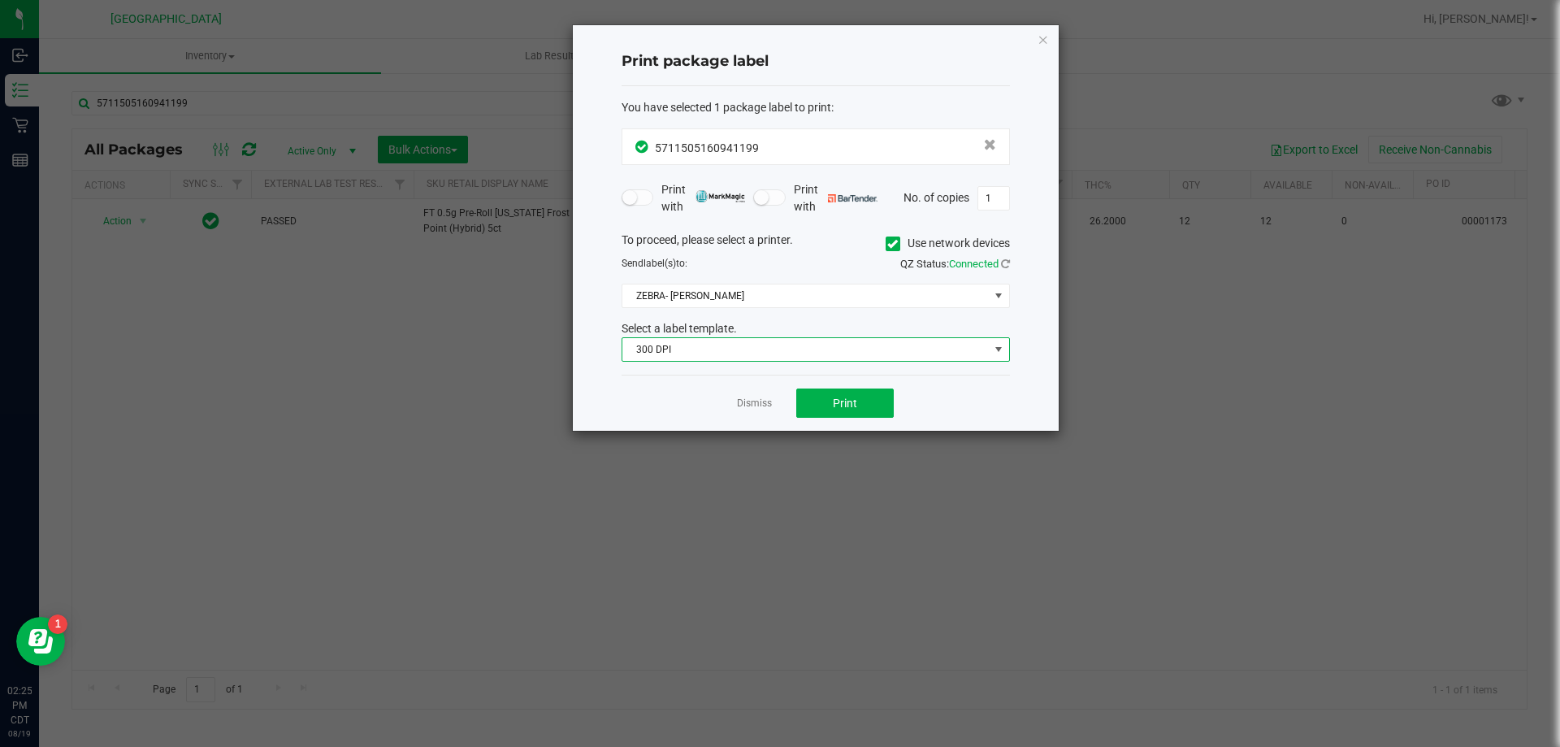
click at [766, 349] on span "300 DPI" at bounding box center [805, 349] width 367 height 23
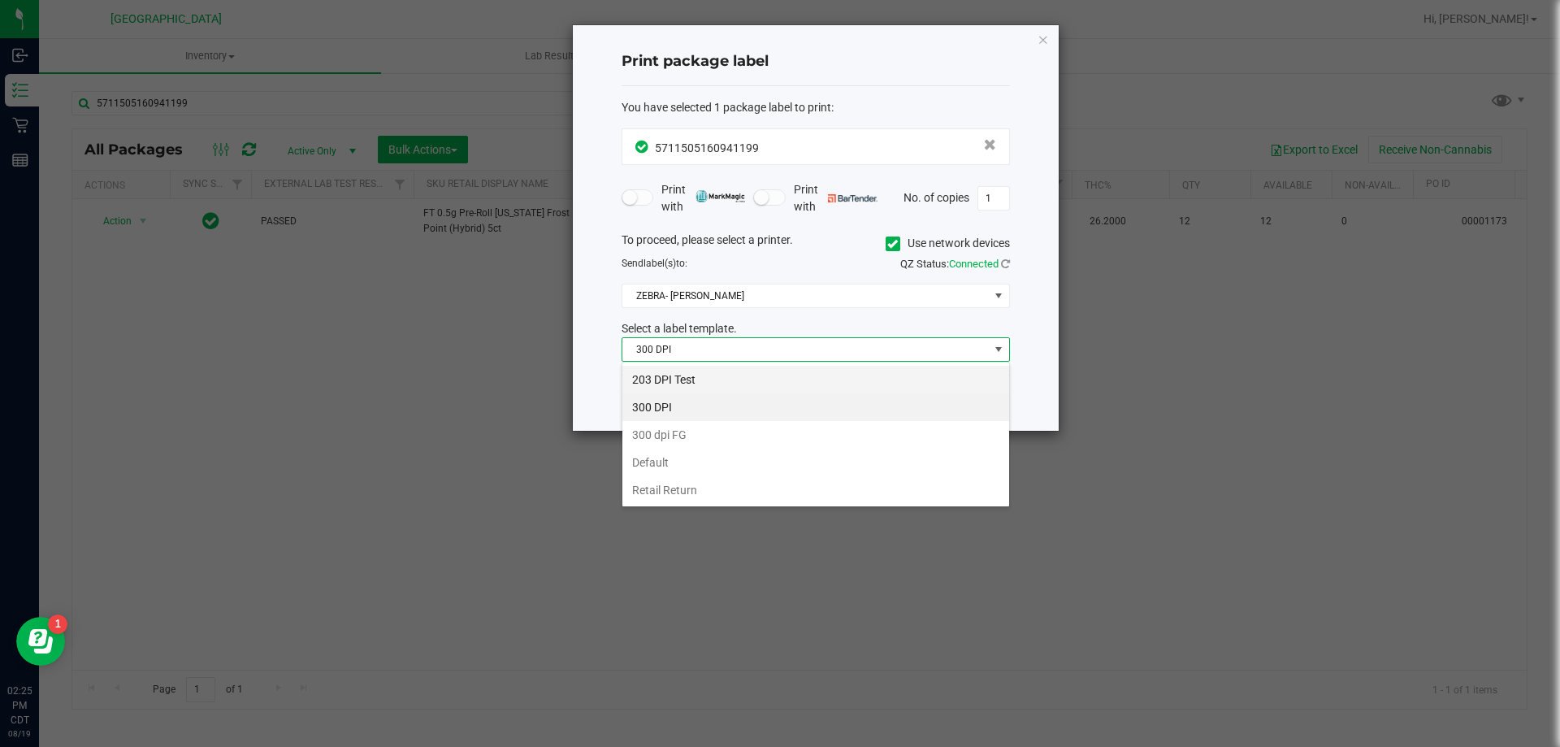
click at [726, 378] on li "203 DPI Test" at bounding box center [815, 380] width 387 height 28
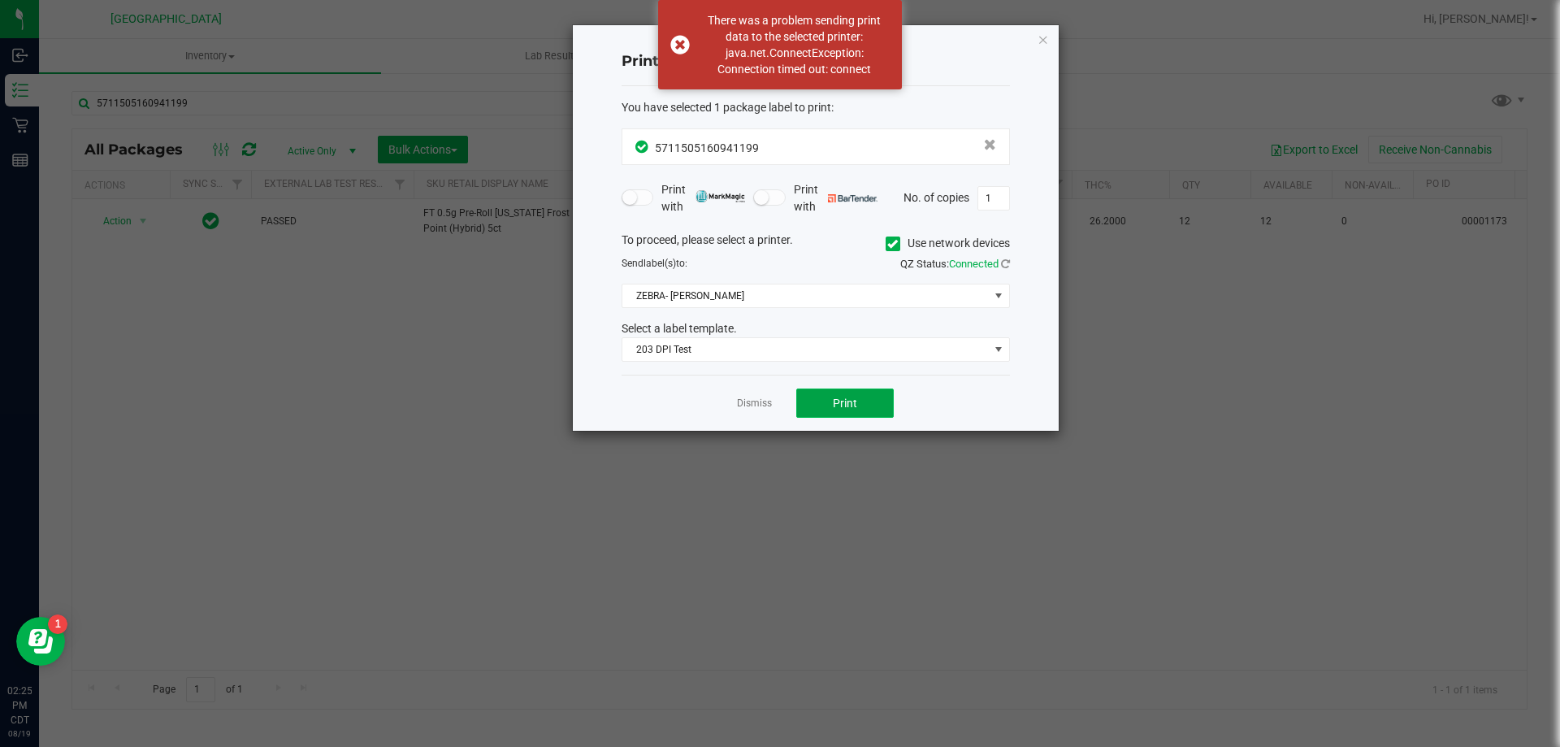
click at [820, 396] on button "Print" at bounding box center [845, 402] width 98 height 29
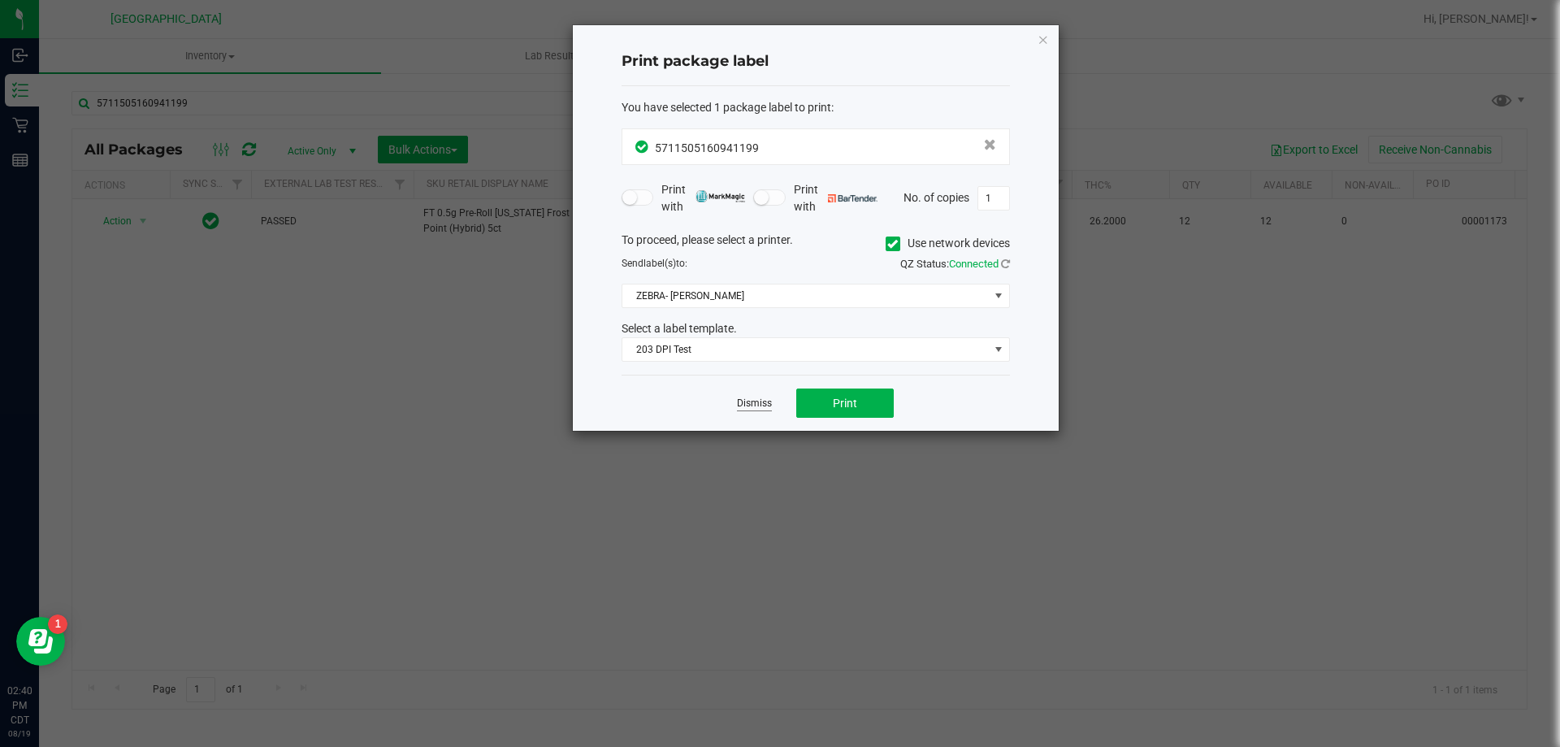
click at [760, 410] on link "Dismiss" at bounding box center [754, 404] width 35 height 14
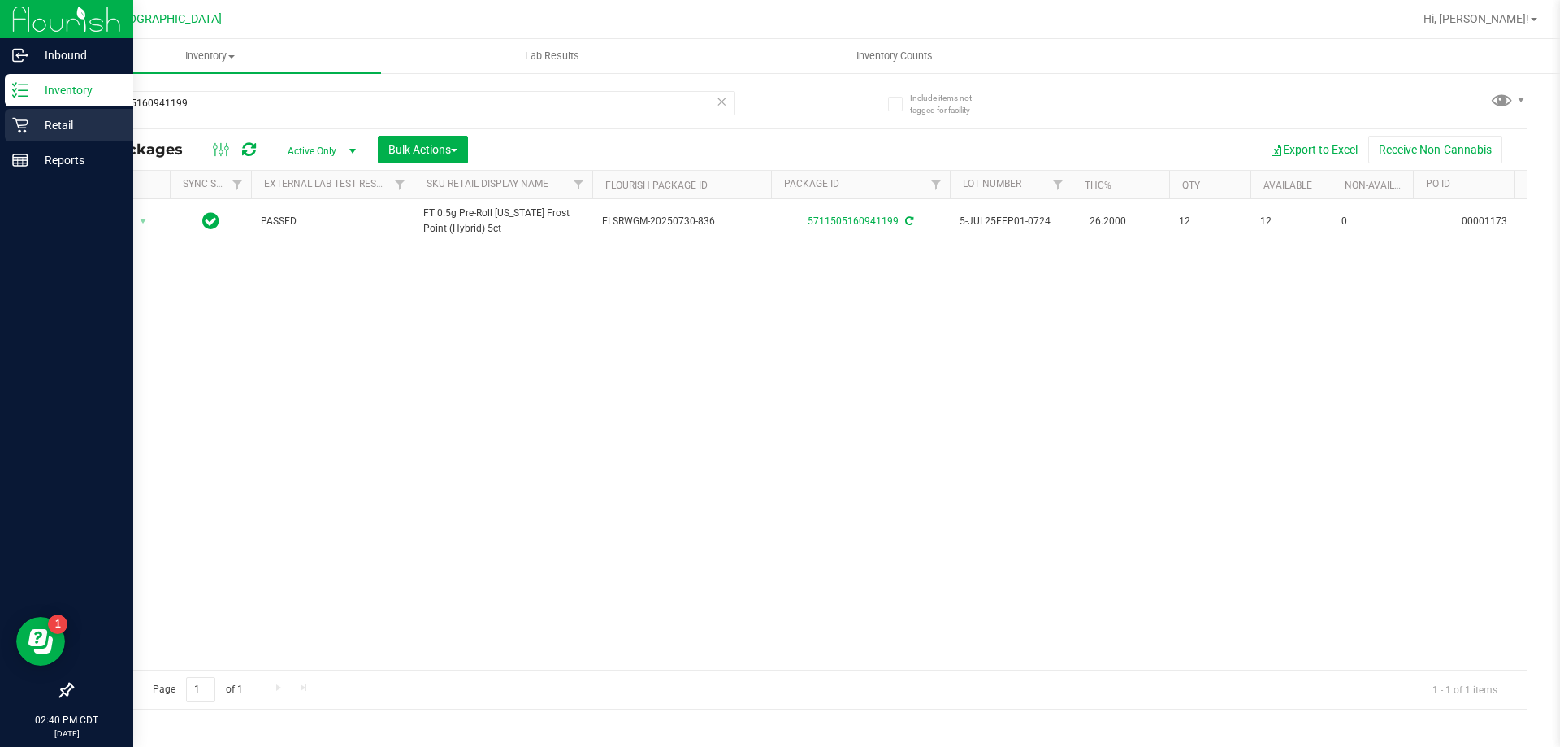
click at [52, 115] on div "Retail" at bounding box center [69, 125] width 128 height 33
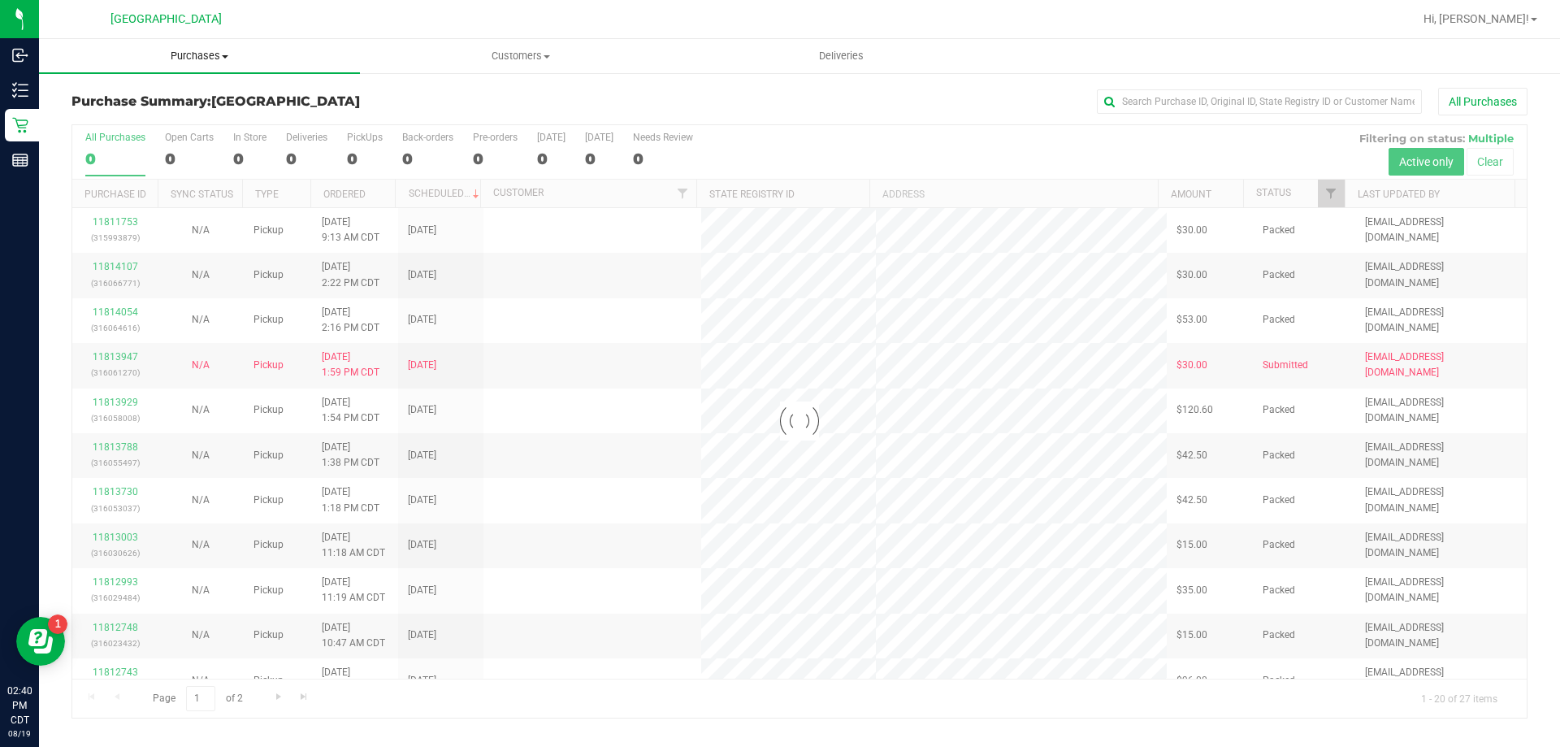
click at [205, 59] on span "Purchases" at bounding box center [199, 56] width 321 height 15
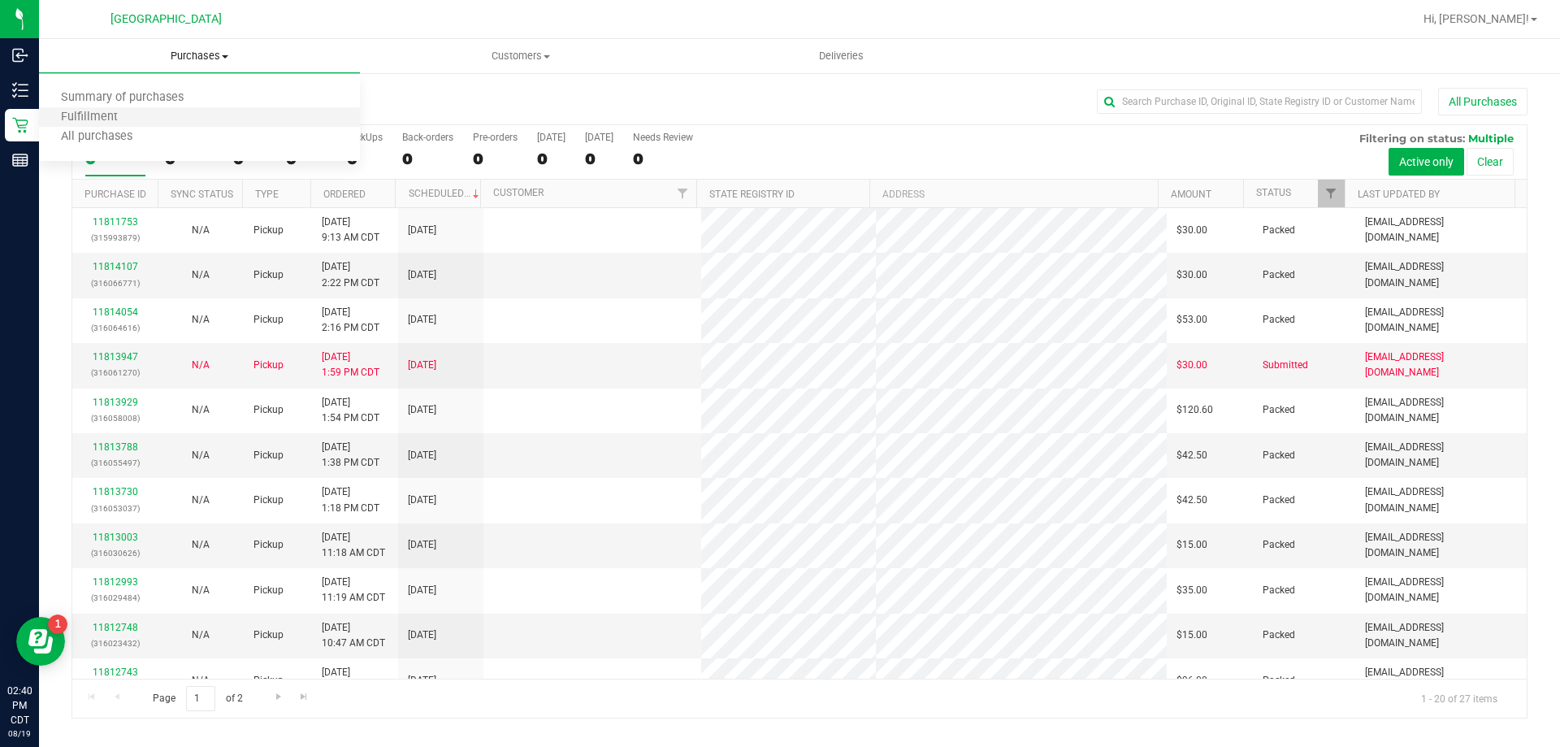
click at [150, 116] on li "Fulfillment" at bounding box center [199, 118] width 321 height 20
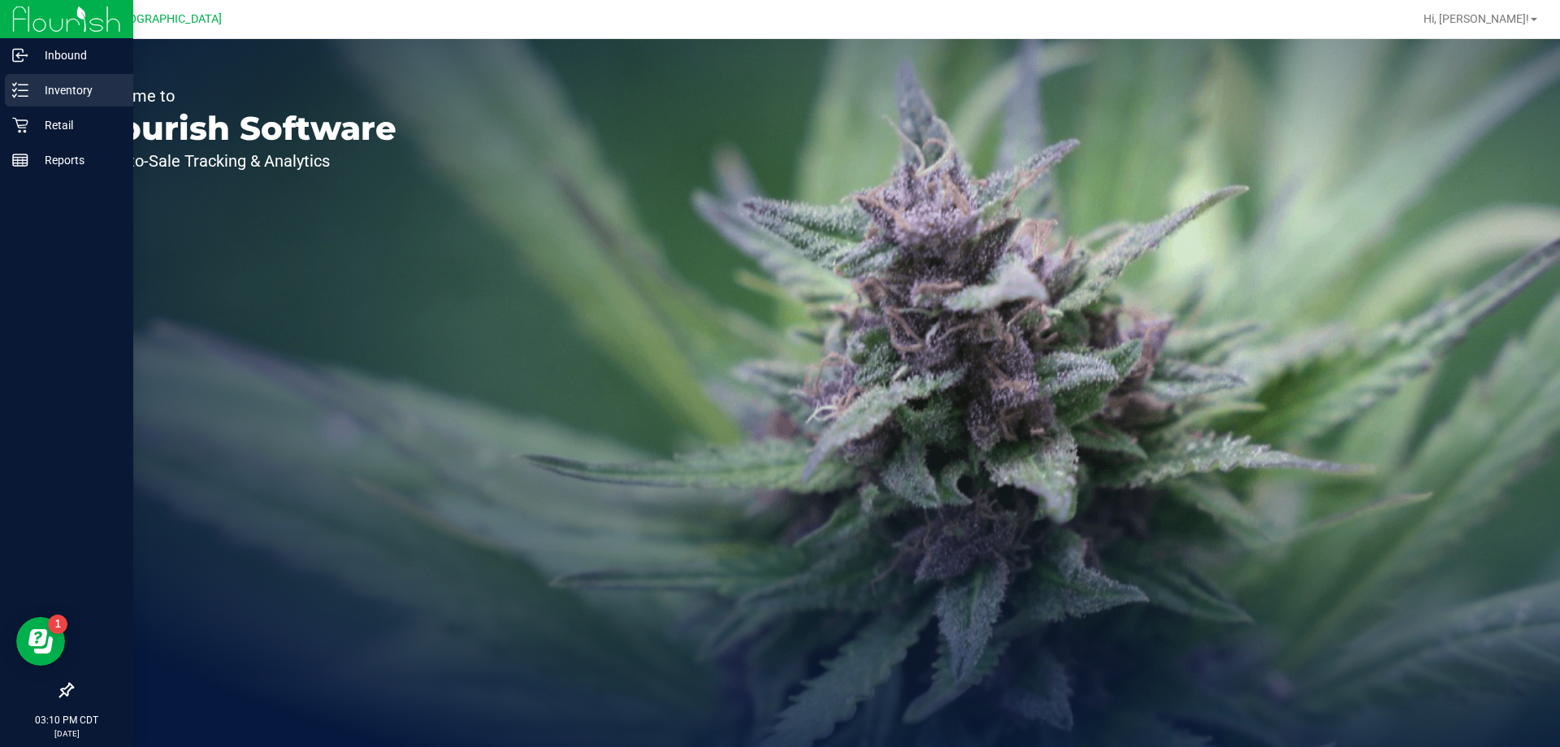
click at [71, 89] on p "Inventory" at bounding box center [77, 90] width 98 height 20
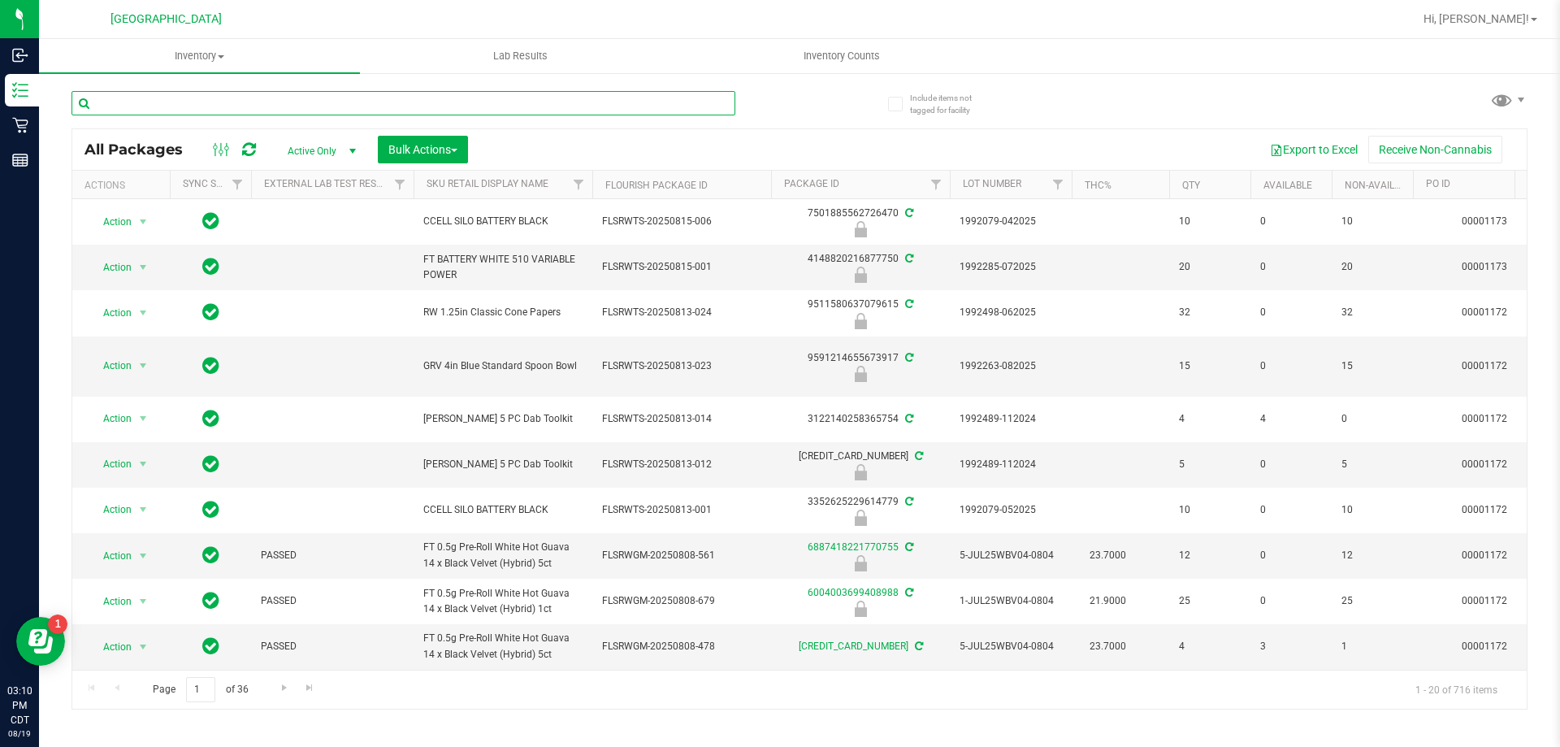
click at [284, 95] on input "text" at bounding box center [404, 103] width 664 height 24
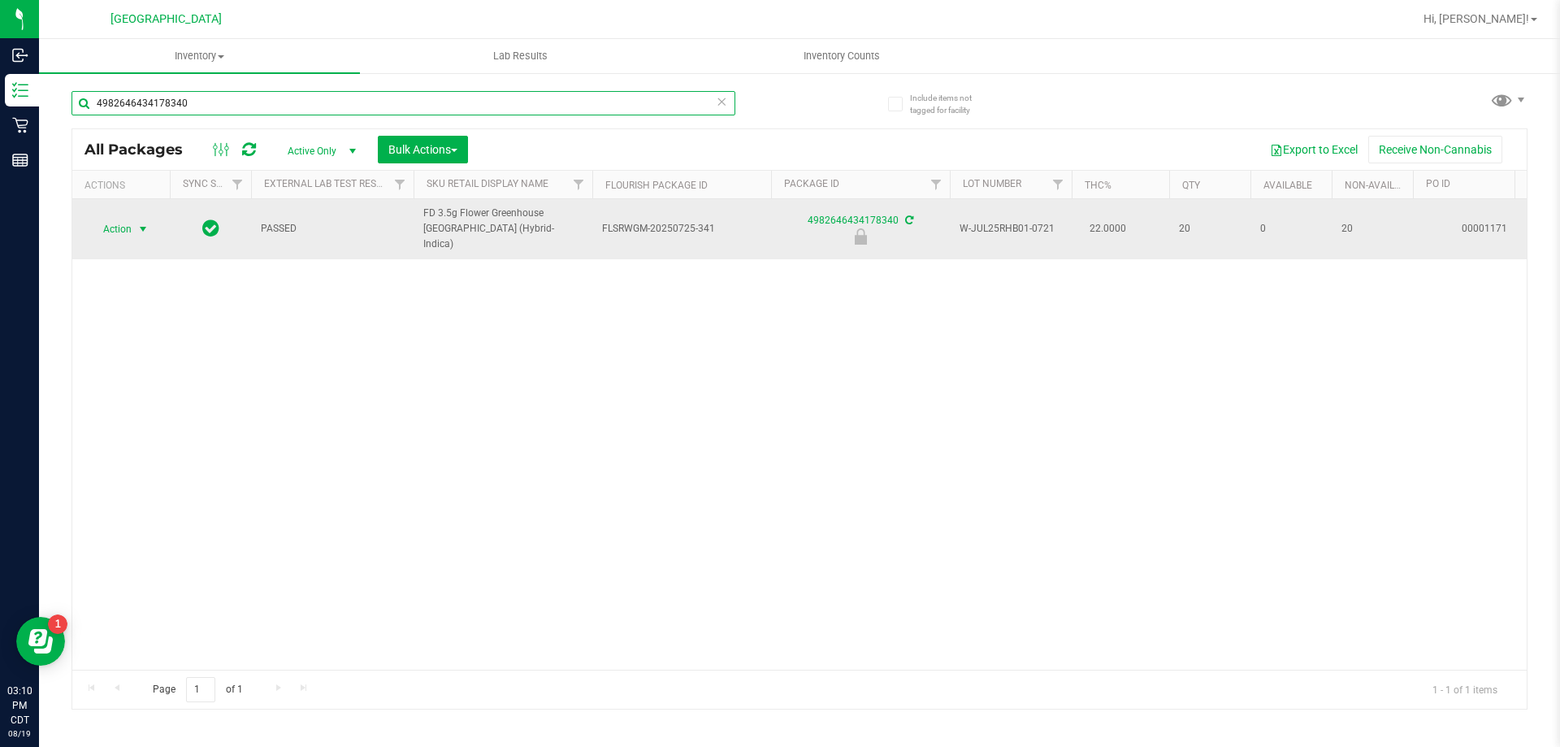
type input "4982646434178340"
click at [118, 221] on span "Action" at bounding box center [111, 229] width 44 height 23
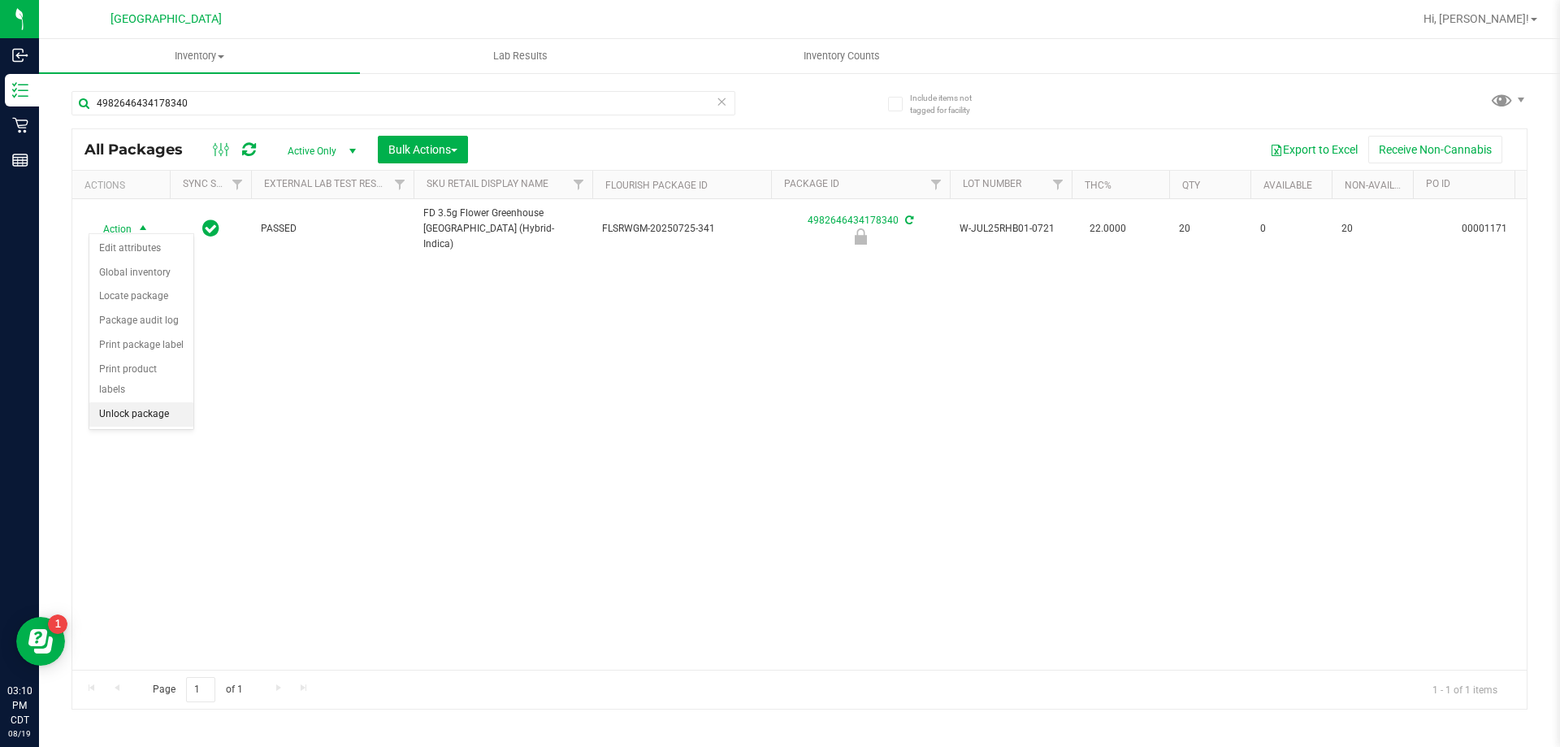
click at [125, 402] on li "Unlock package" at bounding box center [141, 414] width 104 height 24
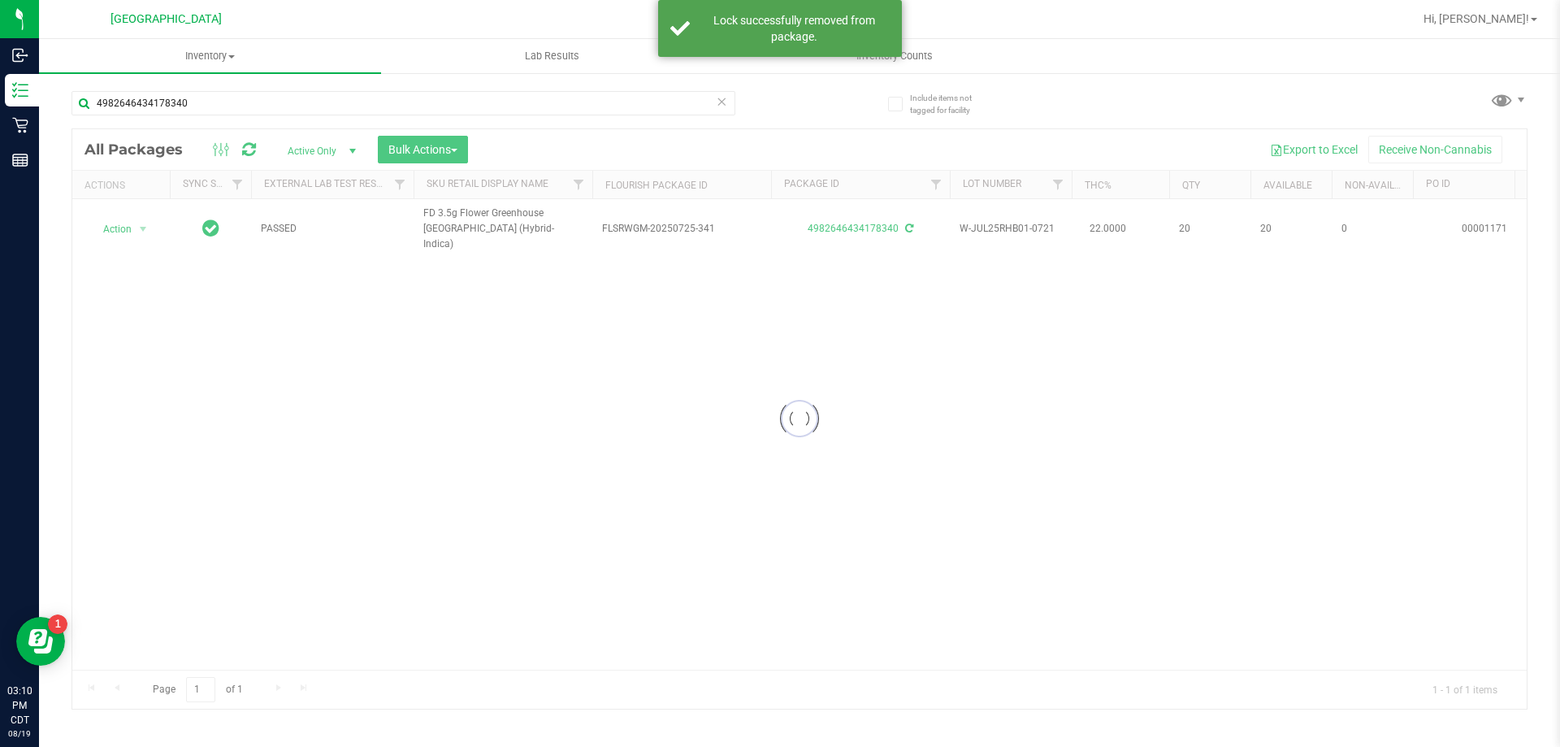
click at [117, 223] on div at bounding box center [799, 418] width 1455 height 579
click at [117, 223] on span "Action" at bounding box center [111, 229] width 44 height 23
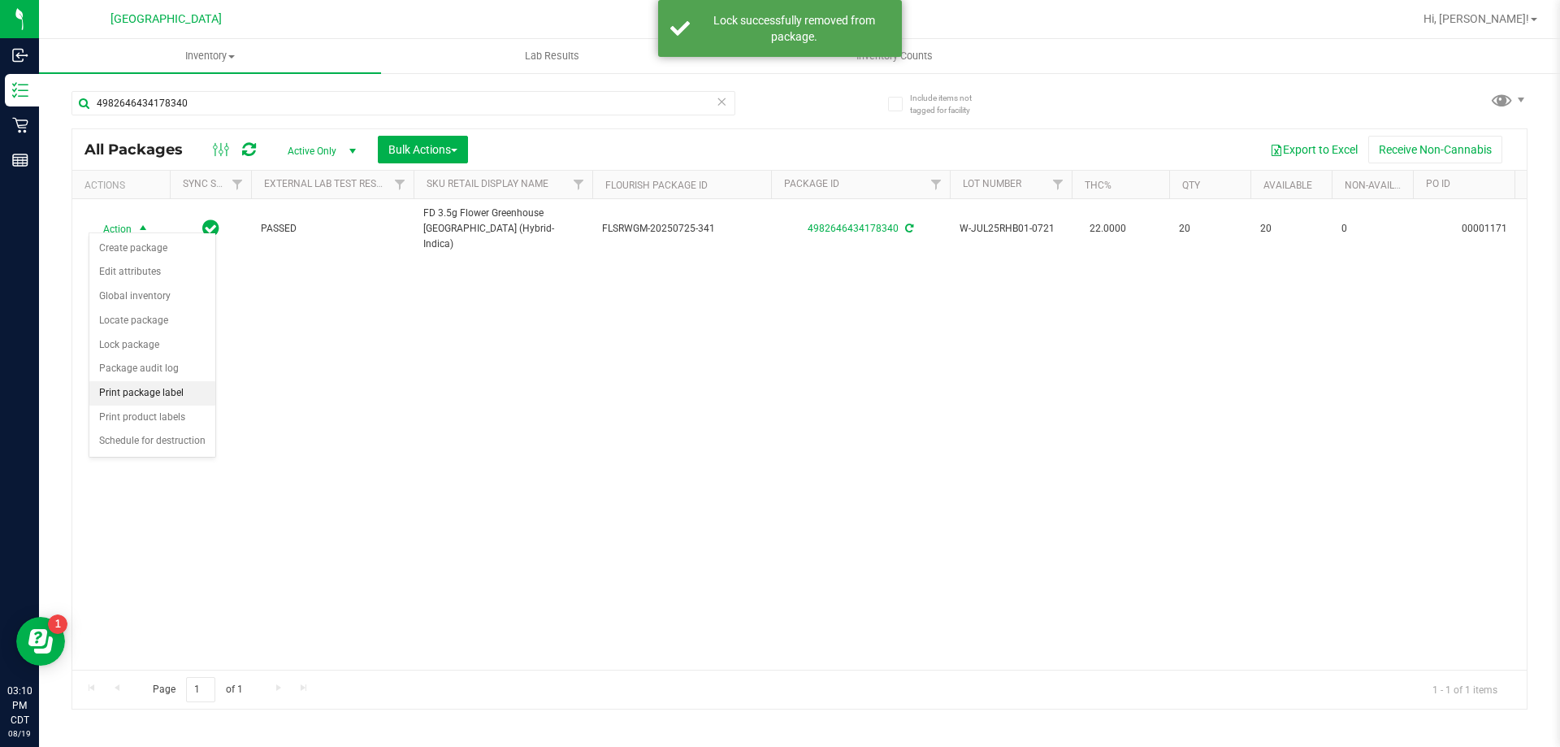
click at [124, 395] on li "Print package label" at bounding box center [152, 393] width 126 height 24
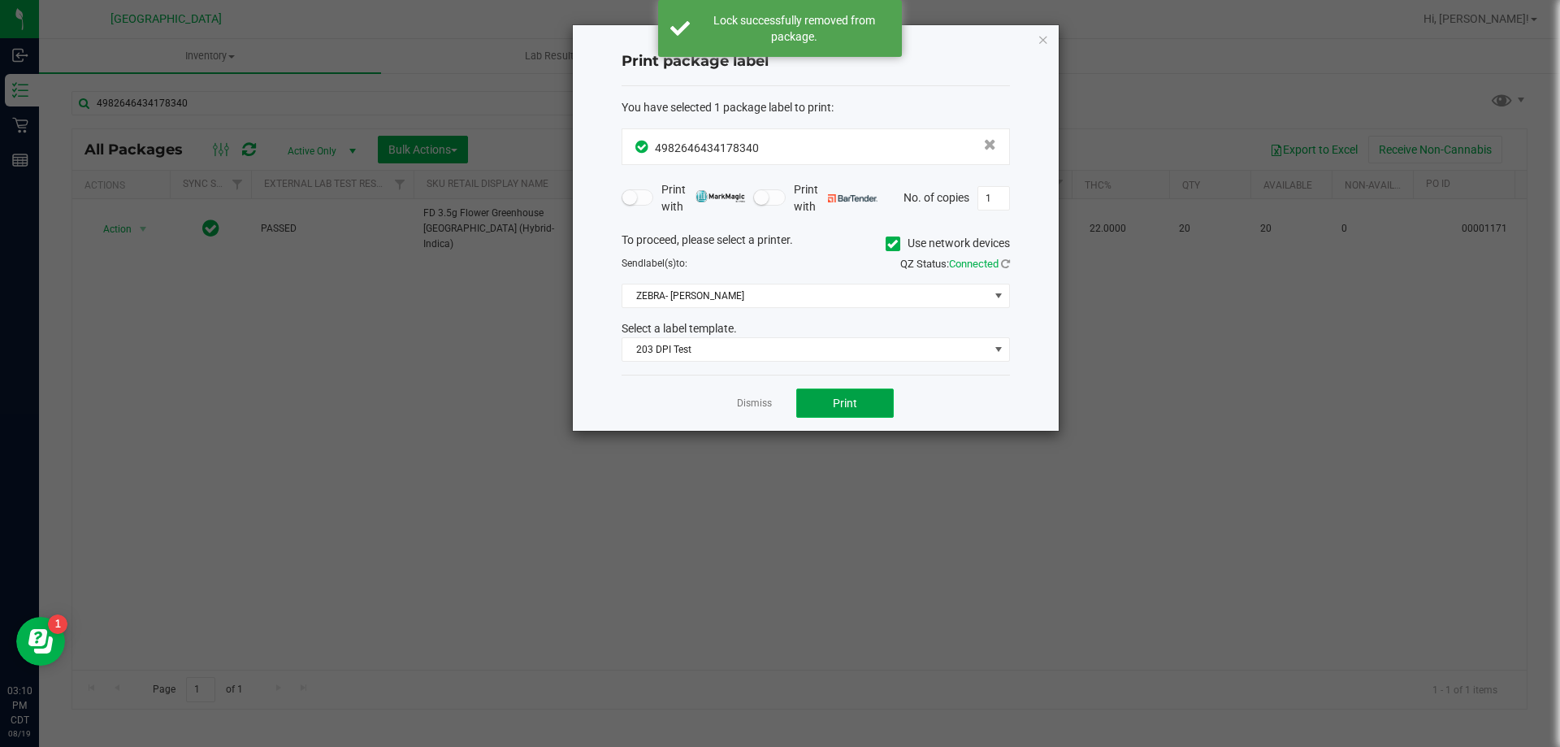
click at [825, 404] on button "Print" at bounding box center [845, 402] width 98 height 29
click at [765, 401] on link "Dismiss" at bounding box center [754, 404] width 35 height 14
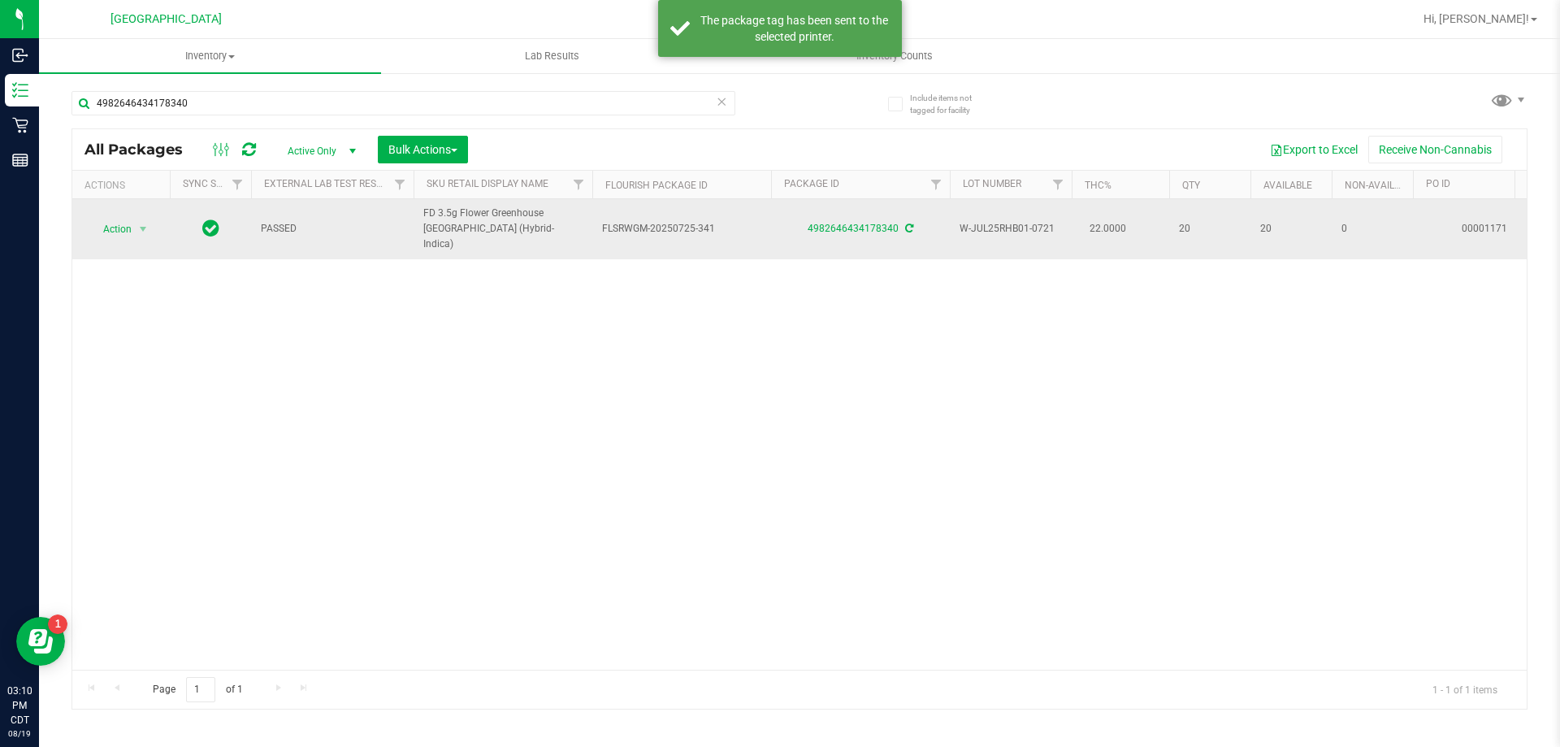
drag, startPoint x: 524, startPoint y: 231, endPoint x: 406, endPoint y: 217, distance: 118.6
copy tr "FD 3.5g Flower Greenhouse Rainbow Harbor (Hybrid-Indica)"
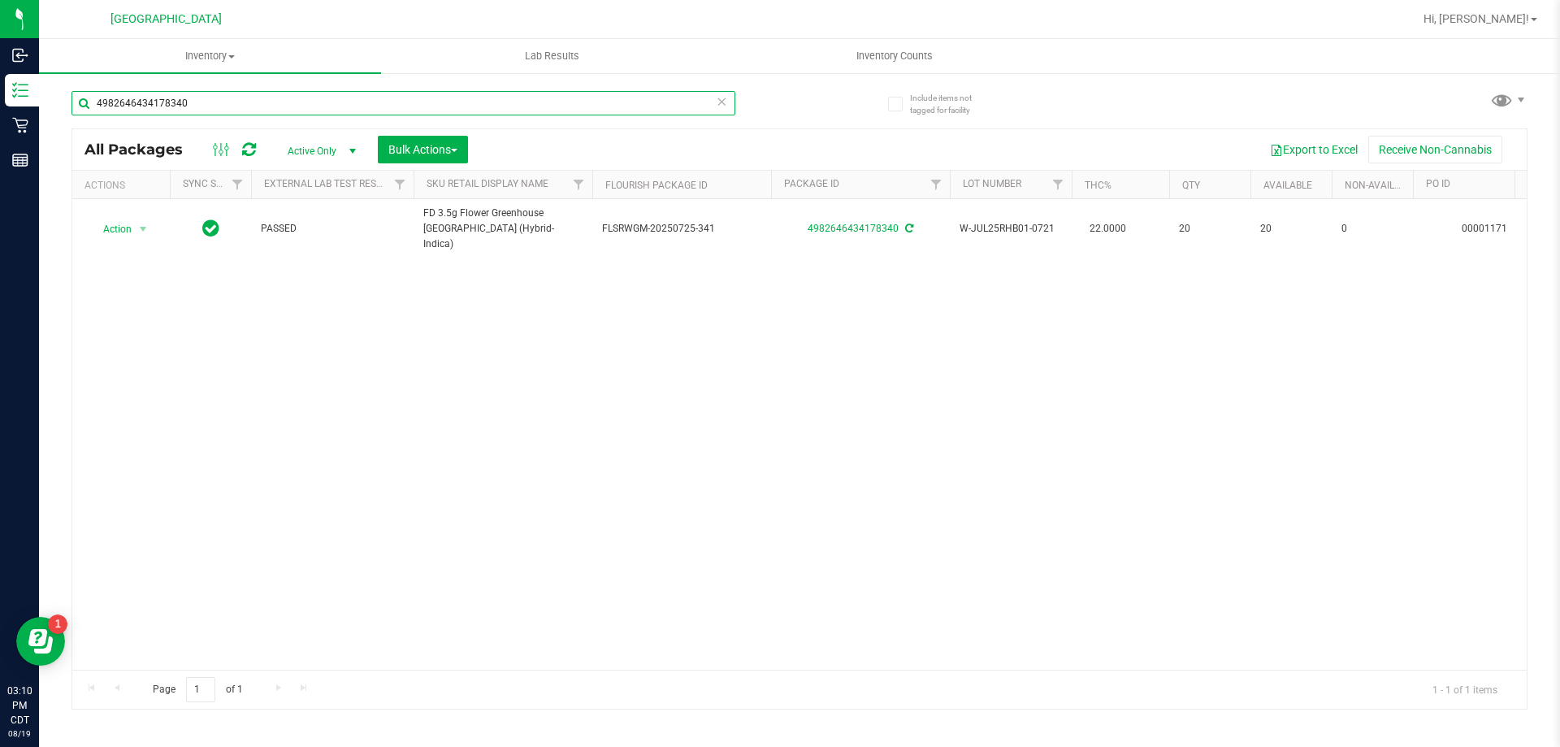
drag, startPoint x: 200, startPoint y: 102, endPoint x: 91, endPoint y: 83, distance: 110.6
click at [91, 83] on div "4982646434178340" at bounding box center [436, 102] width 728 height 52
paste input "FD 3.5g Flower Greenhouse Rainbow Harbor (Hybrid-Indica)"
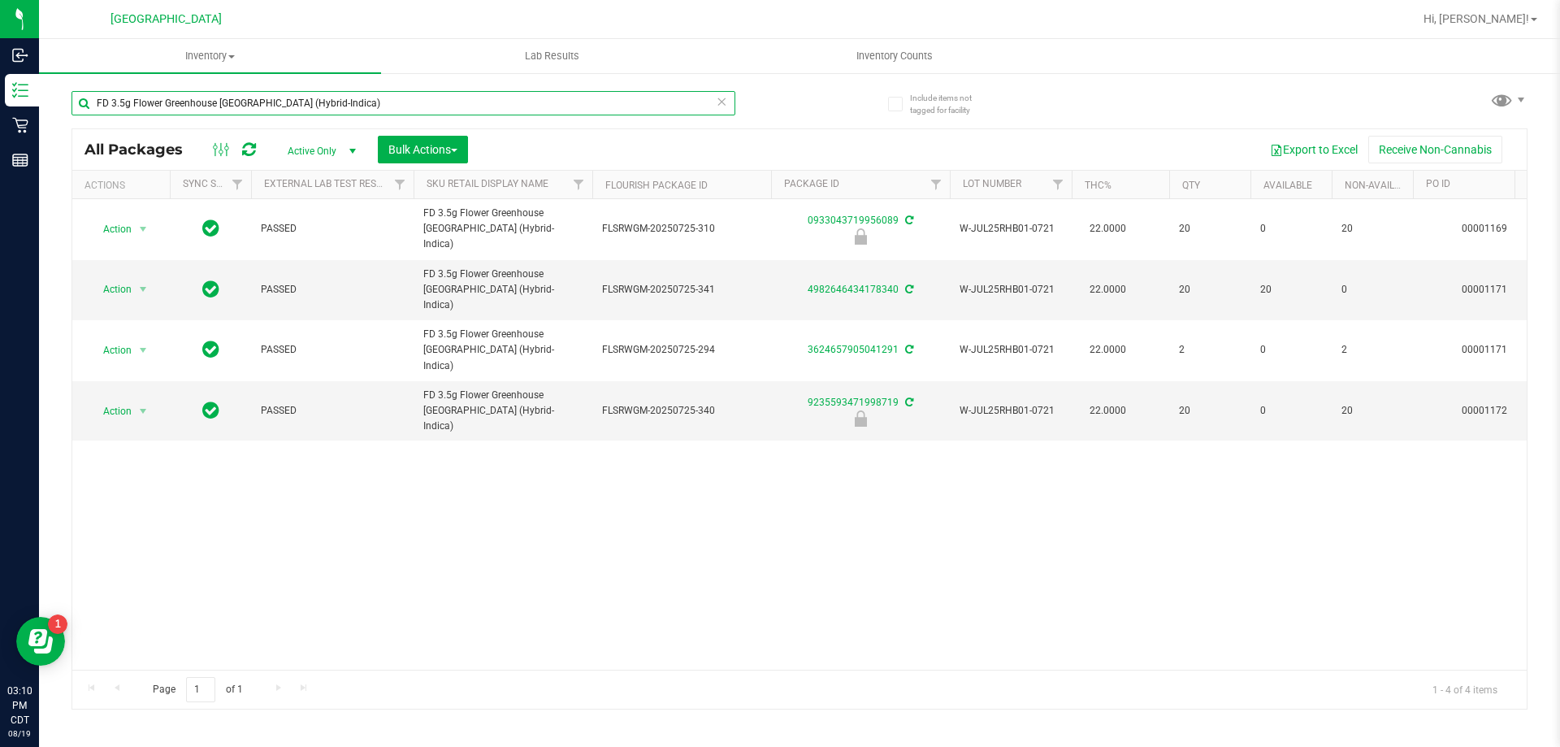
type input "FD 3.5g Flower Greenhouse Rainbow Harbor (Hybrid-Indica)"
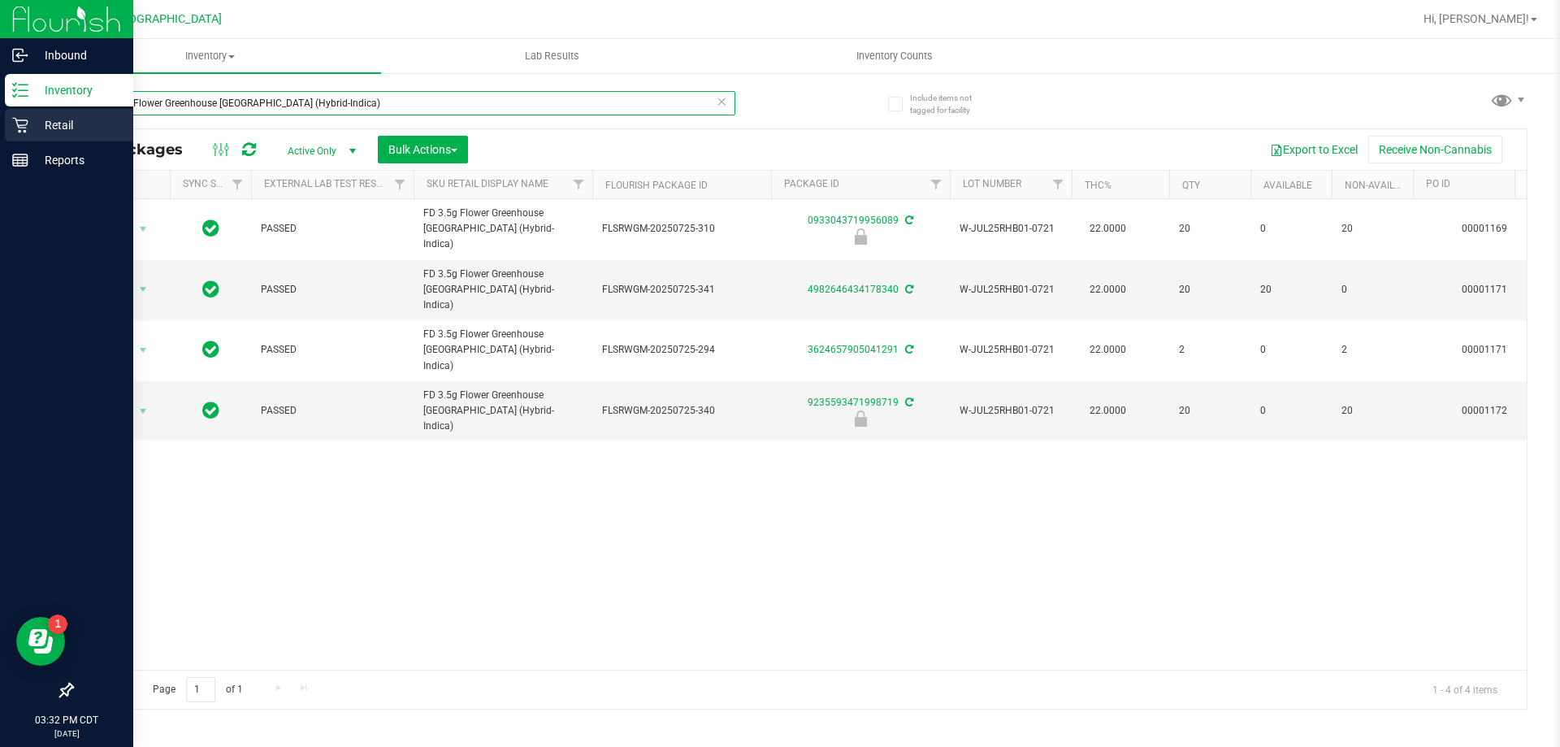
drag, startPoint x: 394, startPoint y: 106, endPoint x: 31, endPoint y: 111, distance: 363.3
click at [31, 111] on div "Inbound Inventory Retail Reports 03:32 PM CDT 08/19/2025 08/19 Panama City WC H…" at bounding box center [780, 373] width 1560 height 747
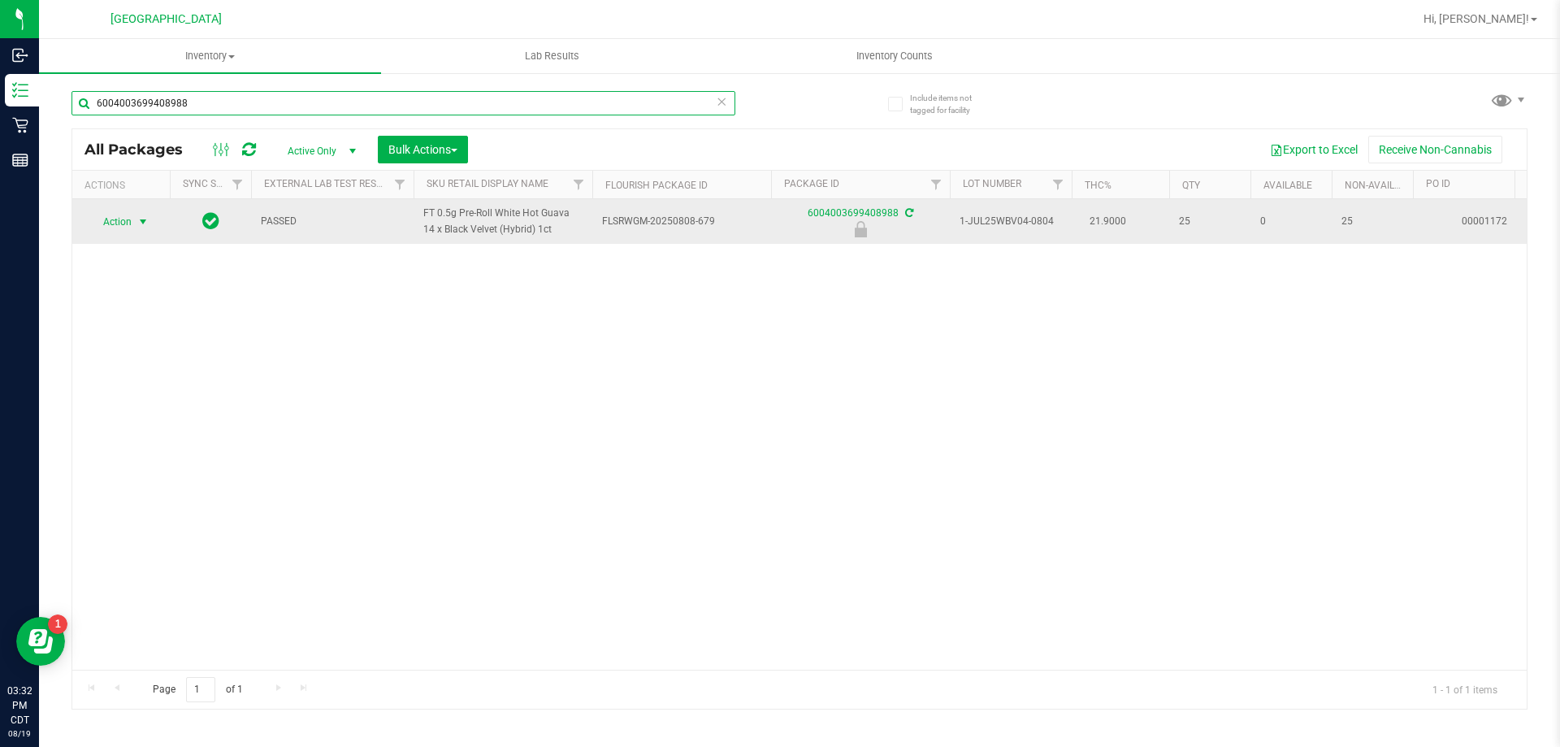
type input "6004003699408988"
click at [111, 215] on span "Action" at bounding box center [111, 221] width 44 height 23
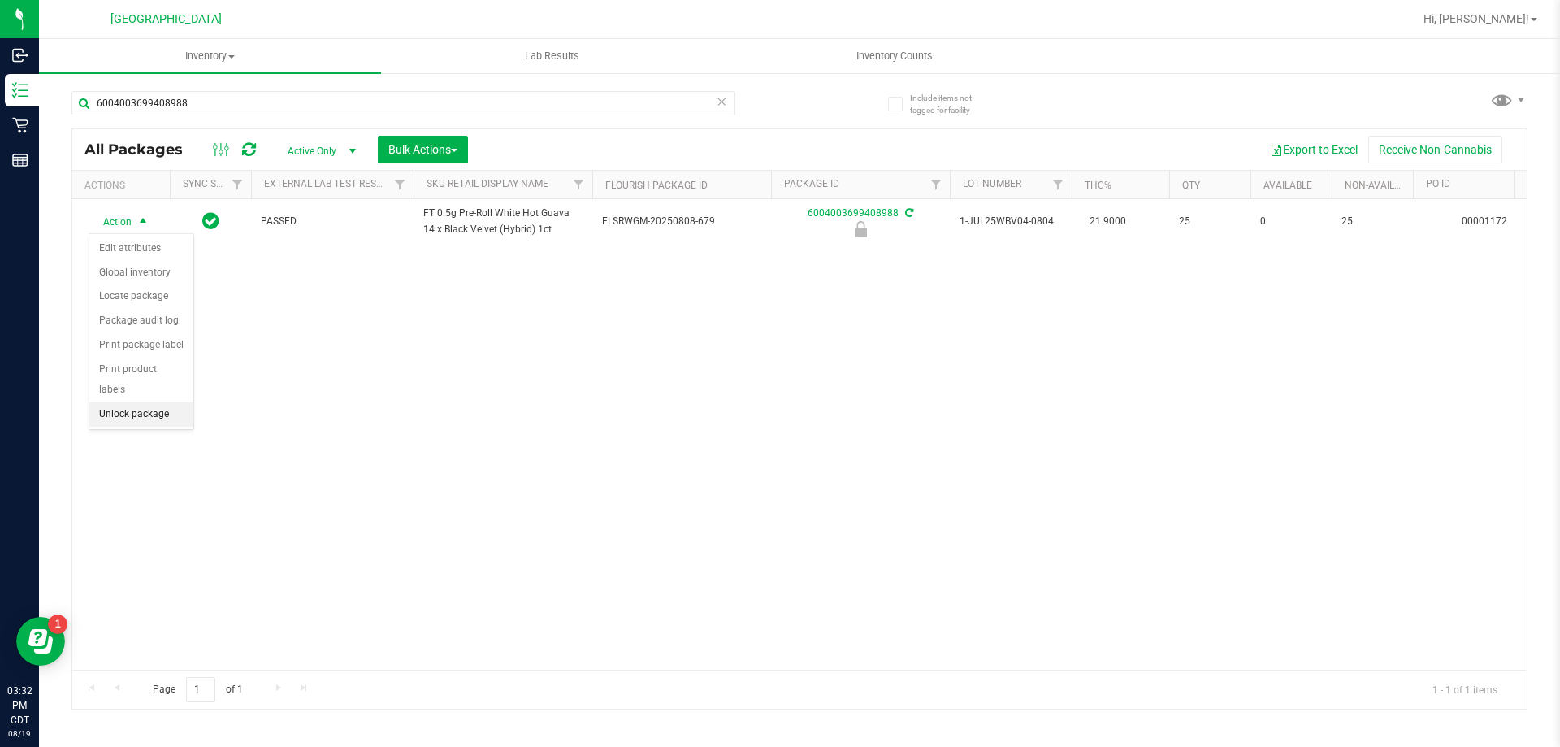
click at [139, 402] on li "Unlock package" at bounding box center [141, 414] width 104 height 24
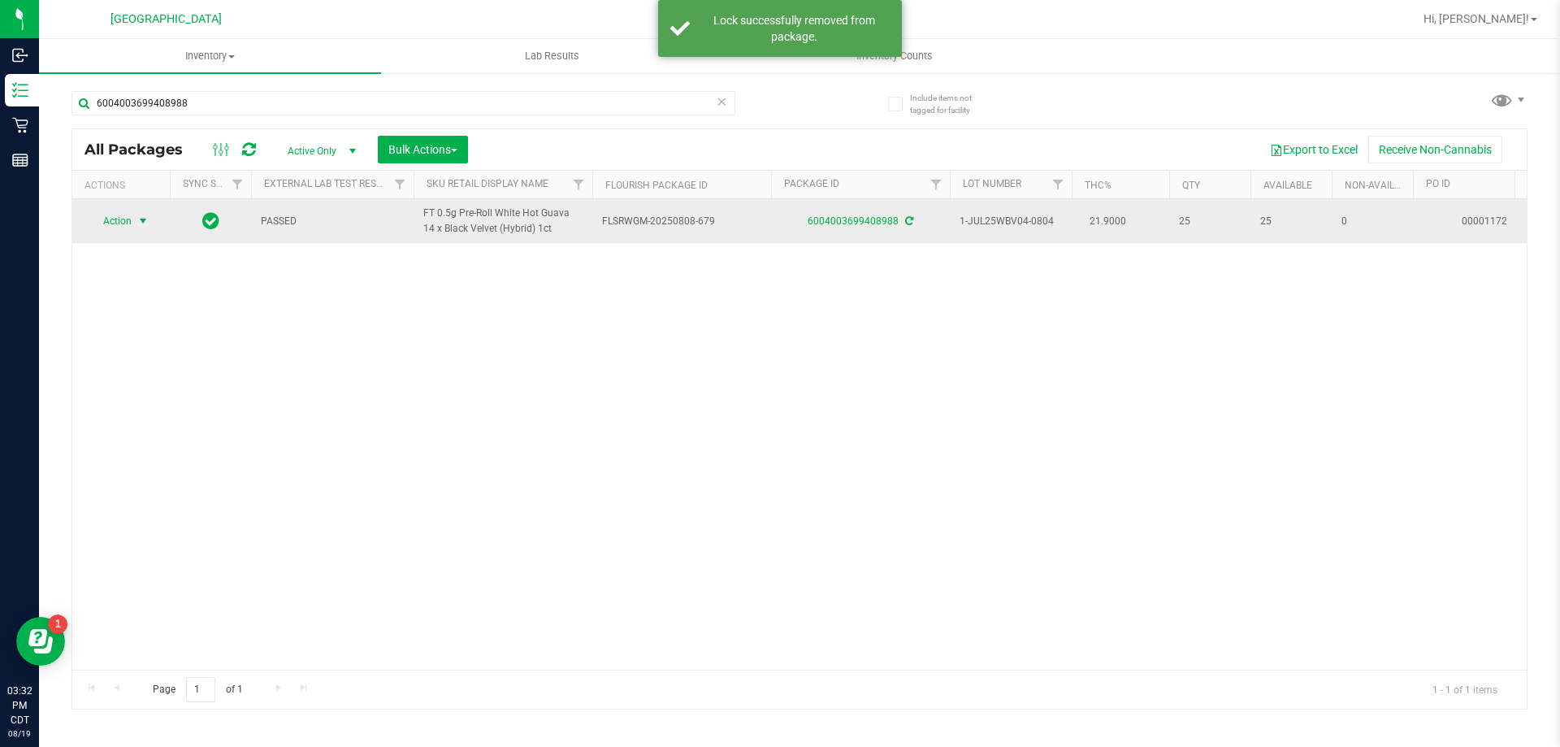
click at [119, 220] on span "Action" at bounding box center [111, 221] width 44 height 23
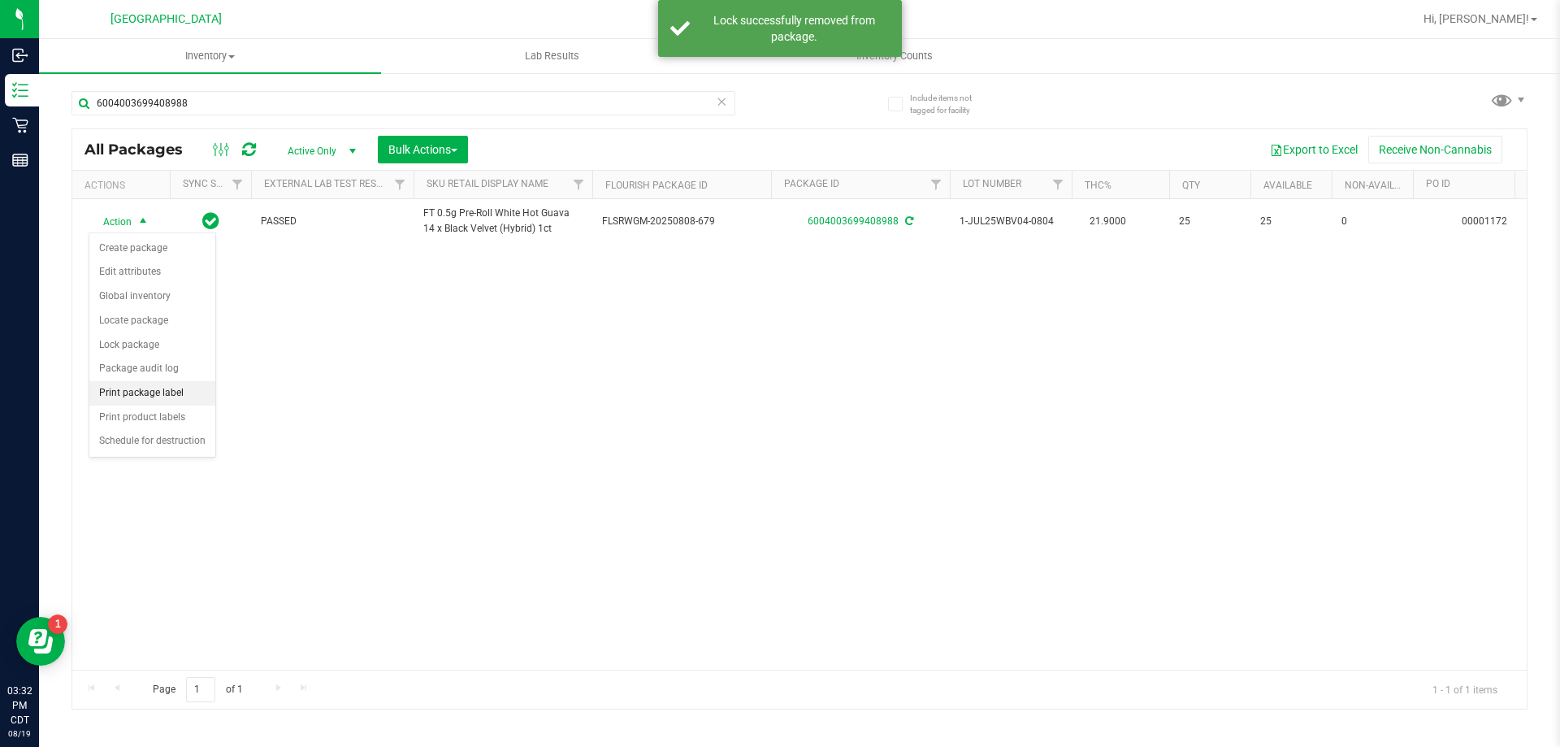
click at [138, 391] on li "Print package label" at bounding box center [152, 393] width 126 height 24
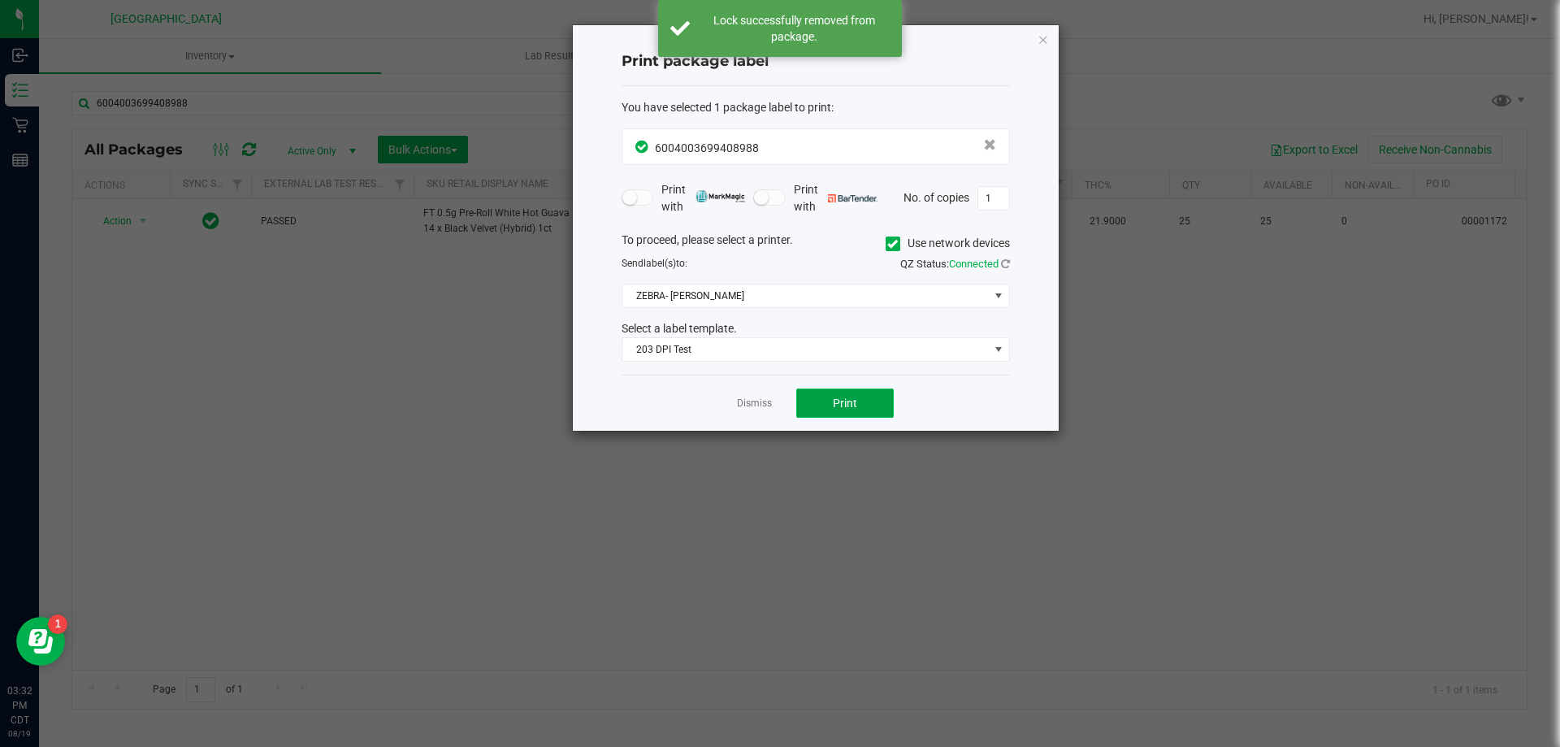
click at [893, 388] on button "Print" at bounding box center [845, 402] width 98 height 29
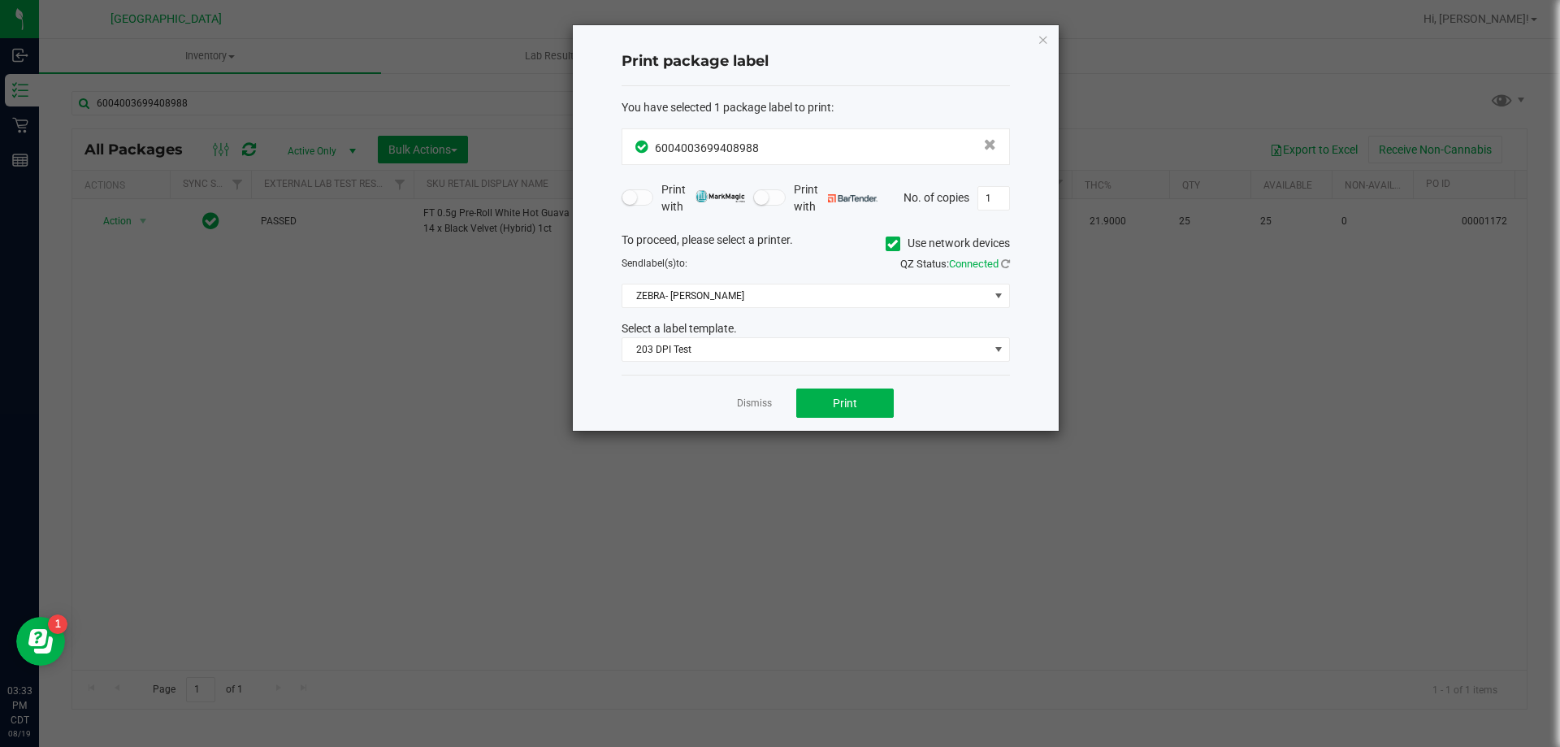
click at [745, 395] on app-cancel-button "Dismiss" at bounding box center [754, 403] width 35 height 17
click at [749, 404] on link "Dismiss" at bounding box center [754, 404] width 35 height 14
